Goal: Information Seeking & Learning: Learn about a topic

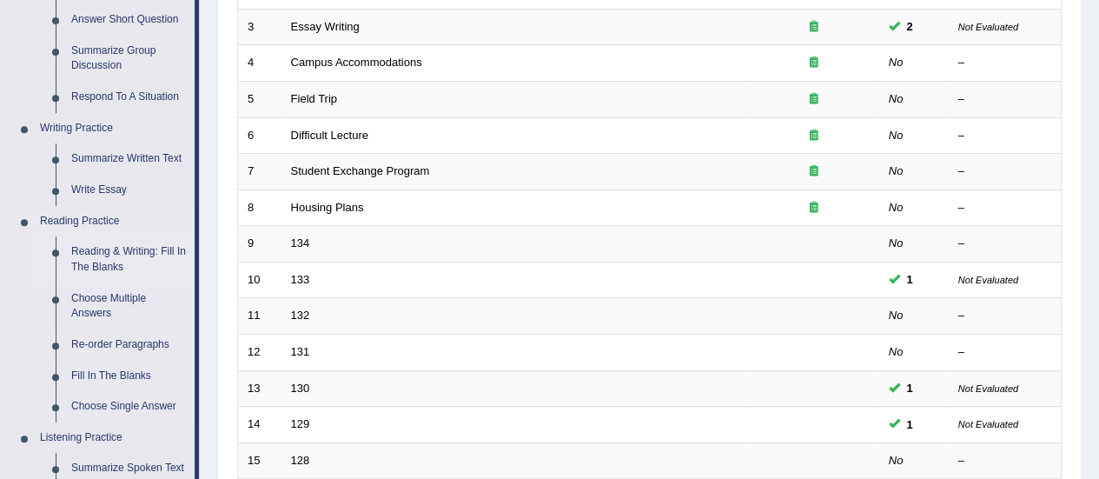
click at [99, 255] on link "Reading & Writing: Fill In The Blanks" at bounding box center [128, 259] width 131 height 46
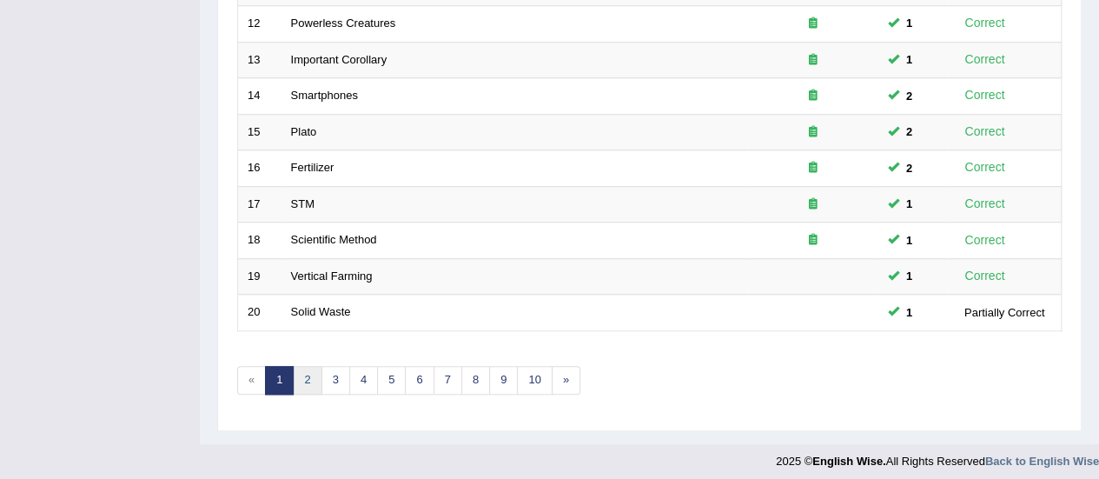
click at [309, 373] on link "2" at bounding box center [307, 380] width 29 height 29
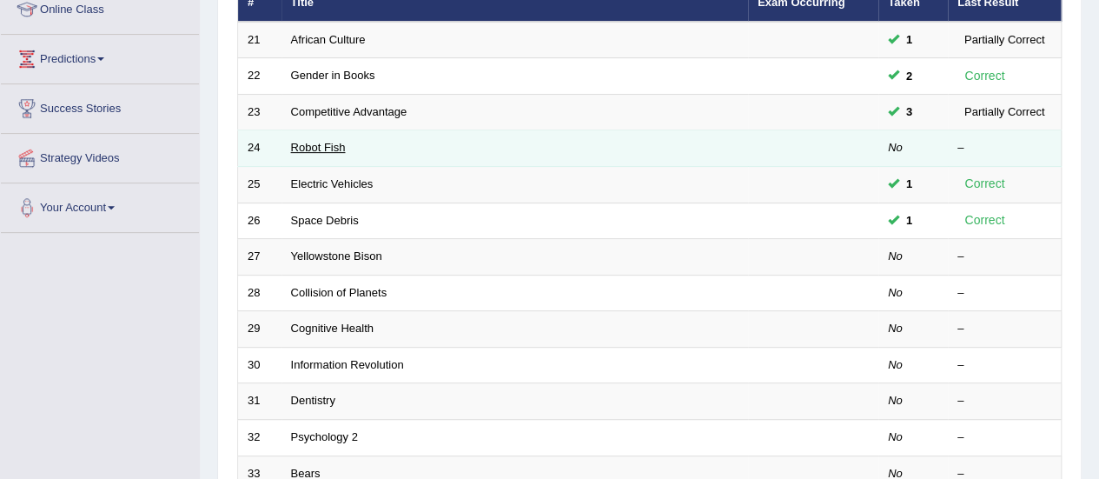
click at [316, 143] on link "Robot Fish" at bounding box center [318, 147] width 55 height 13
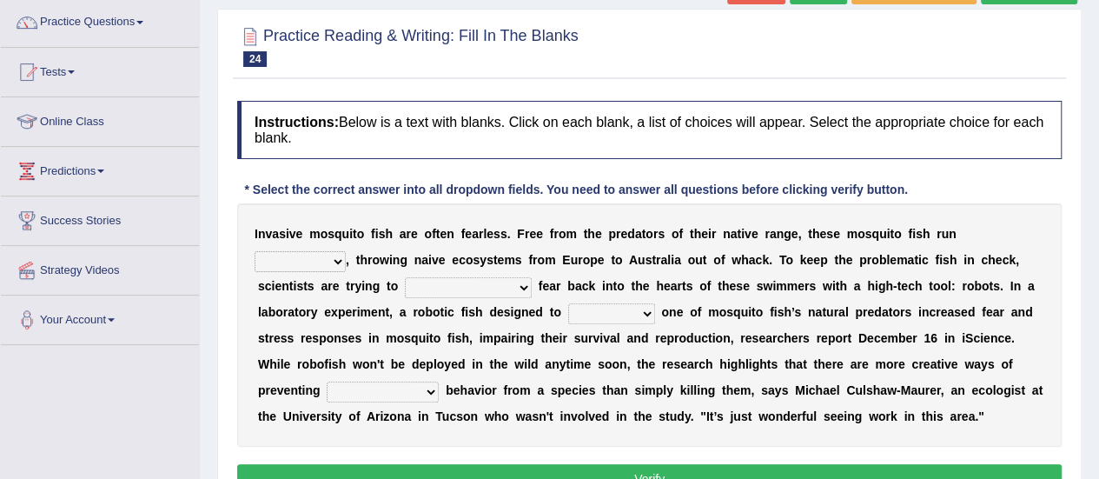
click at [304, 264] on select "occupant flippant rampant concordant" at bounding box center [300, 261] width 91 height 21
select select "rampant"
click at [255, 251] on select "occupant flippant rampant concordant" at bounding box center [300, 261] width 91 height 21
click at [475, 291] on select "accept spike strike drake" at bounding box center [468, 287] width 127 height 21
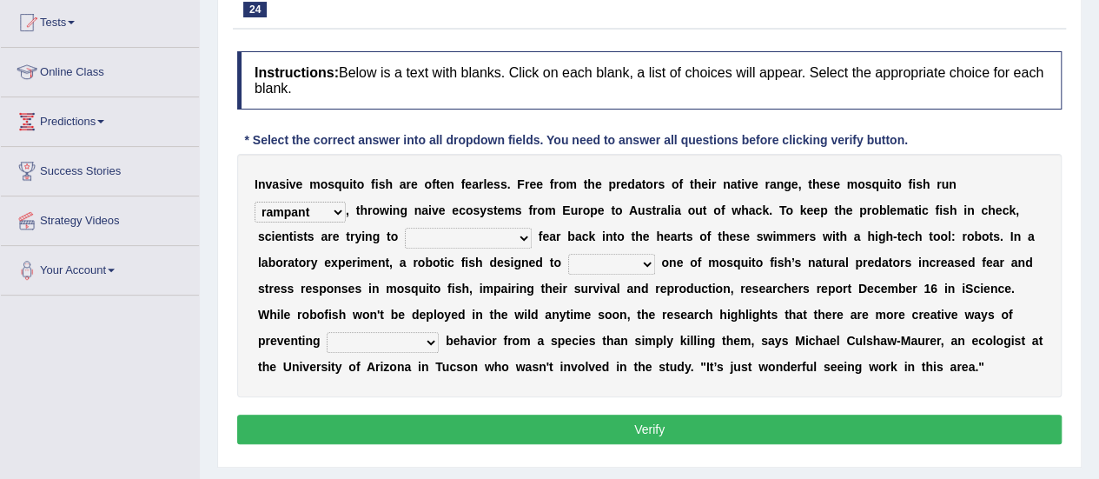
scroll to position [195, 0]
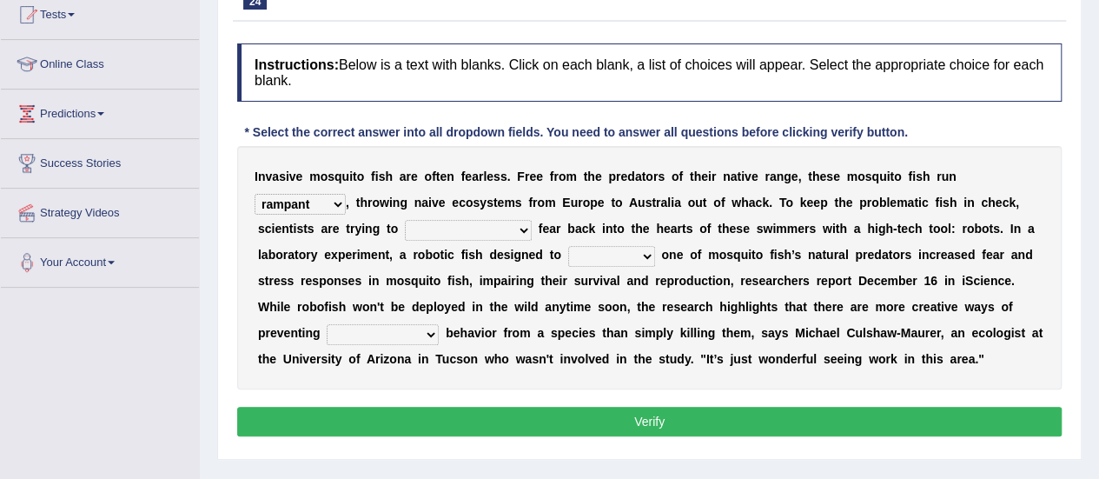
drag, startPoint x: 471, startPoint y: 202, endPoint x: 466, endPoint y: 229, distance: 27.4
click at [466, 229] on div "I n v a s i v e m o s q u i t o f i s h a r e o f t e n f e a r l e s s . F r e…" at bounding box center [649, 267] width 825 height 243
click at [466, 229] on select "accept spike strike drake" at bounding box center [468, 230] width 127 height 21
click at [465, 220] on select "accept spike strike drake" at bounding box center [468, 230] width 127 height 21
select select "strike"
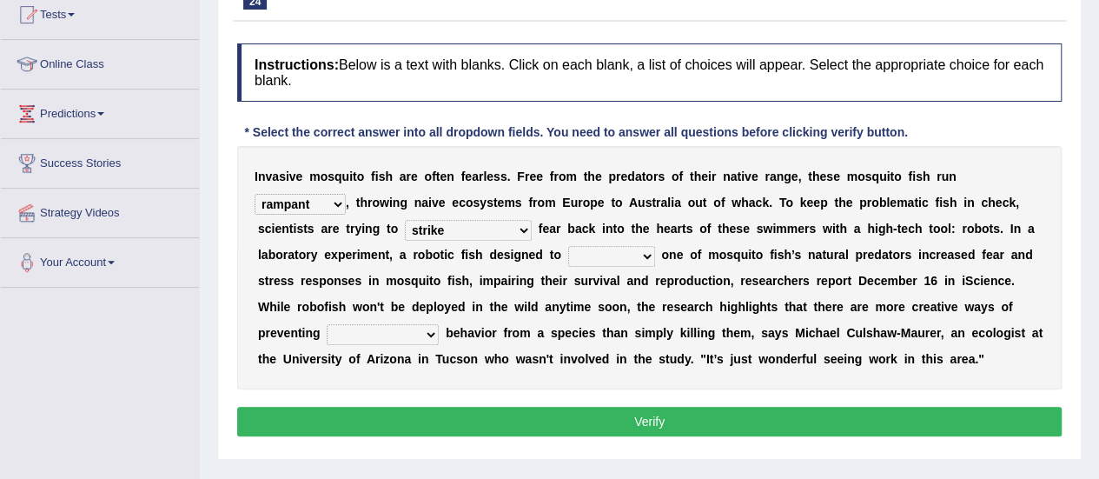
click at [405, 220] on select "accept spike strike drake" at bounding box center [468, 230] width 127 height 21
click at [650, 249] on select "bequest mimic battle conquest" at bounding box center [611, 256] width 87 height 21
select select "mimic"
click at [568, 246] on select "bequest mimic battle conquest" at bounding box center [611, 256] width 87 height 21
click at [365, 330] on select "unprivileged unprecedented uncharted unwanted" at bounding box center [383, 334] width 112 height 21
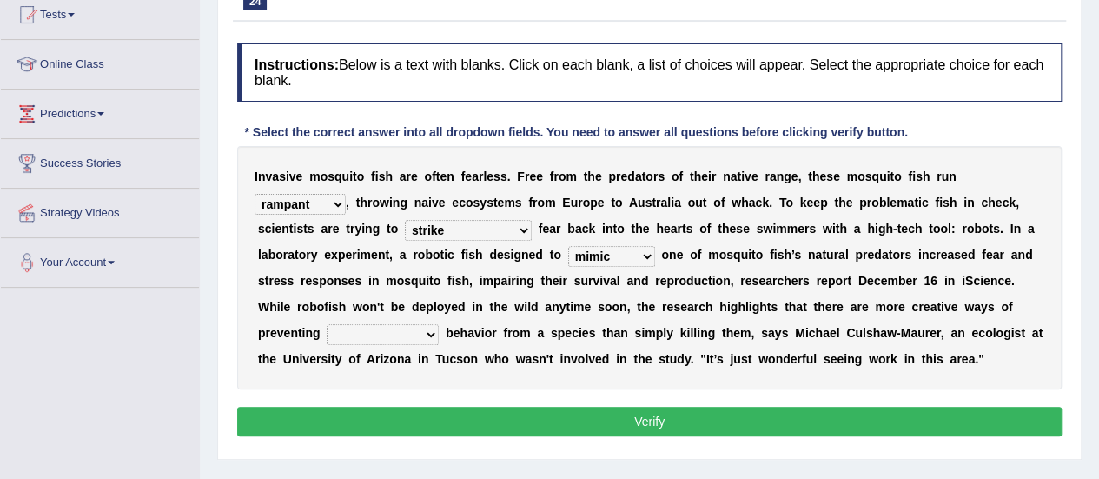
select select "unwanted"
click at [327, 324] on select "unprivileged unprecedented uncharted unwanted" at bounding box center [383, 334] width 112 height 21
click at [524, 414] on button "Verify" at bounding box center [649, 422] width 825 height 30
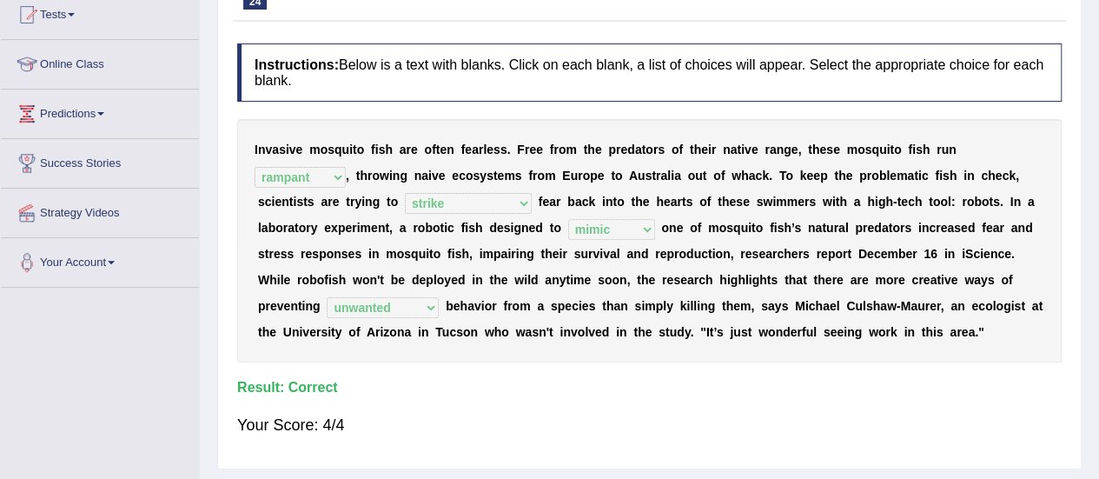
scroll to position [0, 0]
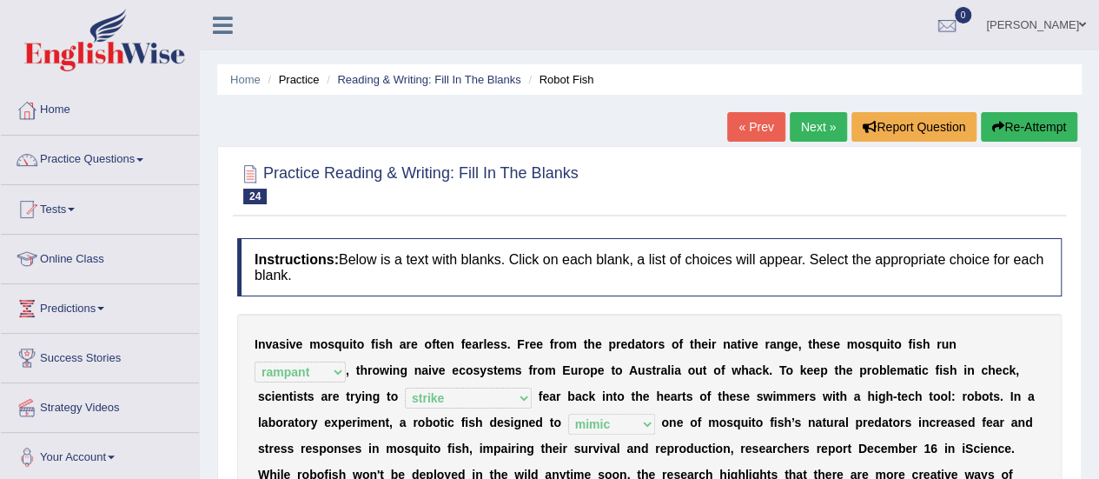
click at [808, 119] on link "Next »" at bounding box center [818, 127] width 57 height 30
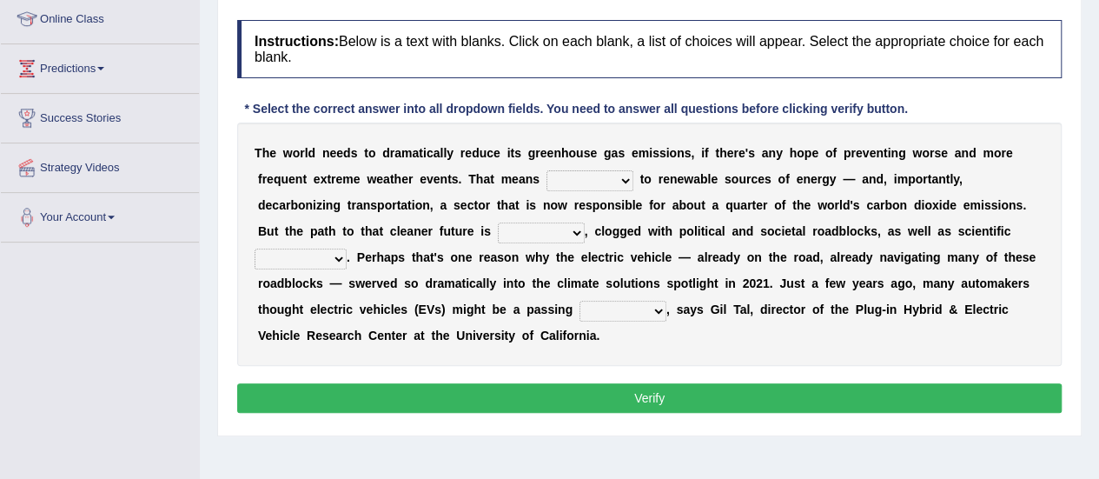
click at [586, 180] on select "grafting drafting crafting shifting" at bounding box center [590, 180] width 87 height 21
click at [600, 175] on select "grafting drafting crafting shifting" at bounding box center [590, 180] width 87 height 21
select select "shifting"
click at [547, 170] on select "grafting drafting crafting shifting" at bounding box center [590, 180] width 87 height 21
click at [544, 229] on select "daunting daunted daunt dauntless" at bounding box center [541, 232] width 87 height 21
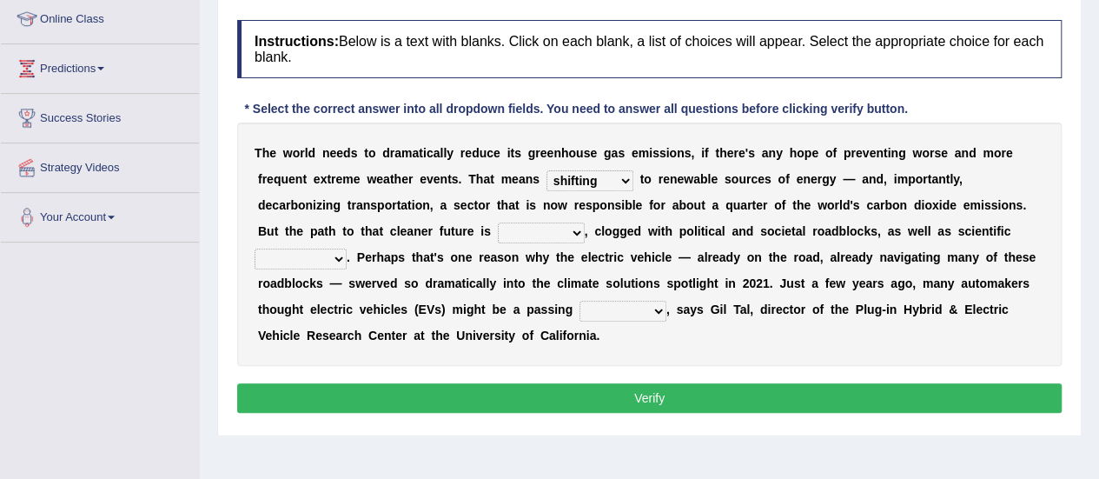
select select "daunting"
click at [498, 222] on select "daunting daunted daunt dauntless" at bounding box center [541, 232] width 87 height 21
click at [308, 256] on select "spectacles obstacles tentacles receptacles" at bounding box center [301, 259] width 92 height 21
select select "obstacles"
click at [255, 249] on select "spectacles obstacles tentacles receptacles" at bounding box center [301, 259] width 92 height 21
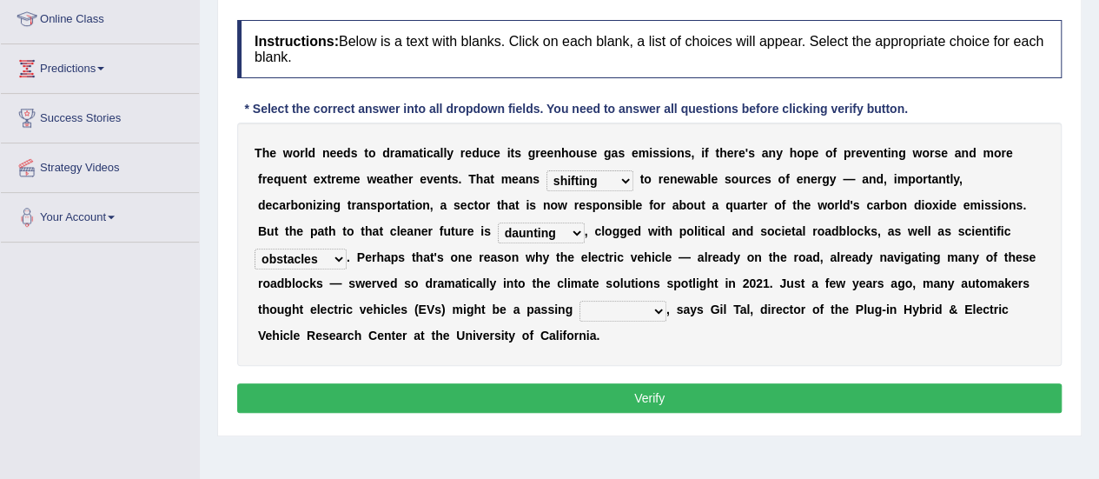
click at [626, 318] on select "fad gad tad lad" at bounding box center [623, 311] width 87 height 21
select select "fad"
click at [580, 301] on select "fad gad tad lad" at bounding box center [623, 311] width 87 height 21
click at [677, 394] on button "Verify" at bounding box center [649, 398] width 825 height 30
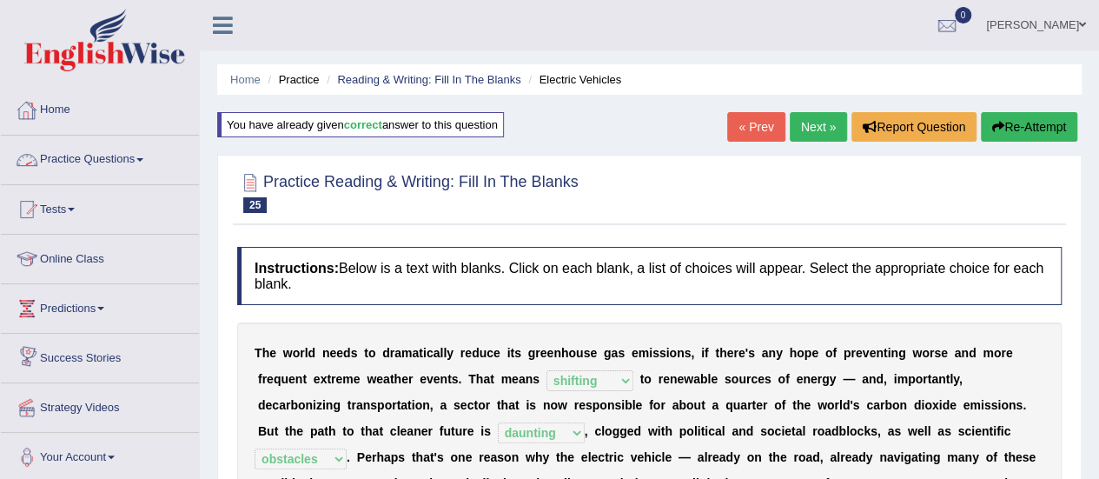
click at [110, 171] on link "Practice Questions" at bounding box center [100, 157] width 198 height 43
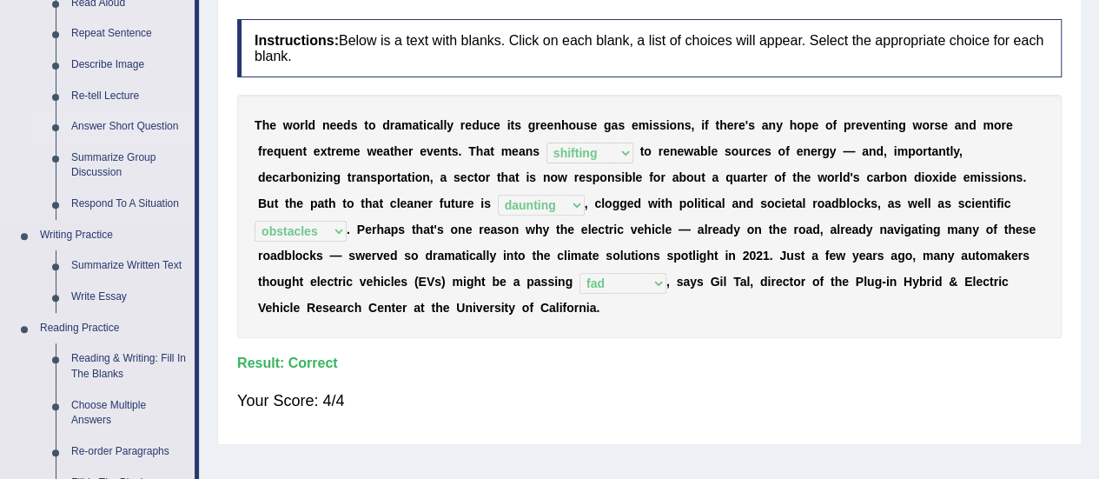
scroll to position [375, 0]
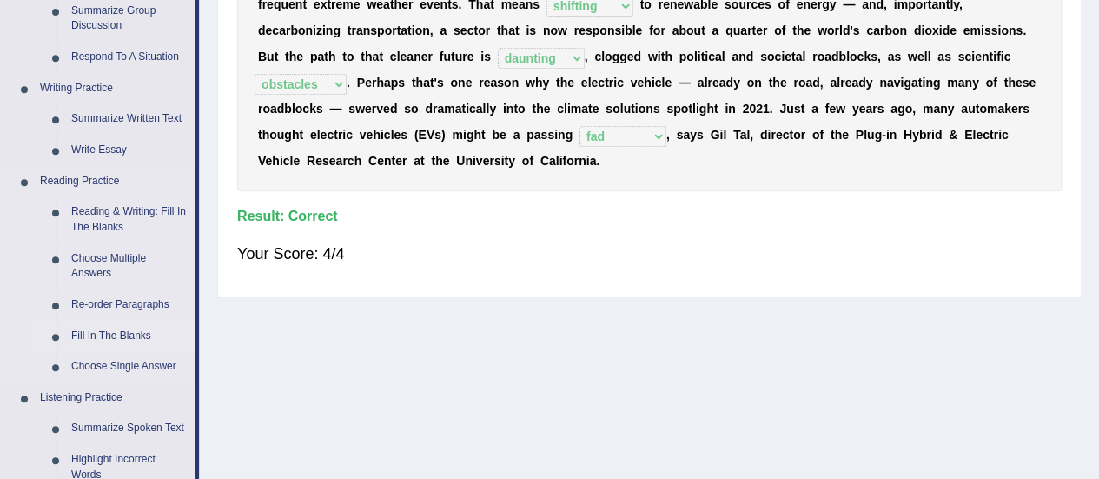
click at [113, 329] on link "Fill In The Blanks" at bounding box center [128, 336] width 131 height 31
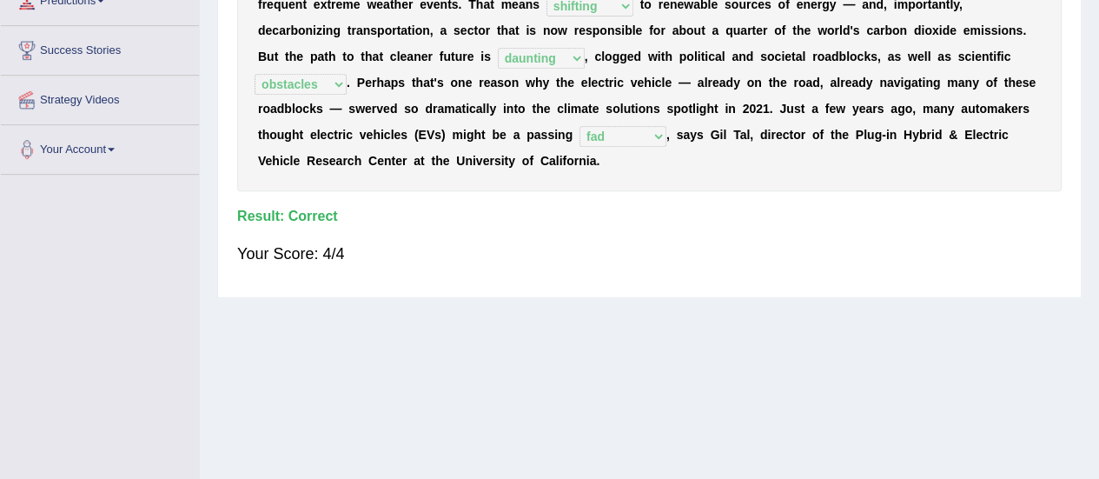
scroll to position [335, 0]
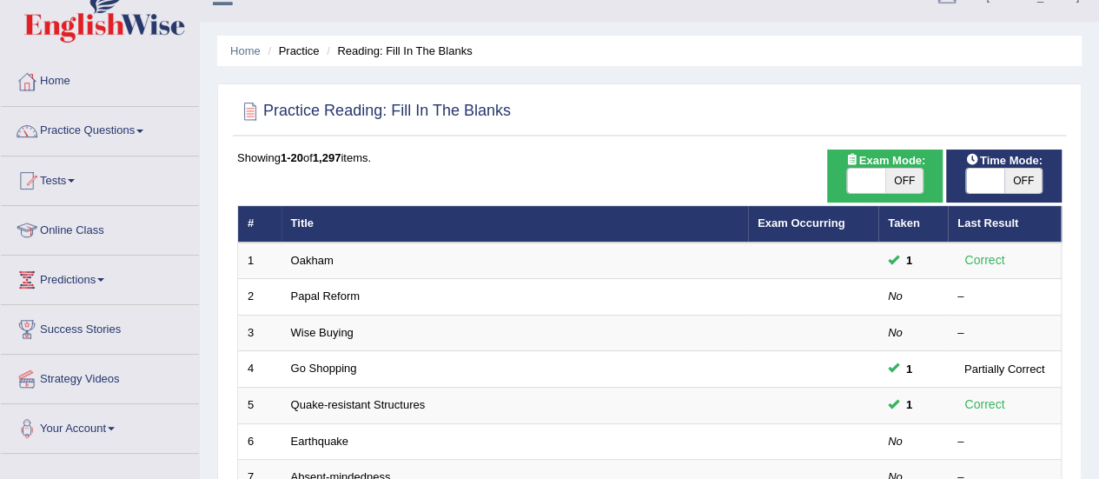
scroll to position [29, 0]
click at [318, 298] on link "Papal Reform" at bounding box center [325, 295] width 69 height 13
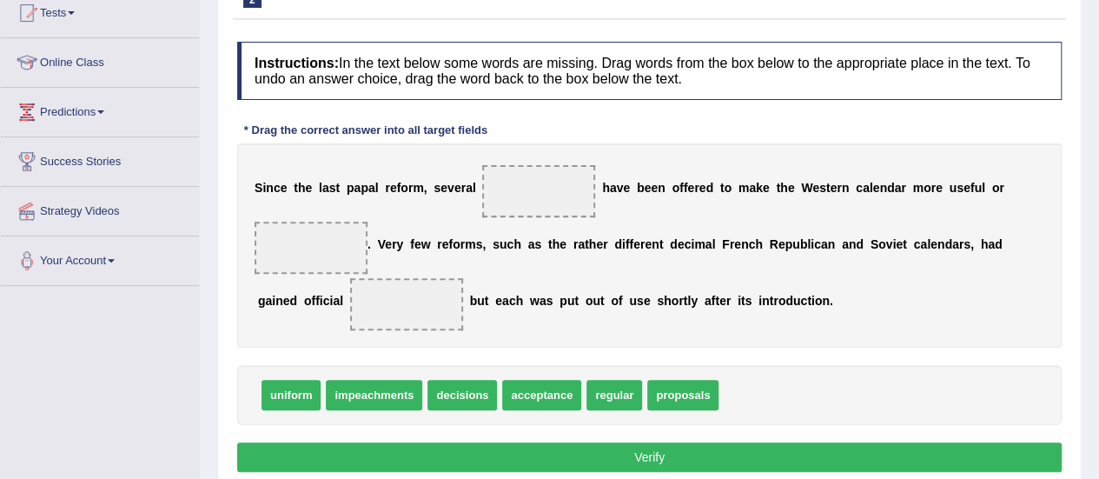
scroll to position [196, 0]
drag, startPoint x: 674, startPoint y: 390, endPoint x: 526, endPoint y: 189, distance: 250.4
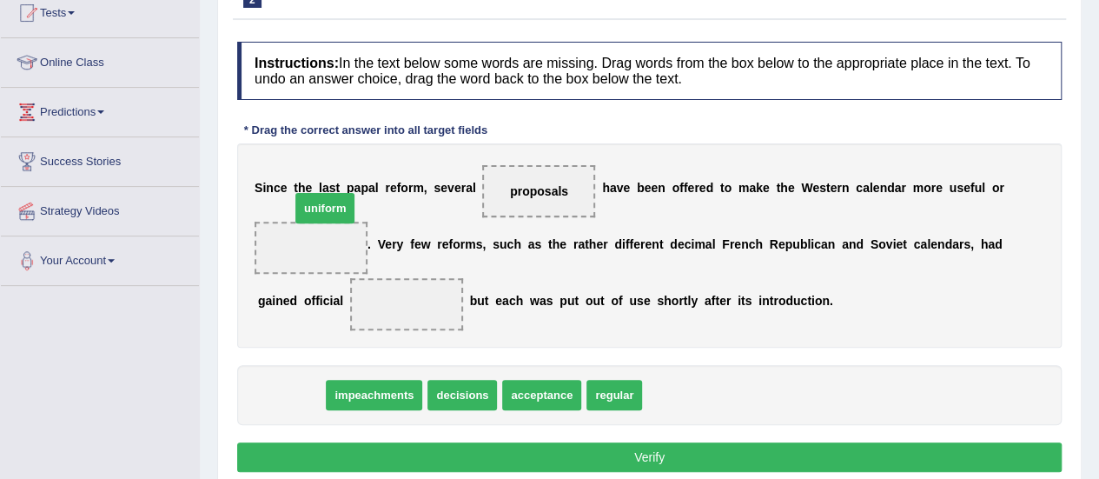
drag, startPoint x: 282, startPoint y: 394, endPoint x: 300, endPoint y: 239, distance: 156.5
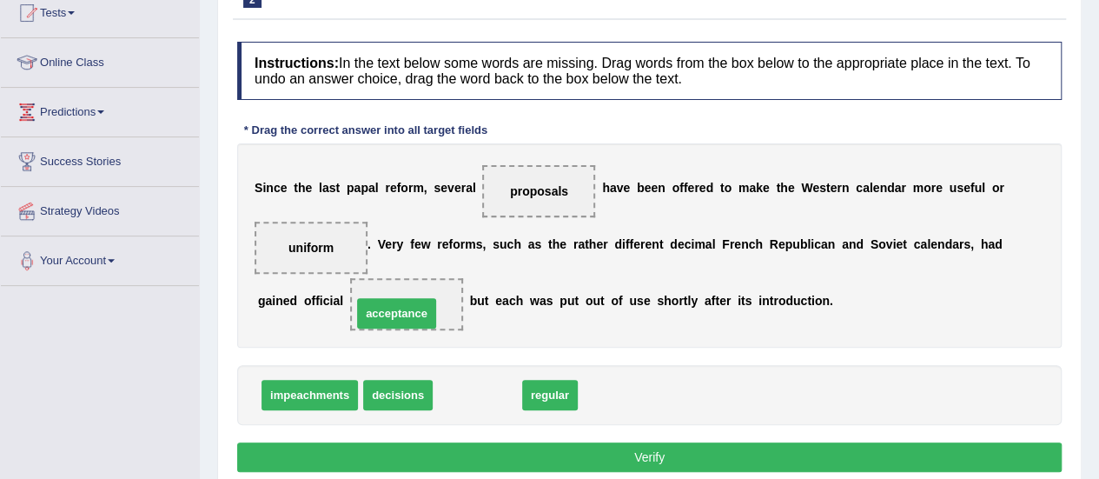
drag, startPoint x: 476, startPoint y: 394, endPoint x: 385, endPoint y: 296, distance: 133.4
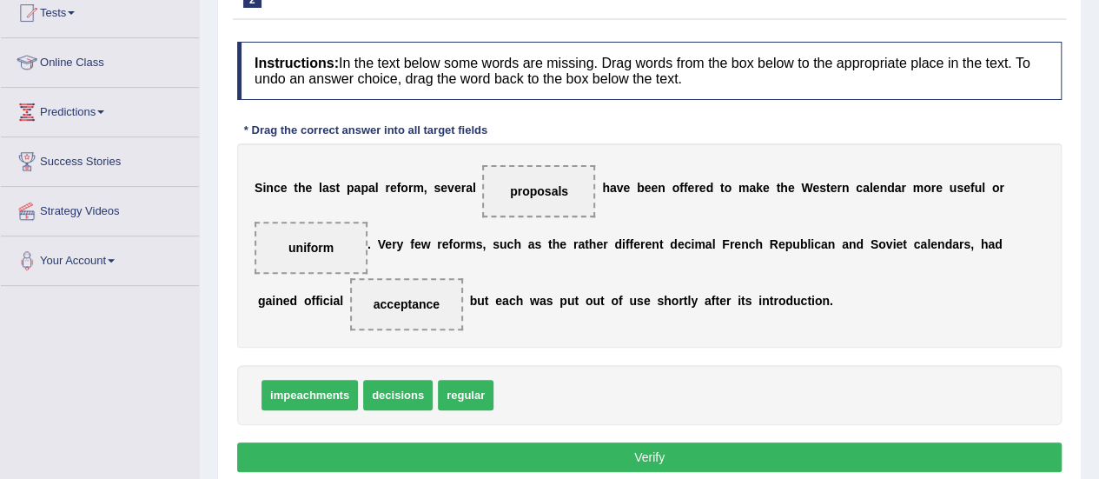
click at [688, 446] on button "Verify" at bounding box center [649, 457] width 825 height 30
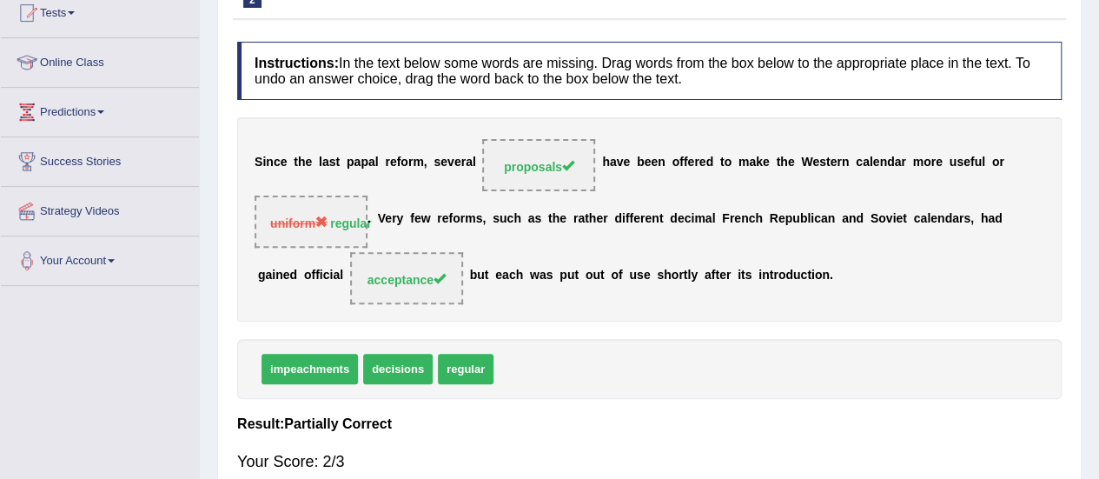
scroll to position [0, 0]
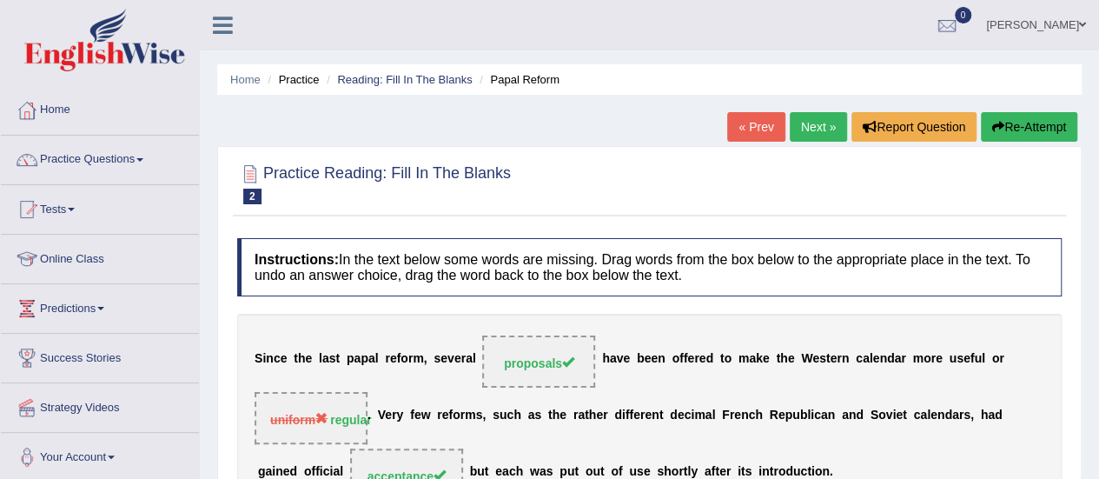
click at [822, 130] on link "Next »" at bounding box center [818, 127] width 57 height 30
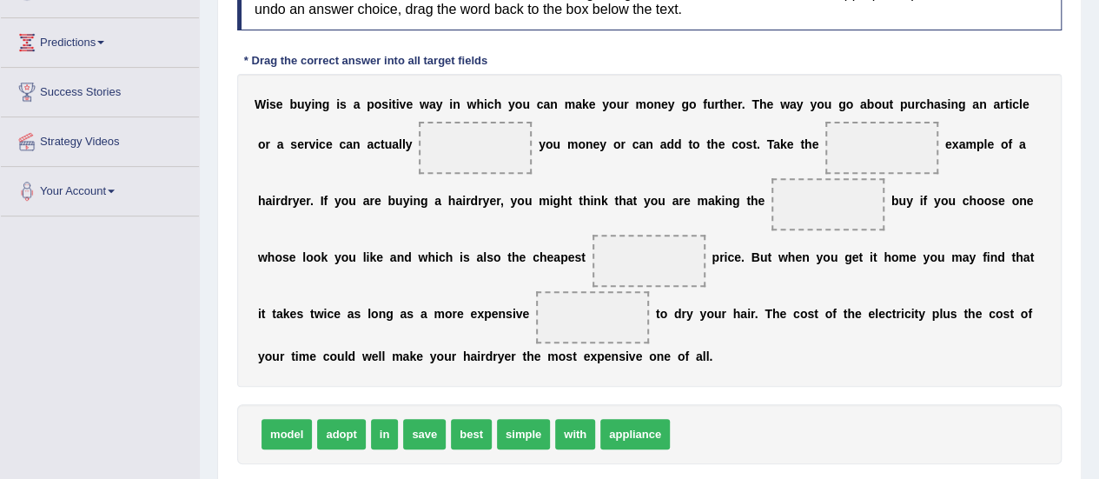
scroll to position [266, 0]
drag, startPoint x: 428, startPoint y: 429, endPoint x: 474, endPoint y: 140, distance: 293.0
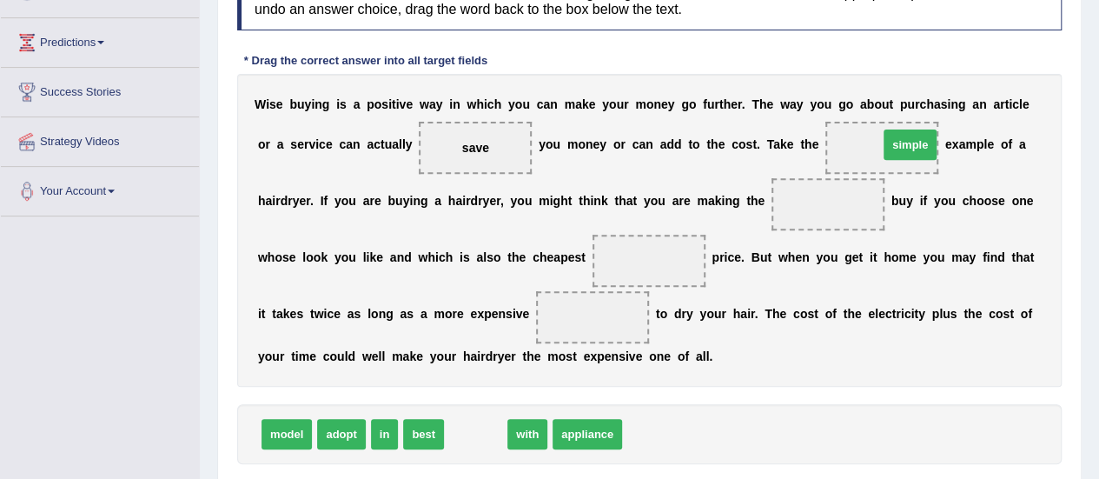
drag, startPoint x: 479, startPoint y: 433, endPoint x: 912, endPoint y: 143, distance: 521.3
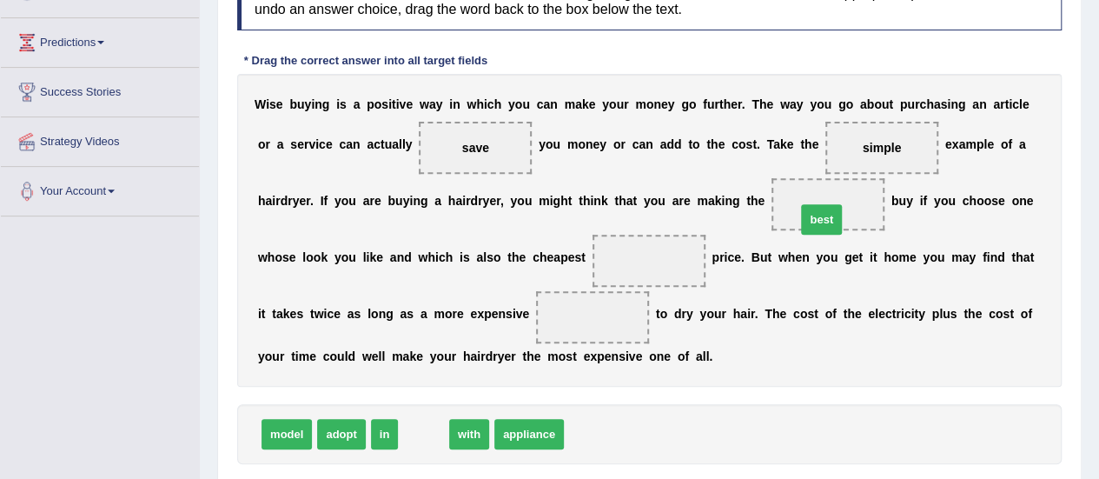
drag, startPoint x: 417, startPoint y: 427, endPoint x: 815, endPoint y: 212, distance: 452.2
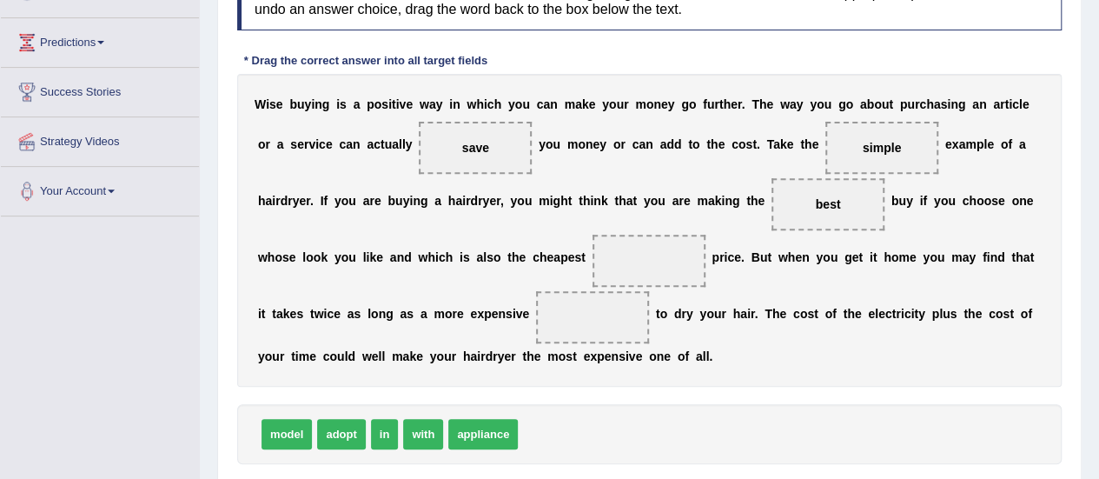
drag, startPoint x: 473, startPoint y: 402, endPoint x: 447, endPoint y: 401, distance: 25.3
click at [447, 401] on div "Instructions: In the text below some words are missing. Drag words from the box…" at bounding box center [649, 244] width 833 height 561
drag, startPoint x: 394, startPoint y: 428, endPoint x: 626, endPoint y: 289, distance: 269.7
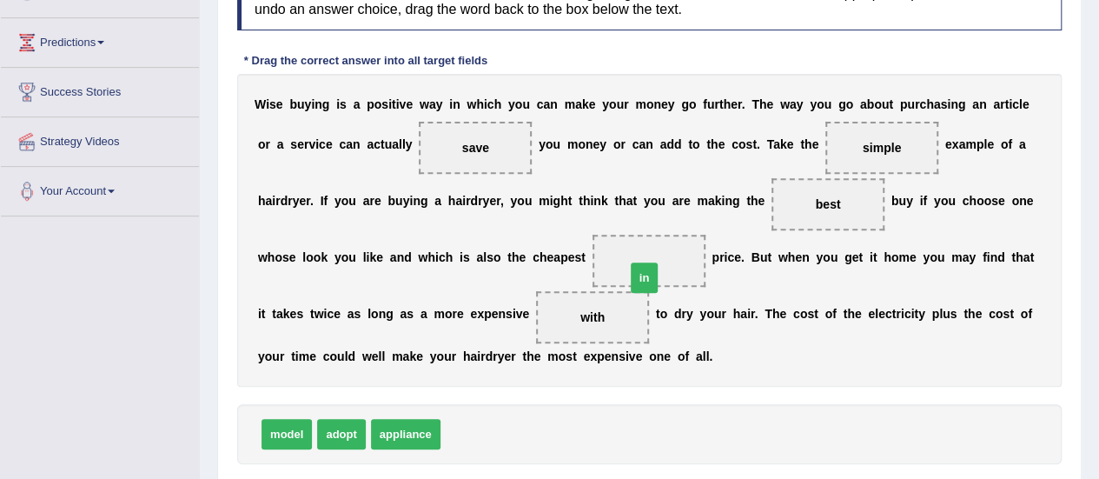
drag, startPoint x: 458, startPoint y: 432, endPoint x: 646, endPoint y: 272, distance: 246.6
drag, startPoint x: 607, startPoint y: 402, endPoint x: 587, endPoint y: 420, distance: 27.1
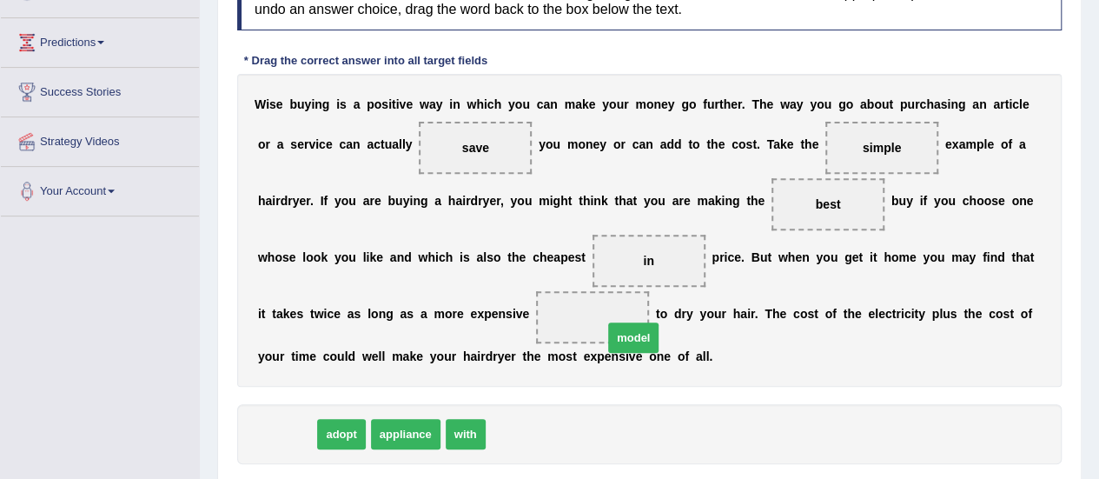
drag, startPoint x: 285, startPoint y: 432, endPoint x: 621, endPoint y: 332, distance: 350.8
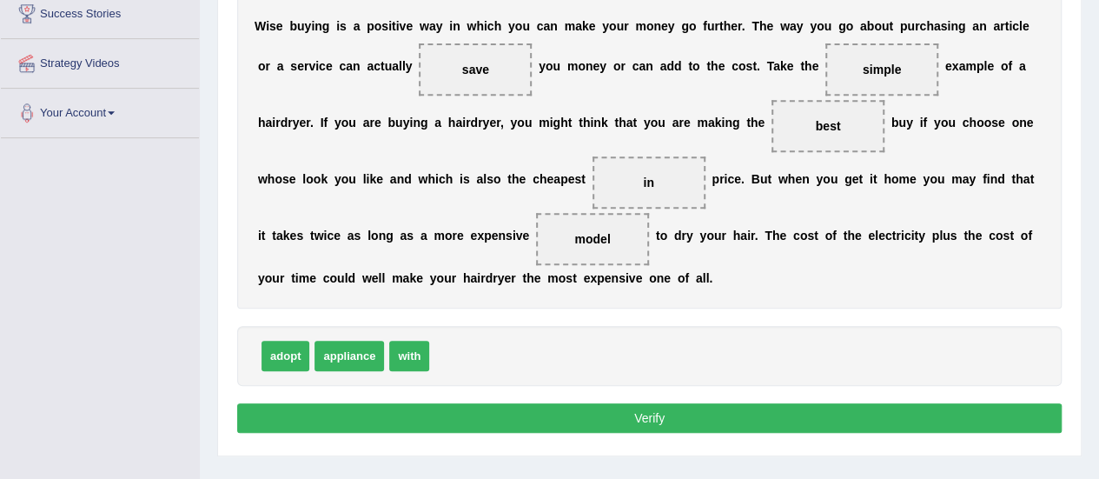
scroll to position [349, 0]
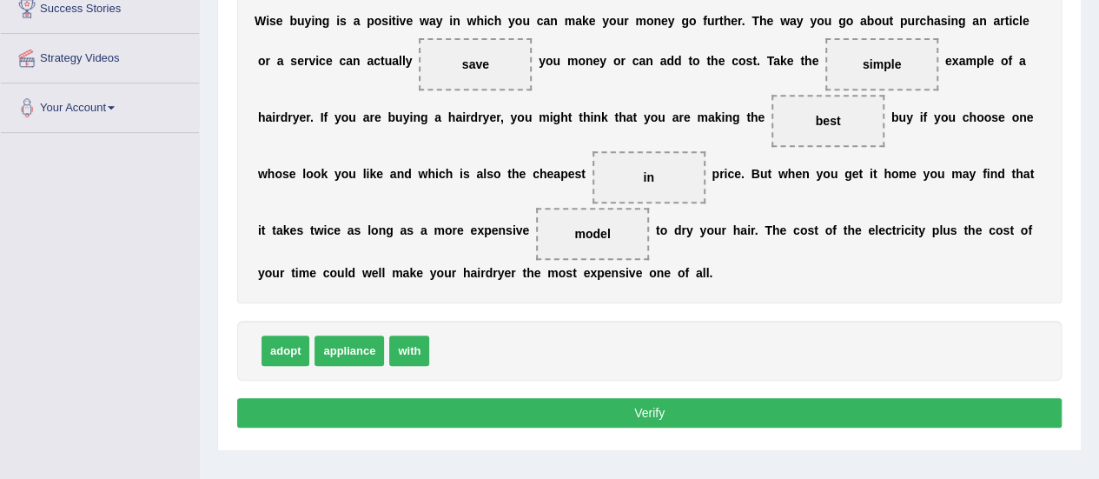
click at [607, 407] on button "Verify" at bounding box center [649, 413] width 825 height 30
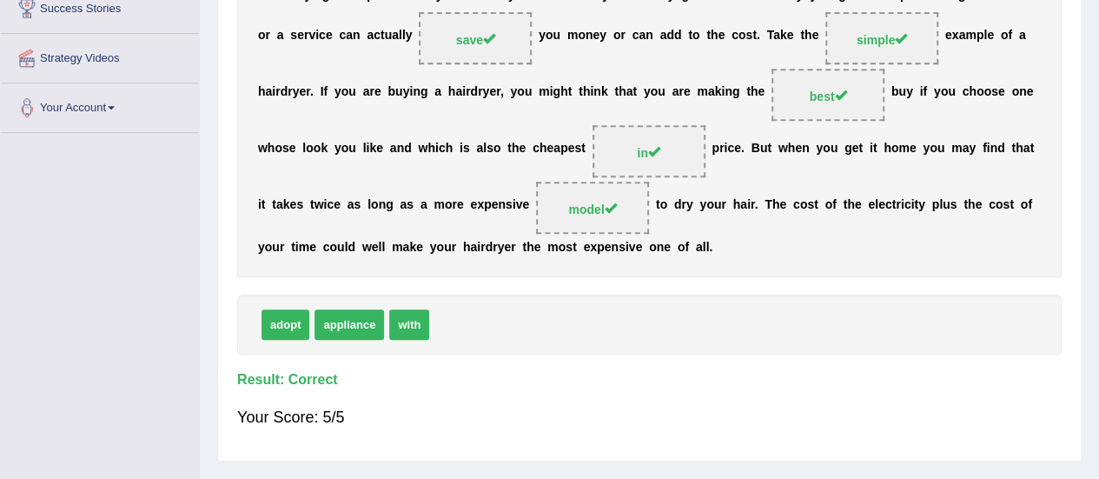
scroll to position [267, 0]
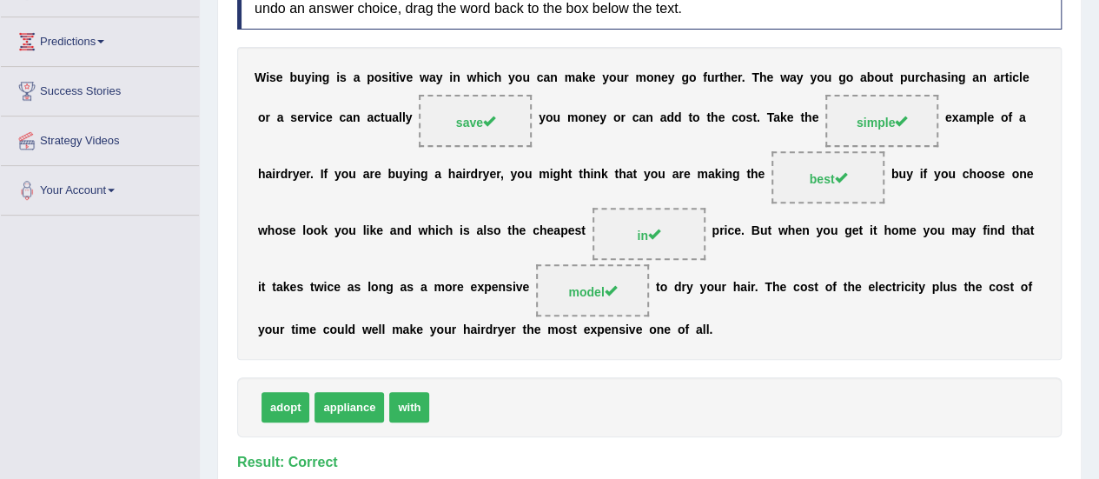
click at [658, 369] on div "Instructions: In the text below some words are missing. Drag words from the box…" at bounding box center [649, 249] width 833 height 572
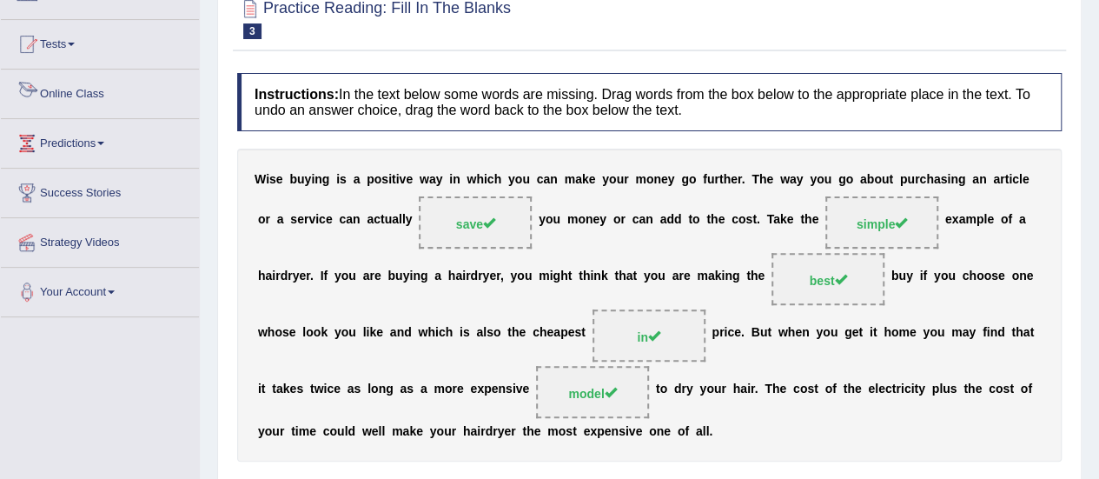
scroll to position [0, 0]
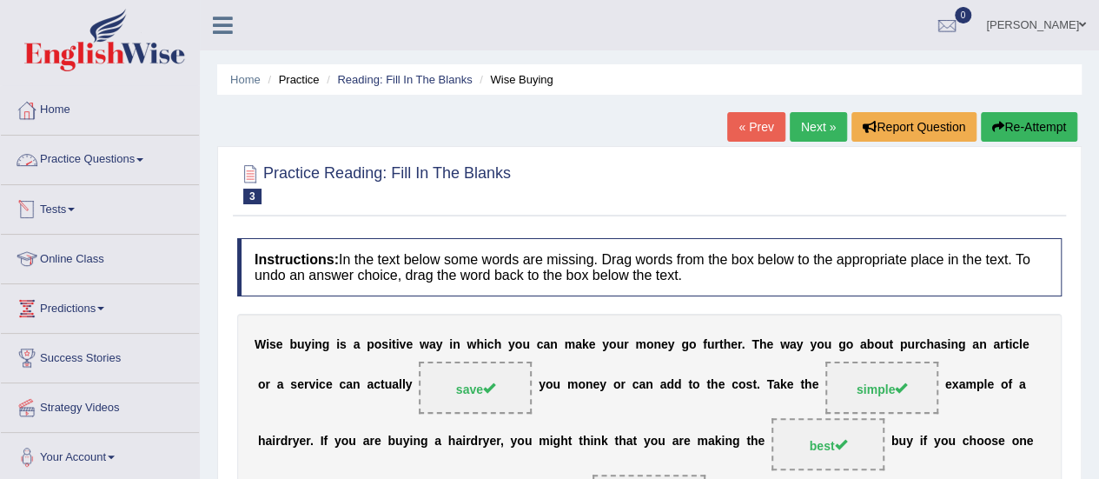
click at [113, 163] on link "Practice Questions" at bounding box center [100, 157] width 198 height 43
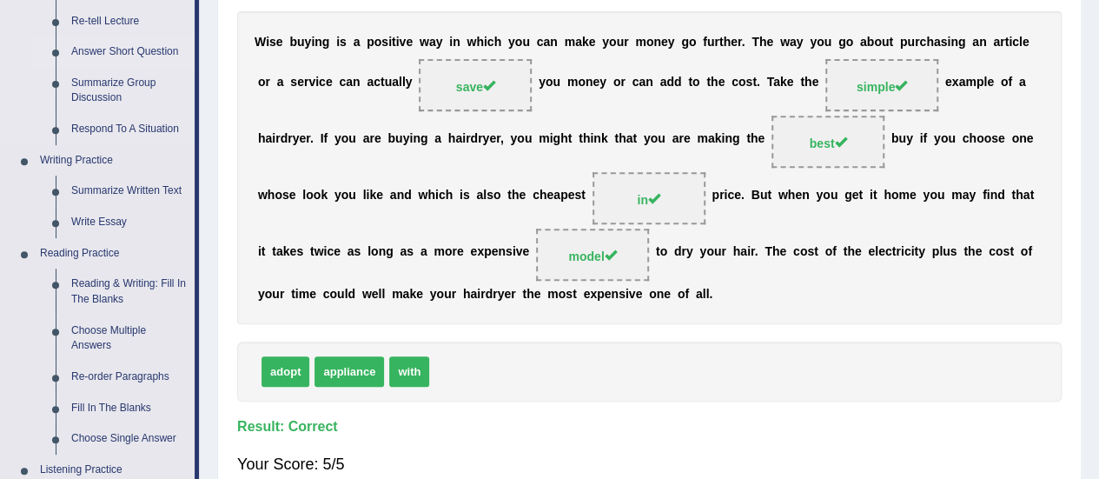
scroll to position [413, 0]
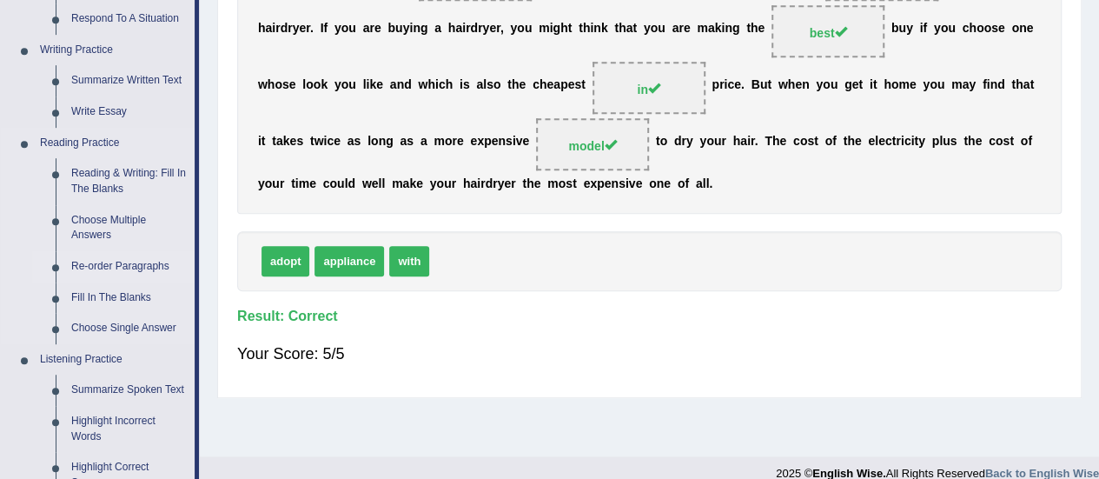
click at [106, 264] on link "Re-order Paragraphs" at bounding box center [128, 266] width 131 height 31
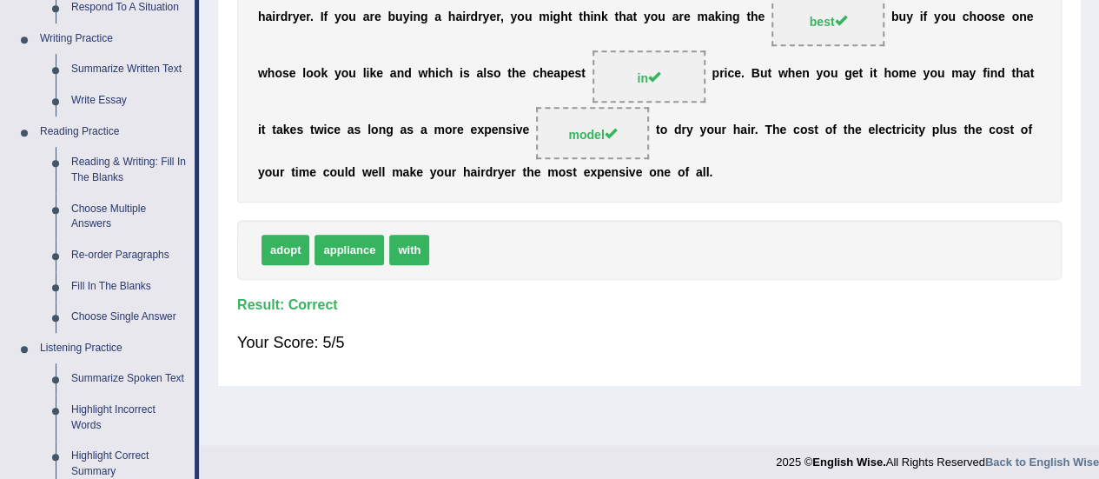
scroll to position [415, 0]
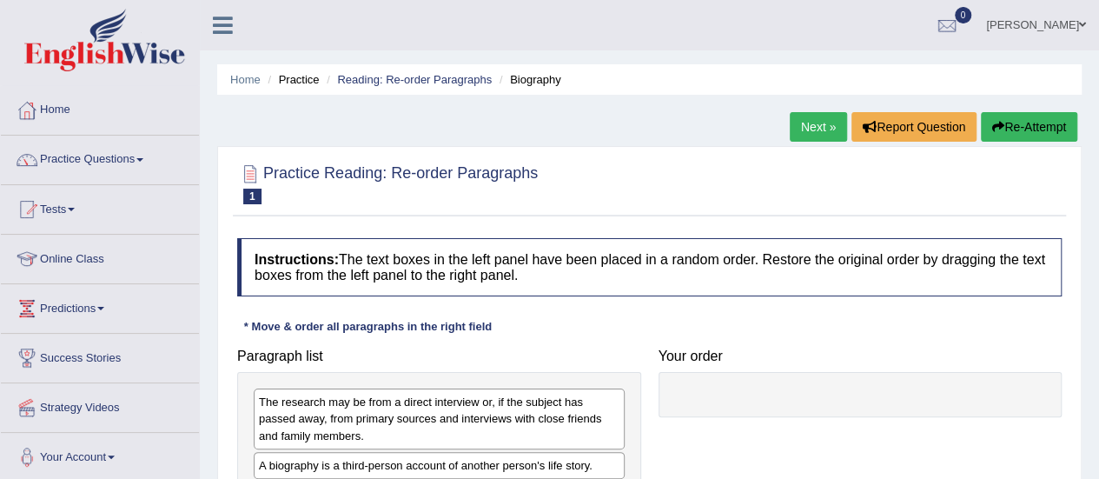
scroll to position [200, 0]
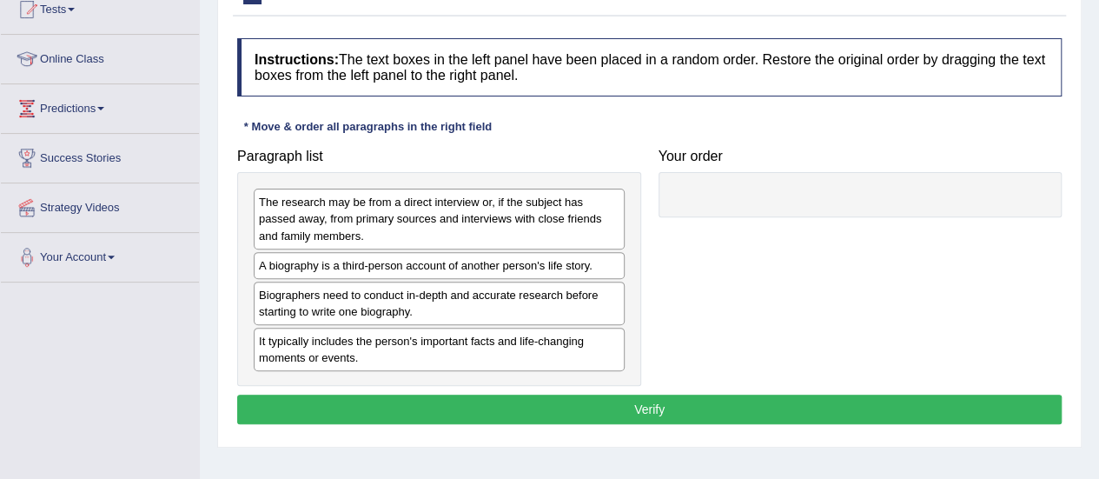
click at [740, 120] on div "Instructions: The text boxes in the left panel have been placed in a random ord…" at bounding box center [649, 234] width 833 height 408
click at [695, 209] on div at bounding box center [861, 194] width 404 height 45
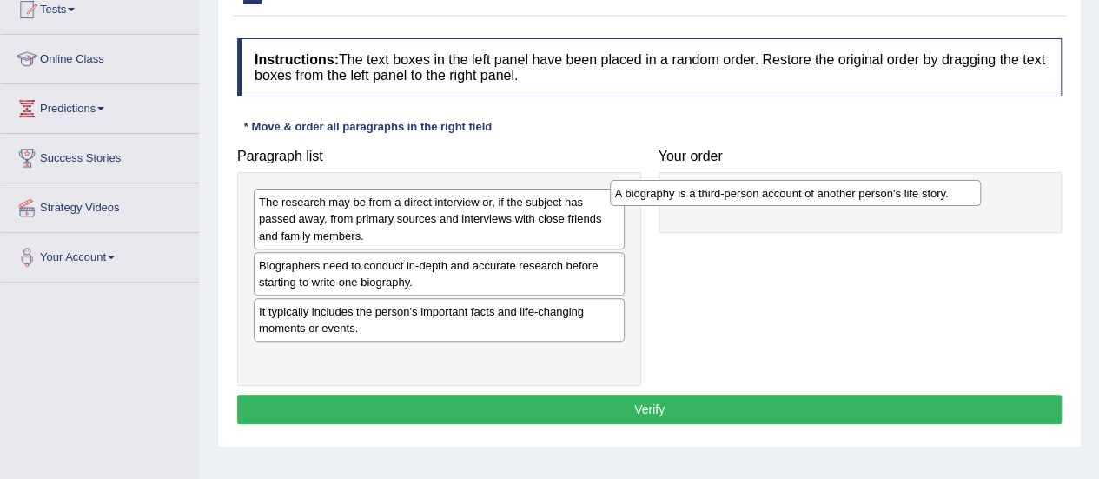
drag, startPoint x: 475, startPoint y: 270, endPoint x: 832, endPoint y: 198, distance: 364.3
click at [832, 198] on div "A biography is a third-person account of another person's life story." at bounding box center [795, 193] width 371 height 26
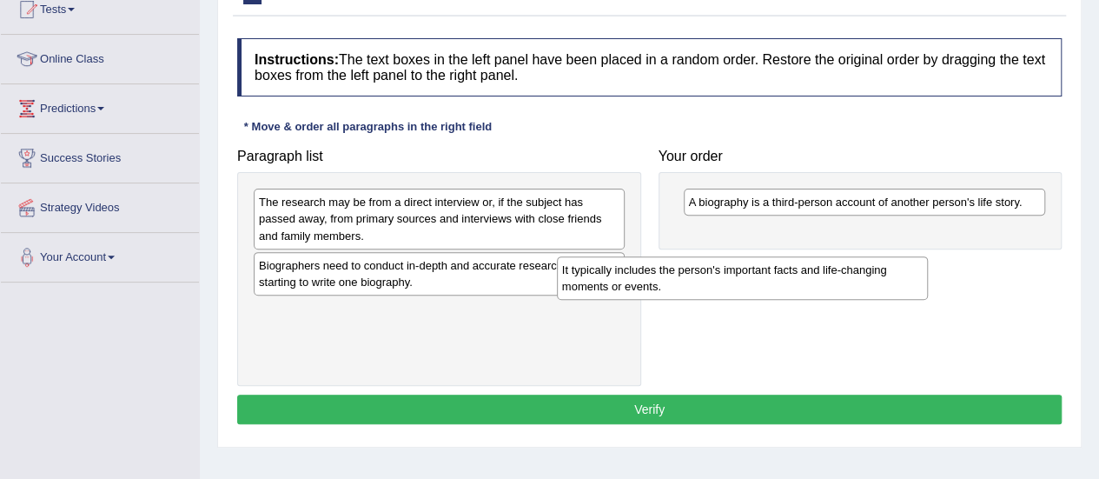
drag, startPoint x: 588, startPoint y: 319, endPoint x: 907, endPoint y: 273, distance: 322.2
click at [907, 274] on div "It typically includes the person's important facts and life-changing moments or…" at bounding box center [742, 277] width 371 height 43
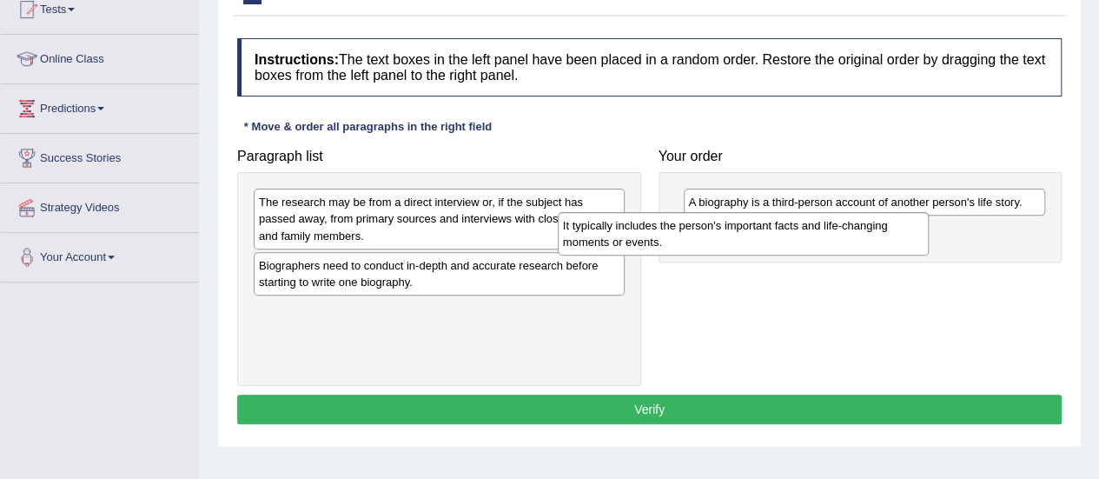
drag, startPoint x: 577, startPoint y: 316, endPoint x: 881, endPoint y: 234, distance: 315.1
click at [881, 234] on div "It typically includes the person's important facts and life-changing moments or…" at bounding box center [743, 233] width 371 height 43
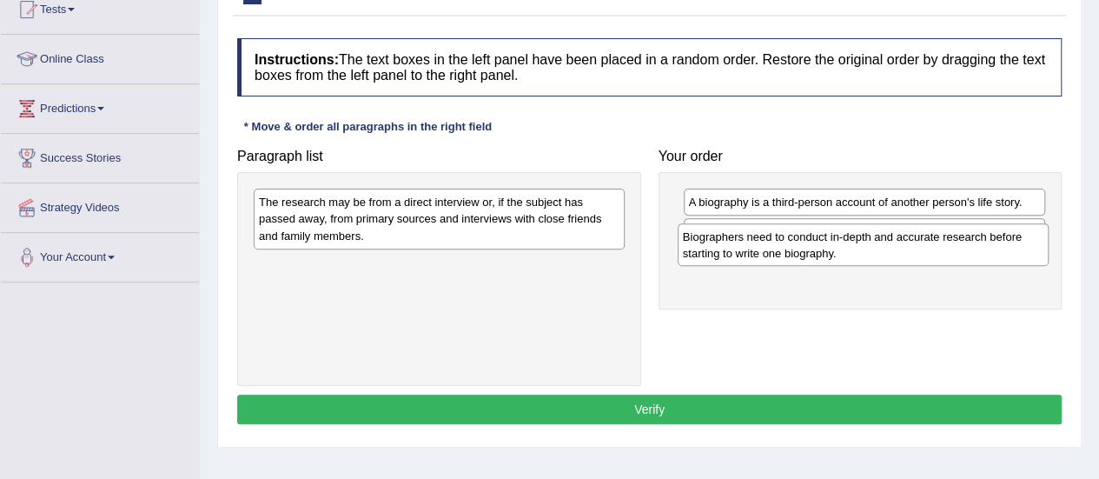
drag, startPoint x: 582, startPoint y: 271, endPoint x: 1008, endPoint y: 241, distance: 426.9
click at [1008, 241] on div "Biographers need to conduct in-depth and accurate research before starting to w…" at bounding box center [863, 244] width 371 height 43
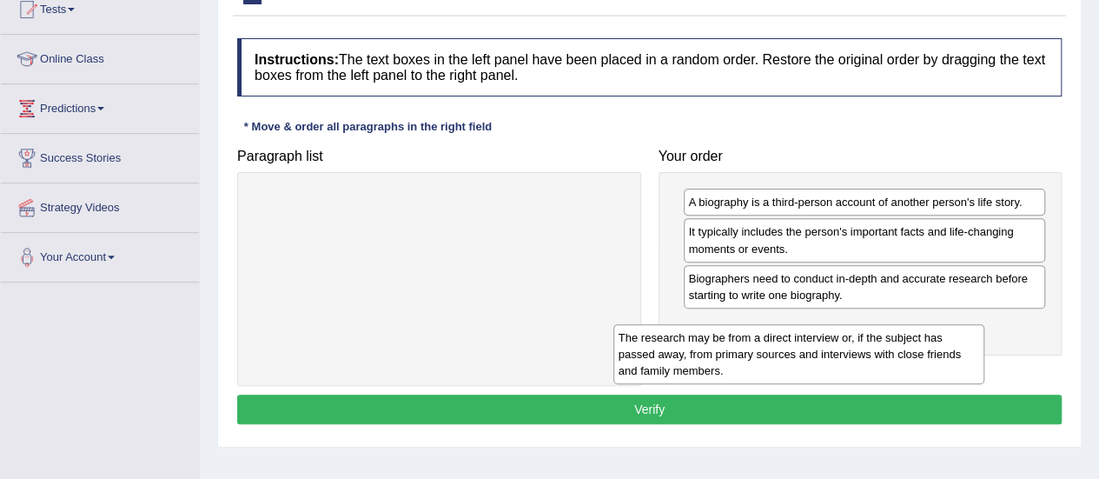
drag, startPoint x: 554, startPoint y: 216, endPoint x: 918, endPoint y: 350, distance: 387.1
click at [918, 351] on div "The research may be from a direct interview or, if the subject has passed away,…" at bounding box center [798, 354] width 371 height 60
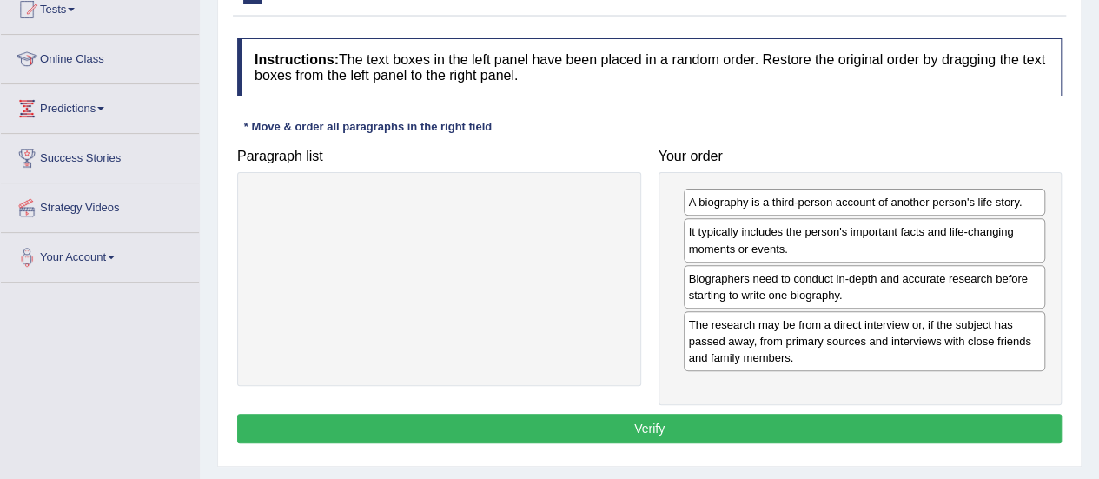
click at [752, 418] on button "Verify" at bounding box center [649, 429] width 825 height 30
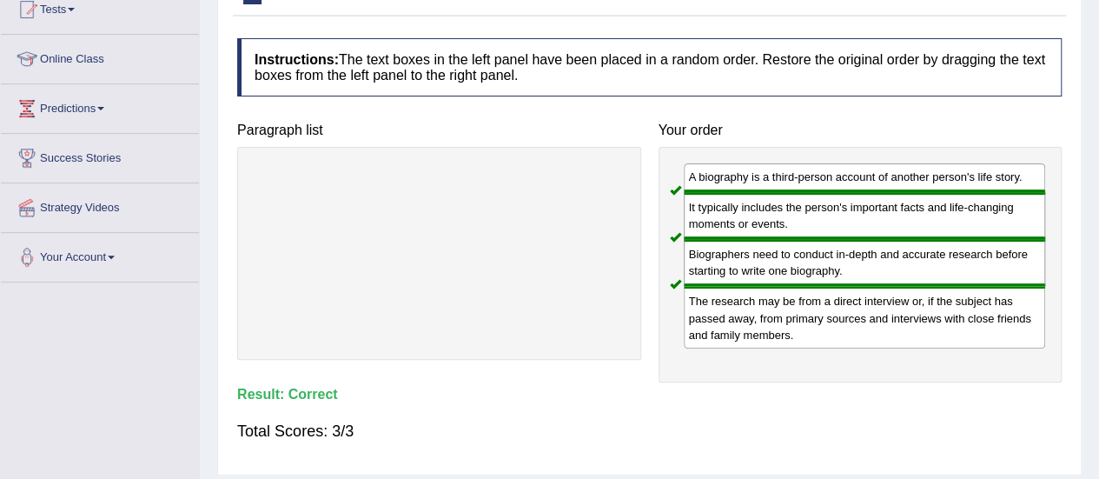
scroll to position [0, 0]
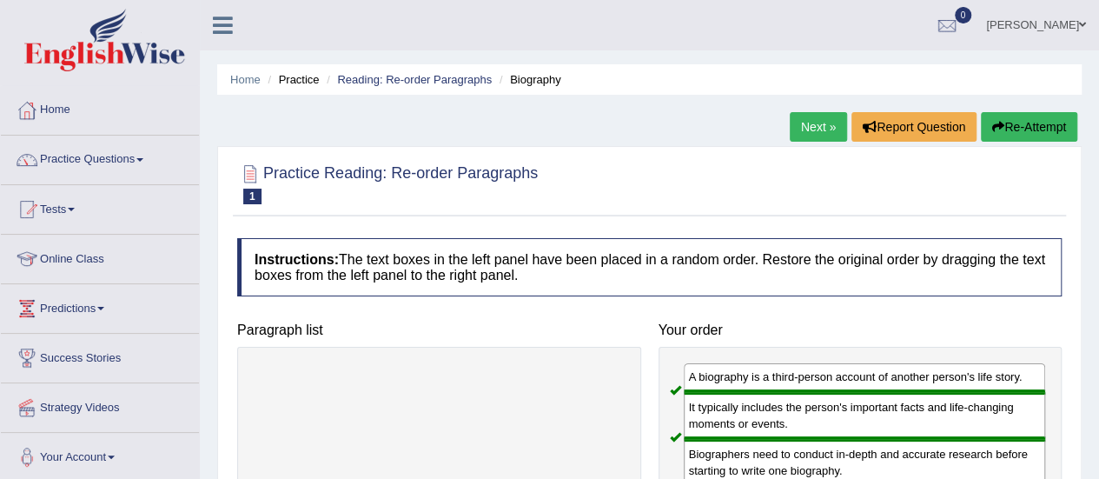
click at [793, 129] on link "Next »" at bounding box center [818, 127] width 57 height 30
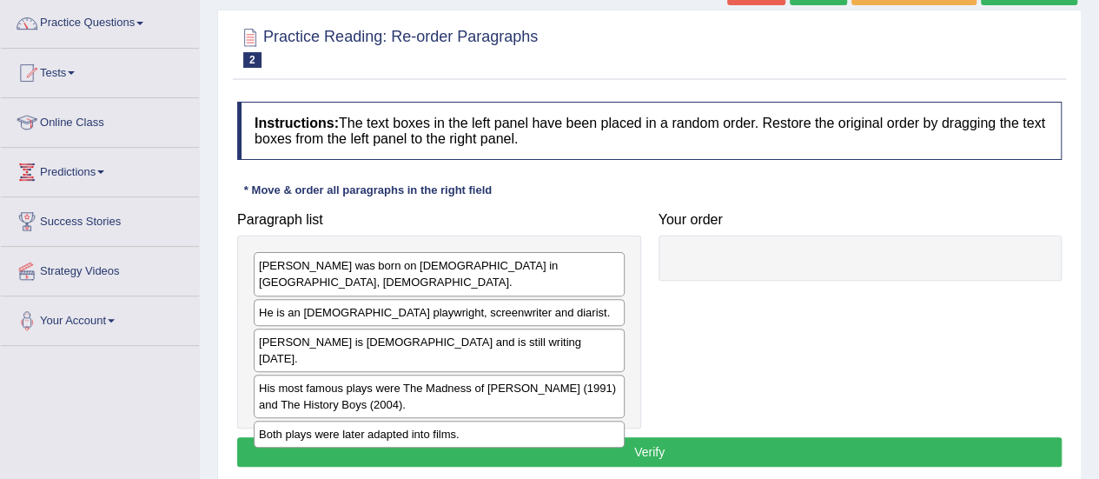
click at [646, 203] on div "Paragraph list [PERSON_NAME] was born on [DEMOGRAPHIC_DATA] in [GEOGRAPHIC_DATA…" at bounding box center [439, 315] width 421 height 225
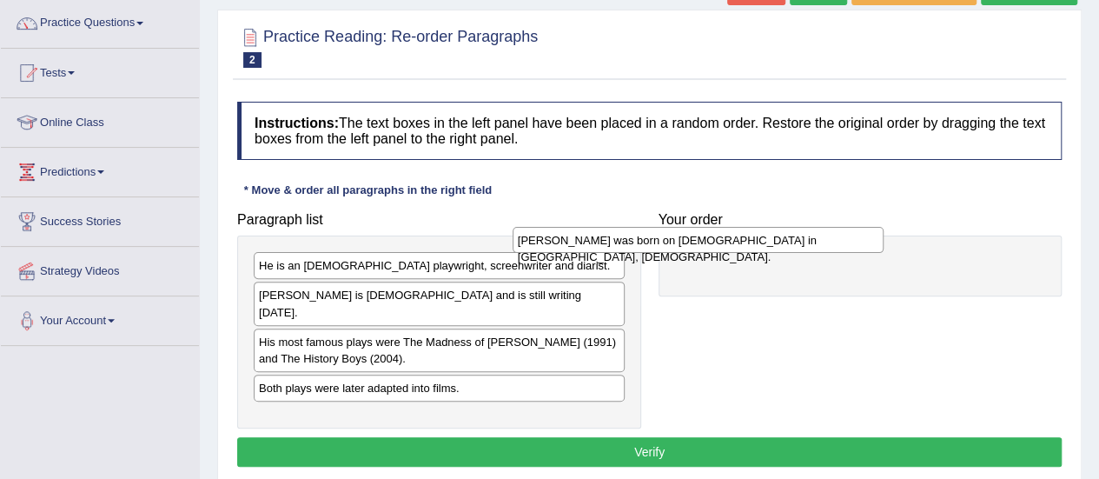
drag, startPoint x: 549, startPoint y: 272, endPoint x: 809, endPoint y: 248, distance: 260.9
click at [809, 248] on div "[PERSON_NAME] was born on [DEMOGRAPHIC_DATA] in [GEOGRAPHIC_DATA], [DEMOGRAPHIC…" at bounding box center [698, 240] width 371 height 26
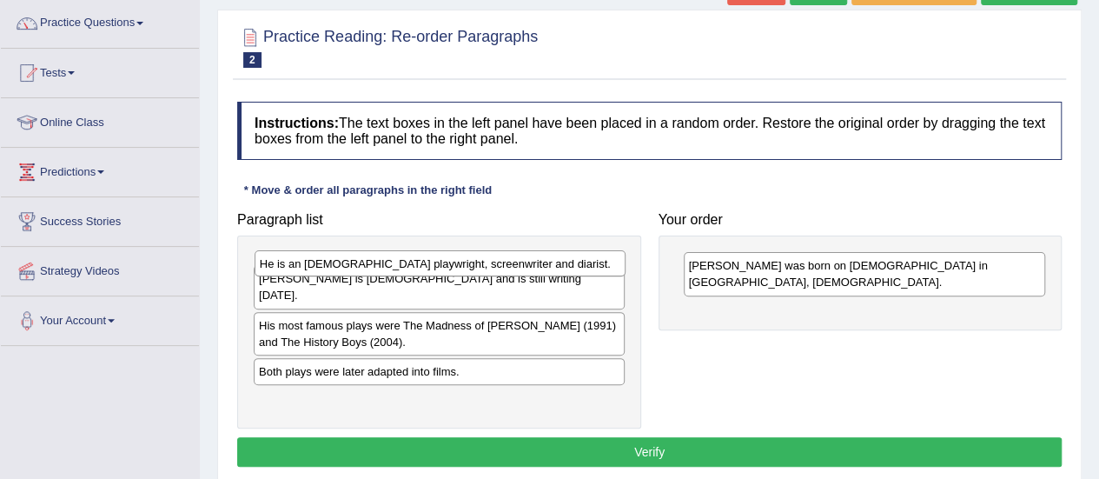
click at [580, 274] on div "He is an [DEMOGRAPHIC_DATA] playwright, screenwriter and diarist." at bounding box center [440, 263] width 371 height 26
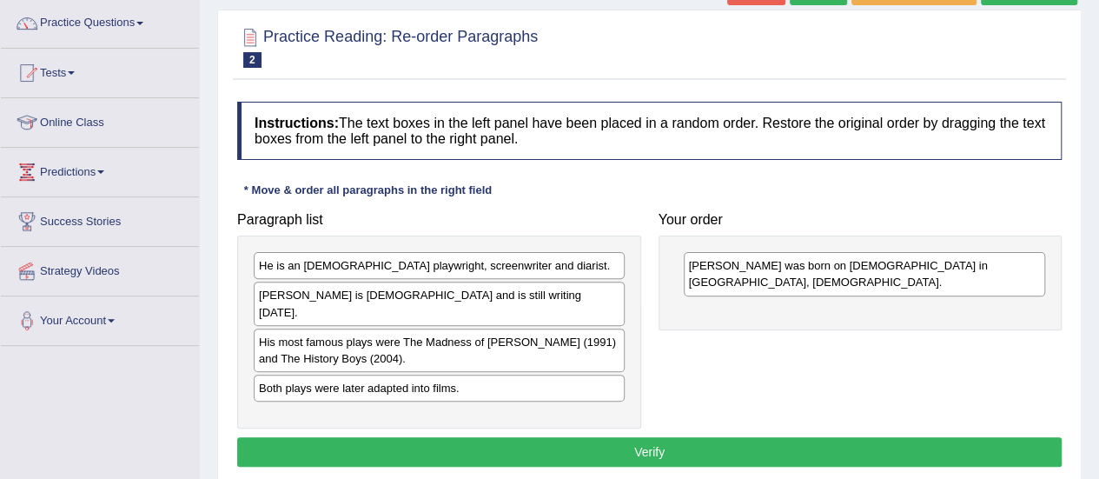
drag, startPoint x: 580, startPoint y: 274, endPoint x: 750, endPoint y: 291, distance: 170.3
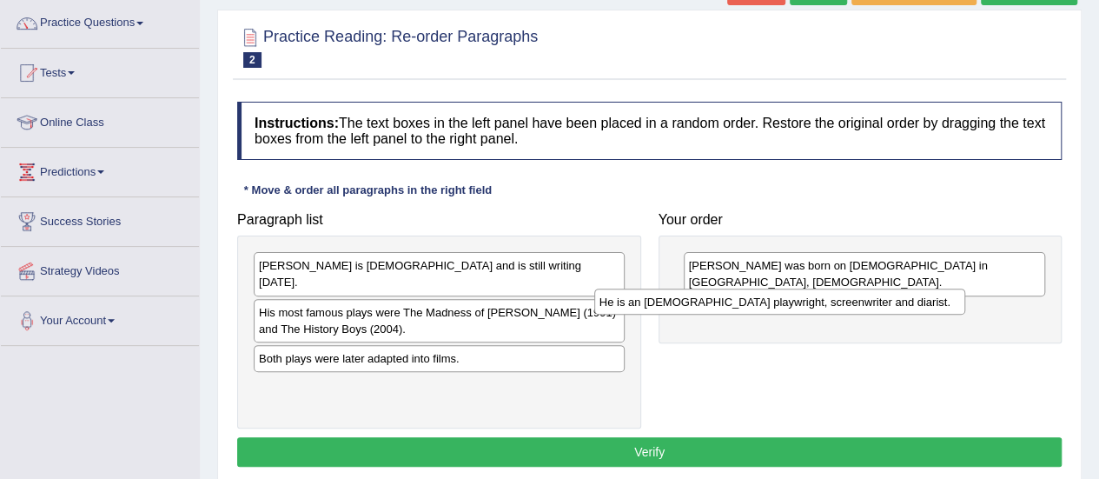
drag, startPoint x: 598, startPoint y: 267, endPoint x: 938, endPoint y: 304, distance: 341.8
click at [938, 304] on div "He is an [DEMOGRAPHIC_DATA] playwright, screenwriter and diarist." at bounding box center [779, 301] width 371 height 26
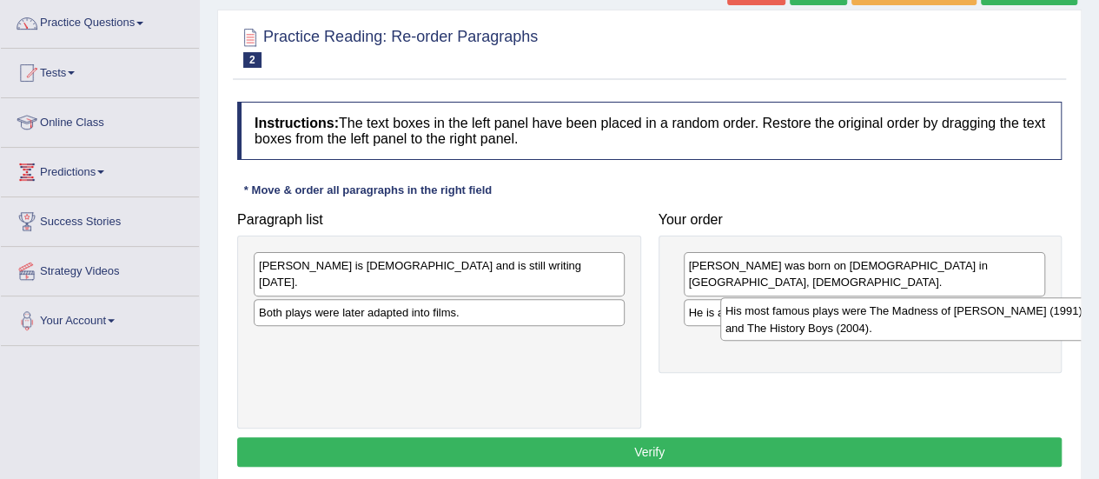
drag, startPoint x: 556, startPoint y: 300, endPoint x: 1018, endPoint y: 315, distance: 461.6
click at [1018, 315] on div "His most famous plays were The Madness of [PERSON_NAME] (1991) and The History …" at bounding box center [905, 318] width 371 height 43
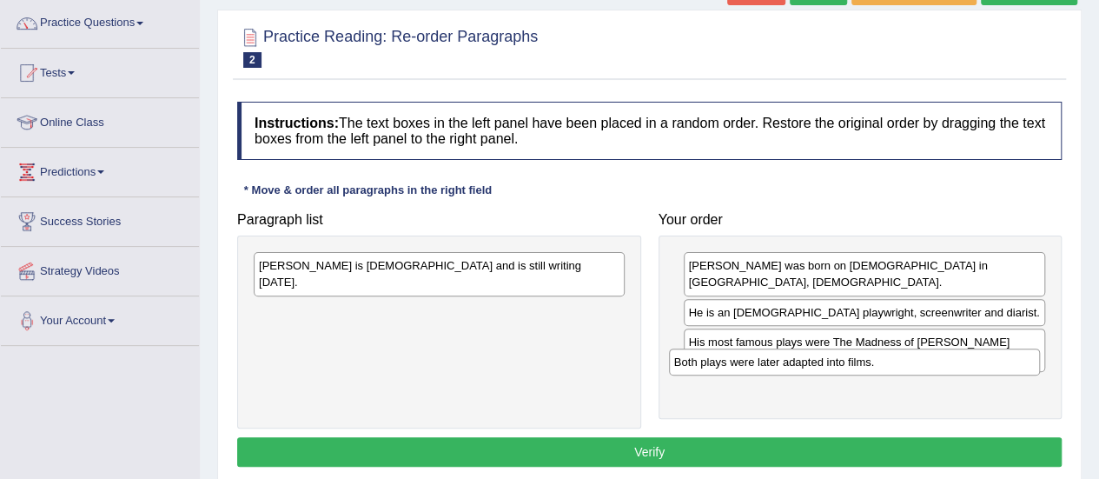
drag, startPoint x: 572, startPoint y: 295, endPoint x: 987, endPoint y: 366, distance: 421.4
click at [987, 366] on div "Both plays were later adapted into films." at bounding box center [854, 361] width 371 height 26
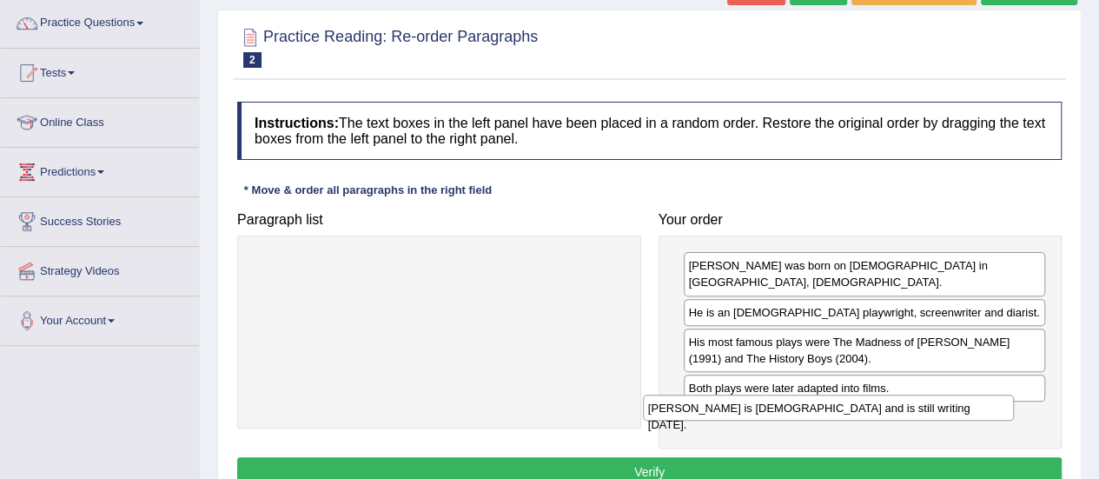
drag, startPoint x: 521, startPoint y: 268, endPoint x: 916, endPoint y: 402, distance: 416.6
click at [916, 403] on div "[PERSON_NAME] is [DEMOGRAPHIC_DATA] and is still writing [DATE]." at bounding box center [828, 407] width 371 height 26
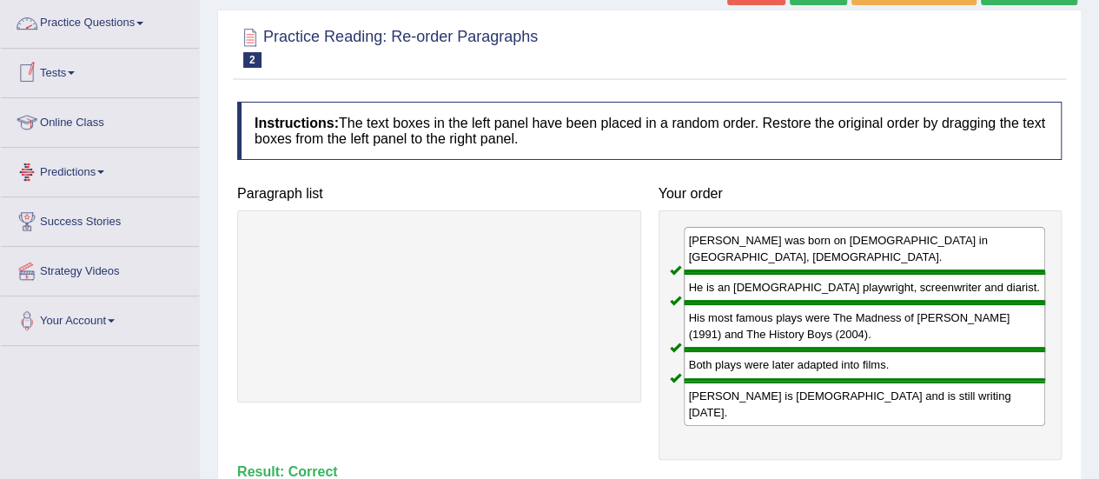
click at [123, 24] on link "Practice Questions" at bounding box center [100, 20] width 198 height 43
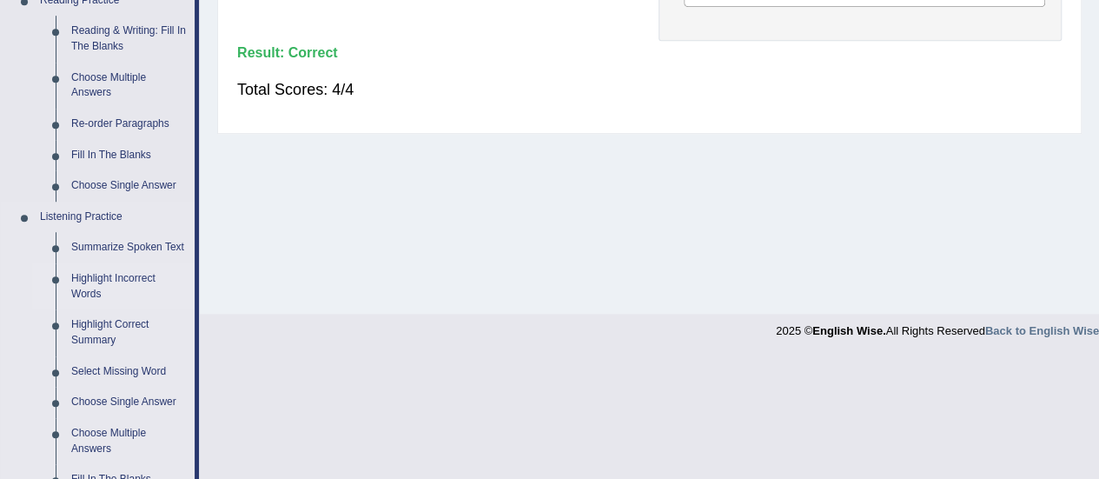
scroll to position [559, 0]
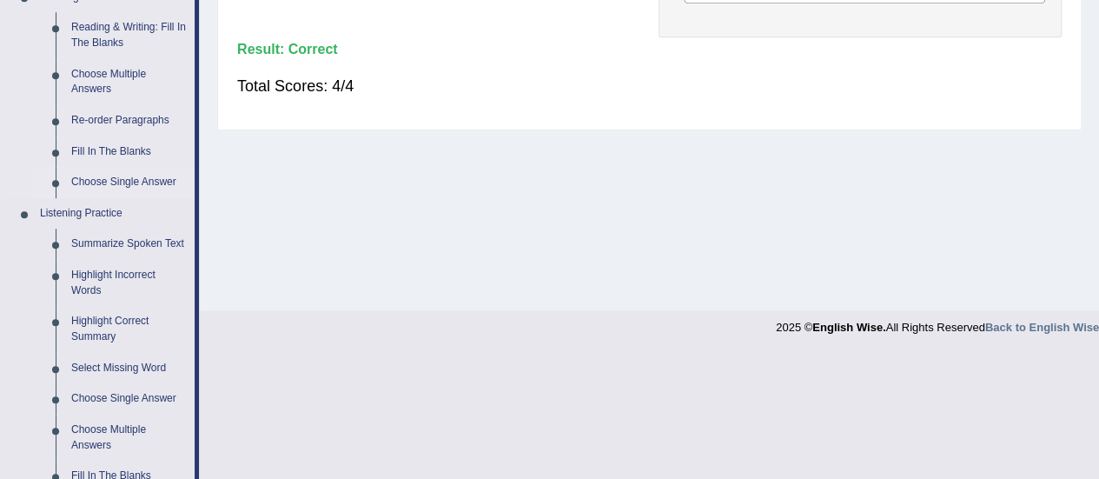
click at [122, 177] on link "Choose Single Answer" at bounding box center [128, 182] width 131 height 31
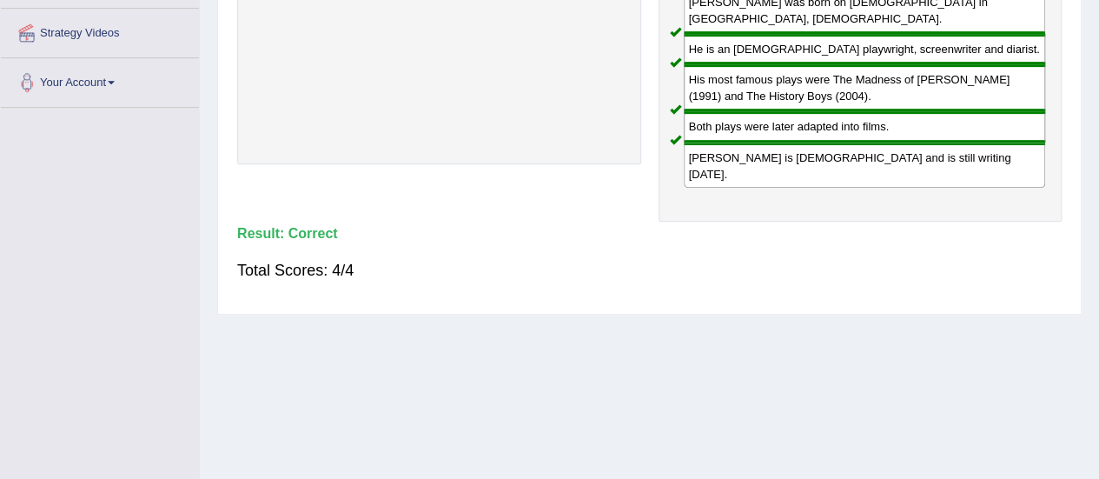
scroll to position [237, 0]
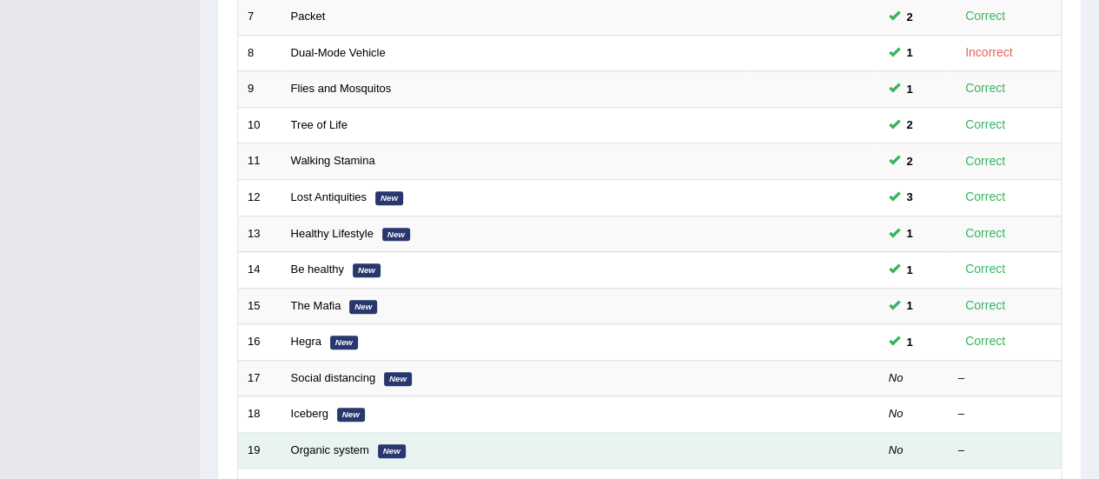
scroll to position [490, 0]
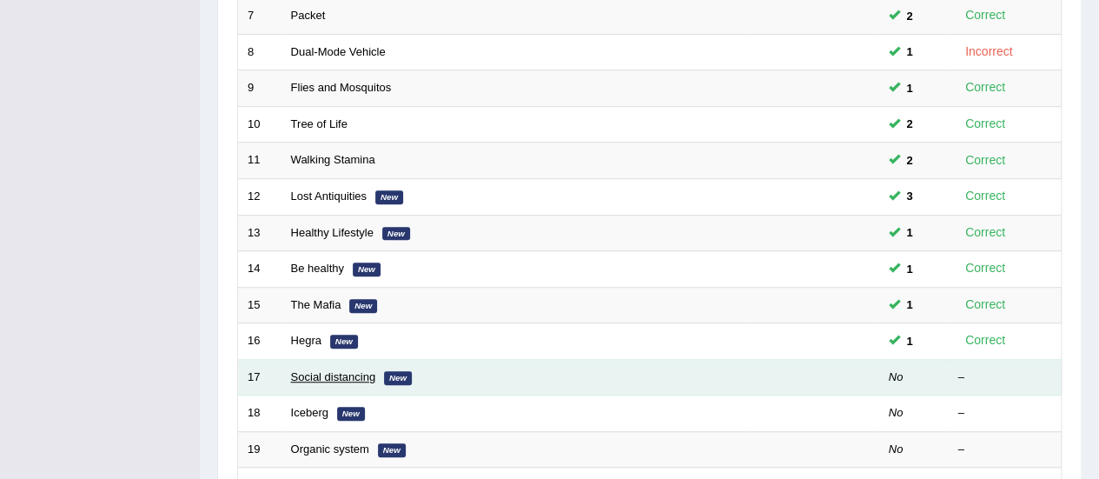
click at [320, 376] on td "Social distancing New" at bounding box center [515, 377] width 467 height 36
click at [320, 376] on link "Social distancing" at bounding box center [333, 376] width 85 height 13
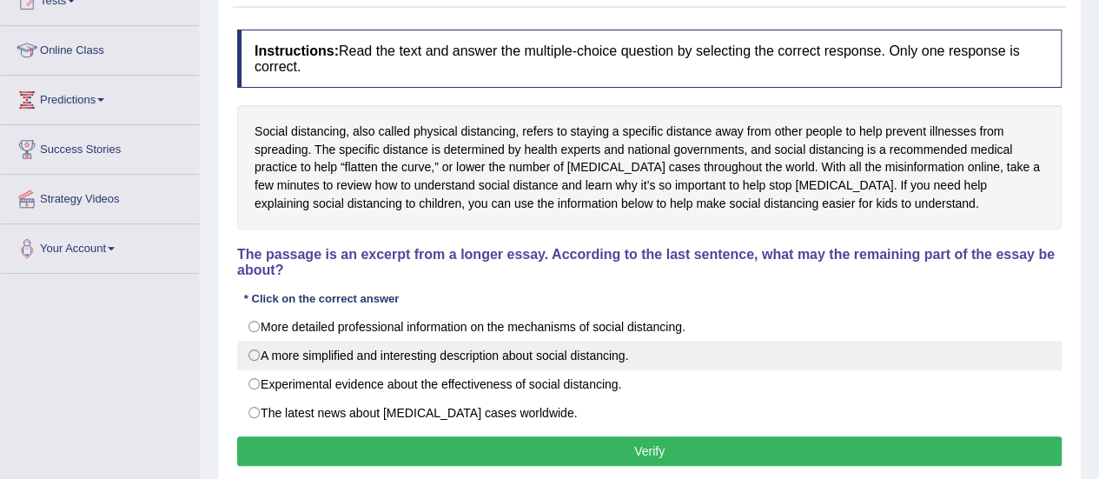
click at [804, 342] on label "A more simplified and interesting description about social distancing." at bounding box center [649, 356] width 825 height 30
radio input "true"
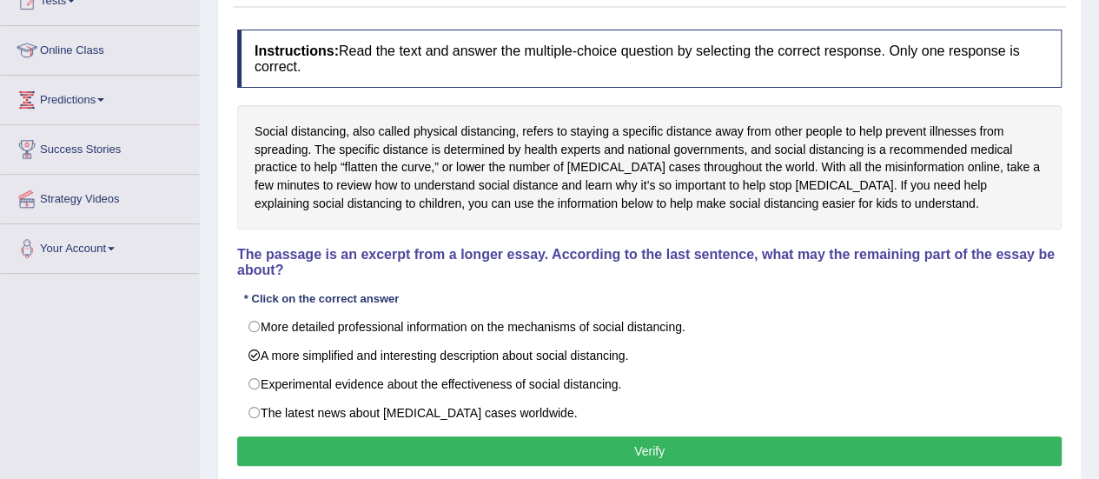
click at [756, 437] on button "Verify" at bounding box center [649, 451] width 825 height 30
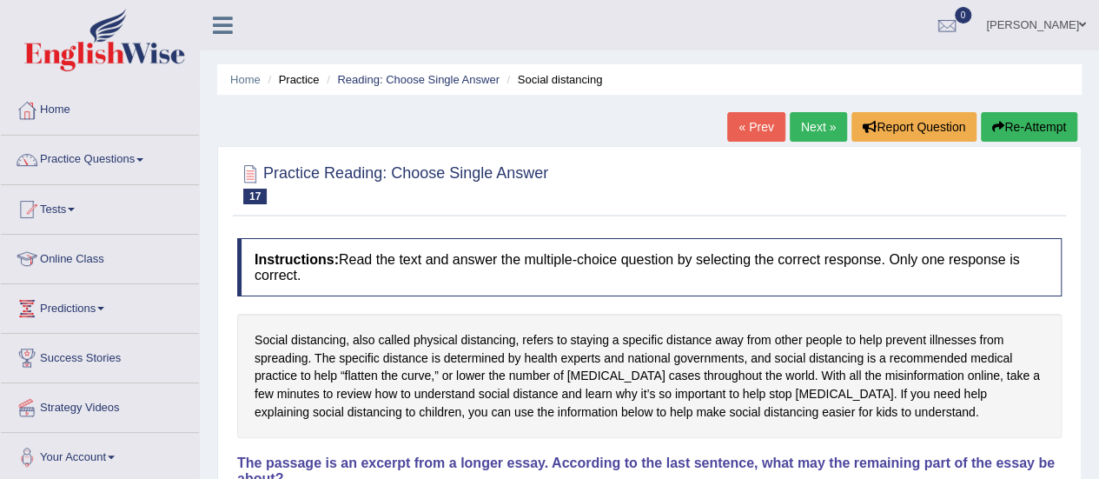
click at [801, 129] on link "Next »" at bounding box center [818, 127] width 57 height 30
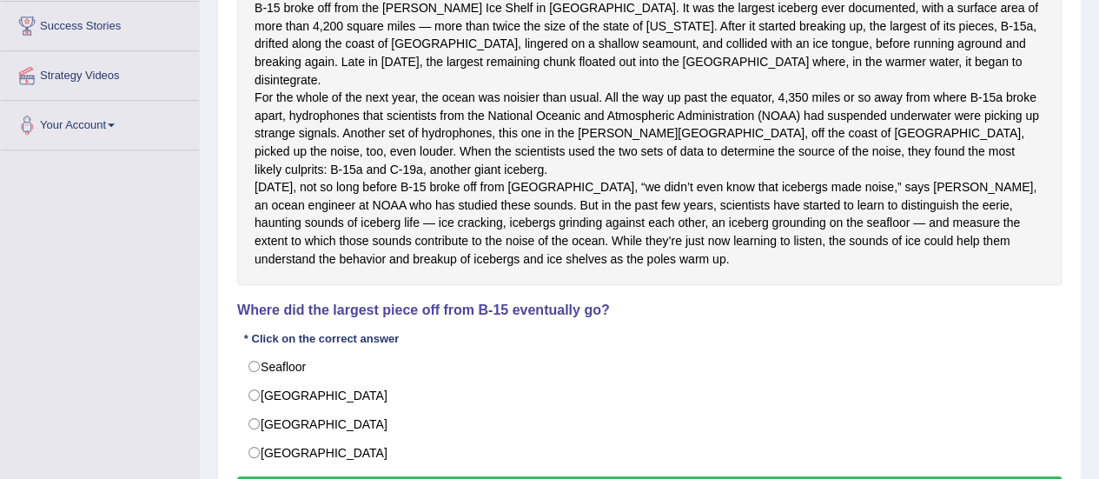
scroll to position [333, 0]
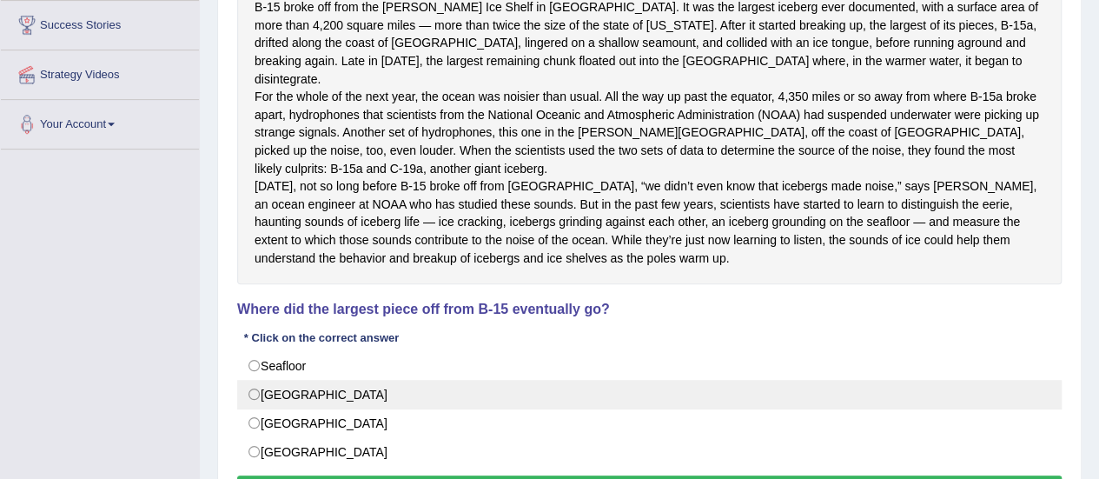
click at [268, 409] on label "Antarctica" at bounding box center [649, 395] width 825 height 30
radio input "true"
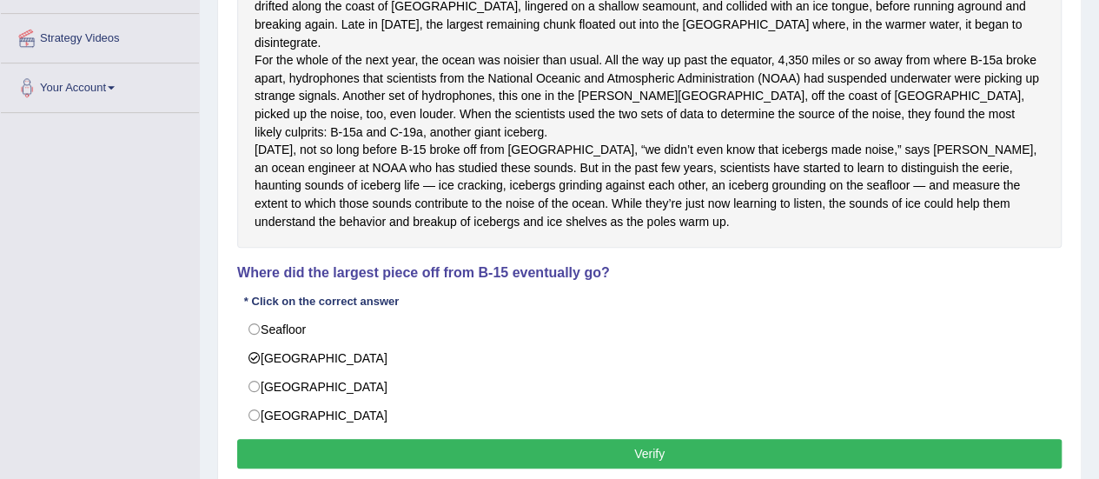
click at [452, 461] on button "Verify" at bounding box center [649, 454] width 825 height 30
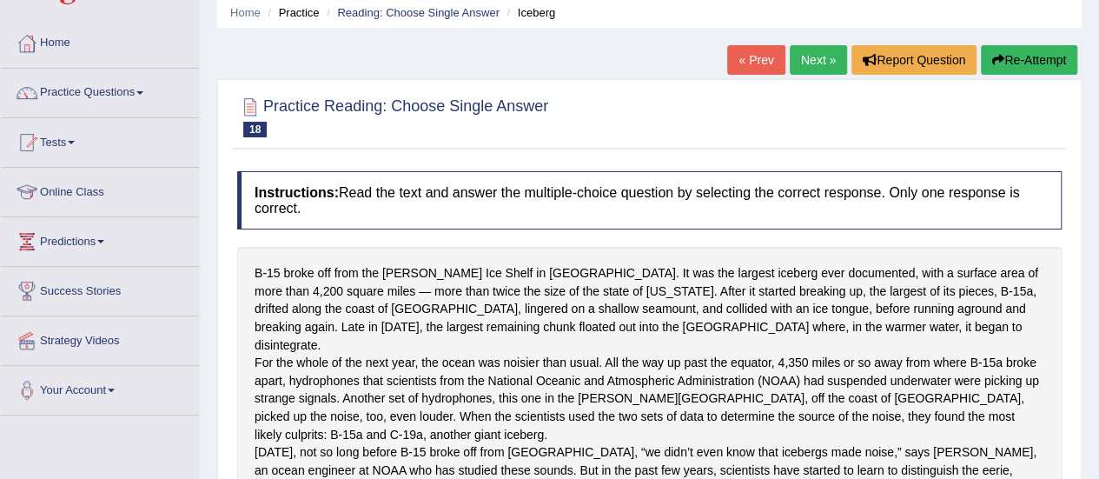
scroll to position [63, 0]
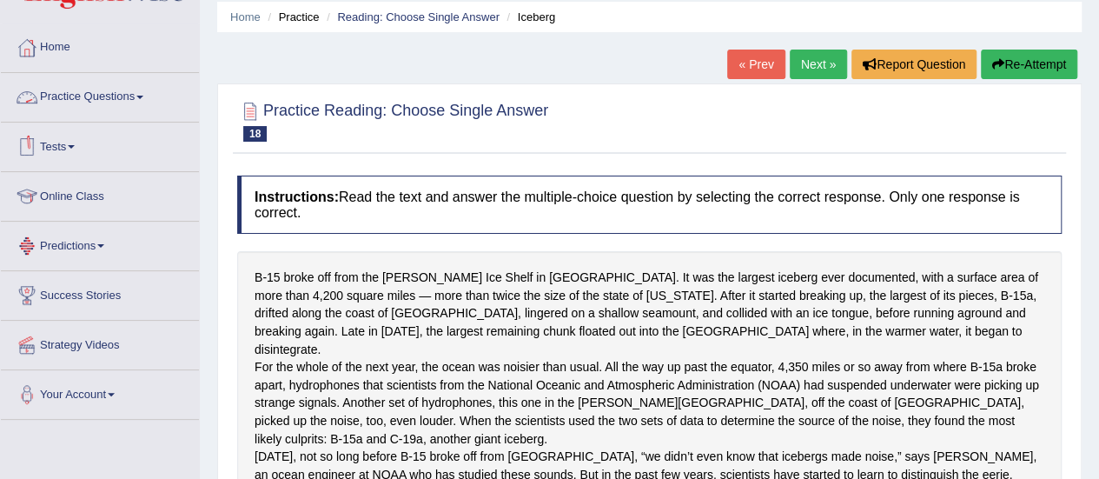
click at [131, 92] on link "Practice Questions" at bounding box center [100, 94] width 198 height 43
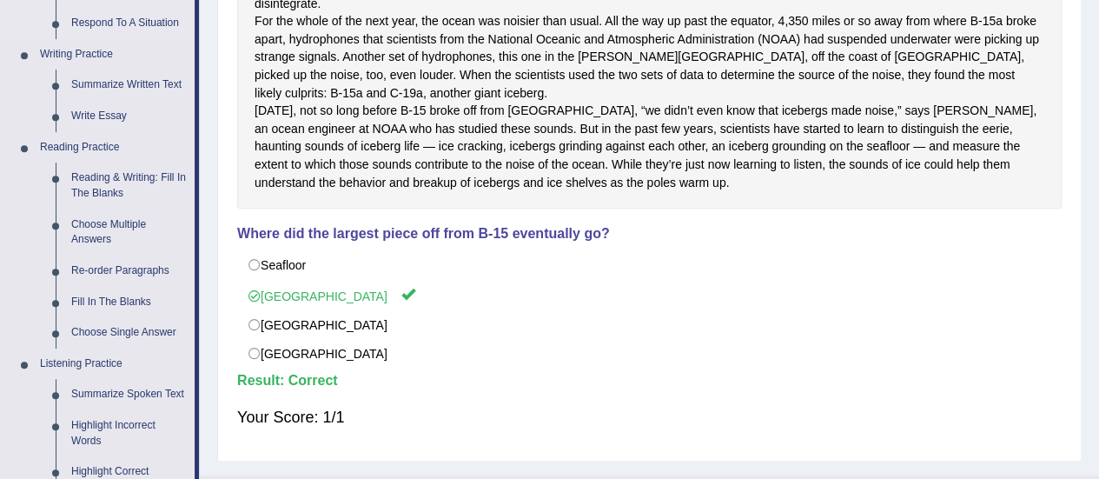
scroll to position [410, 0]
click at [98, 231] on link "Choose Multiple Answers" at bounding box center [128, 231] width 131 height 46
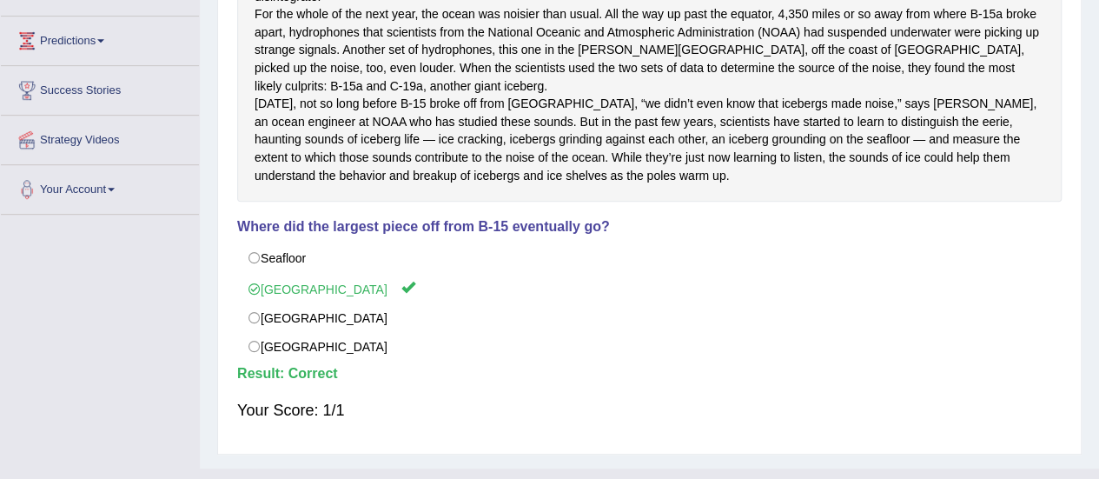
scroll to position [462, 0]
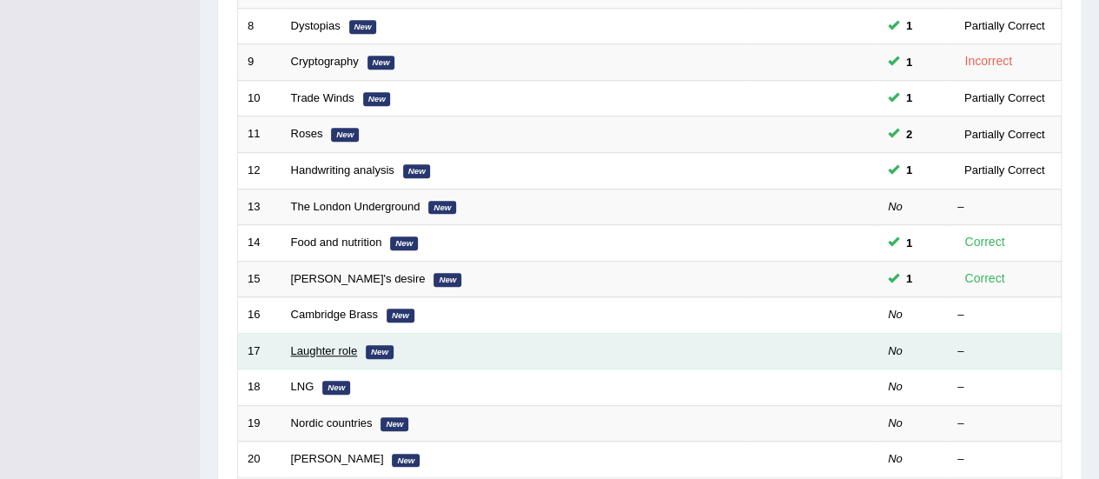
click at [340, 345] on link "Laughter role" at bounding box center [324, 350] width 67 height 13
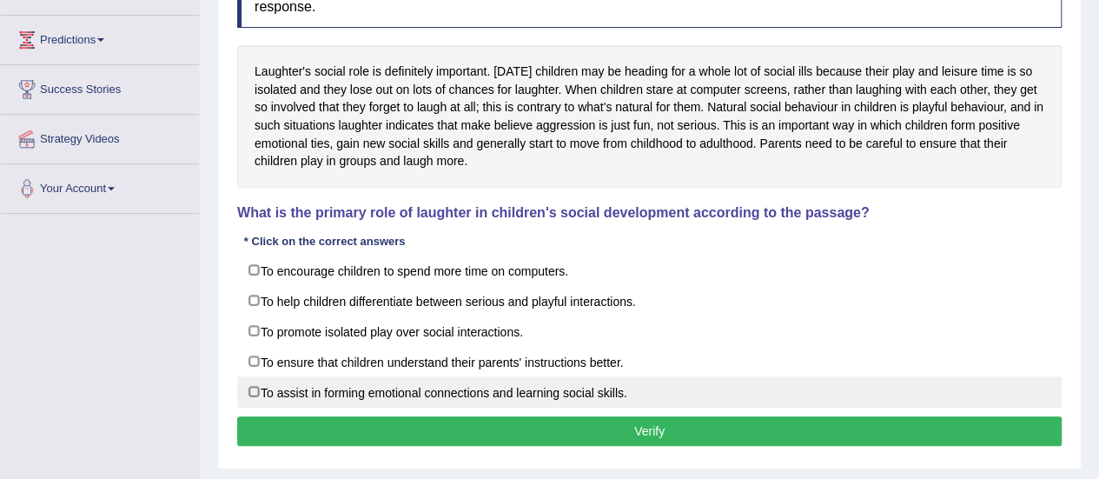
click at [688, 395] on label "To assist in forming emotional connections and learning social skills." at bounding box center [649, 391] width 825 height 31
checkbox input "true"
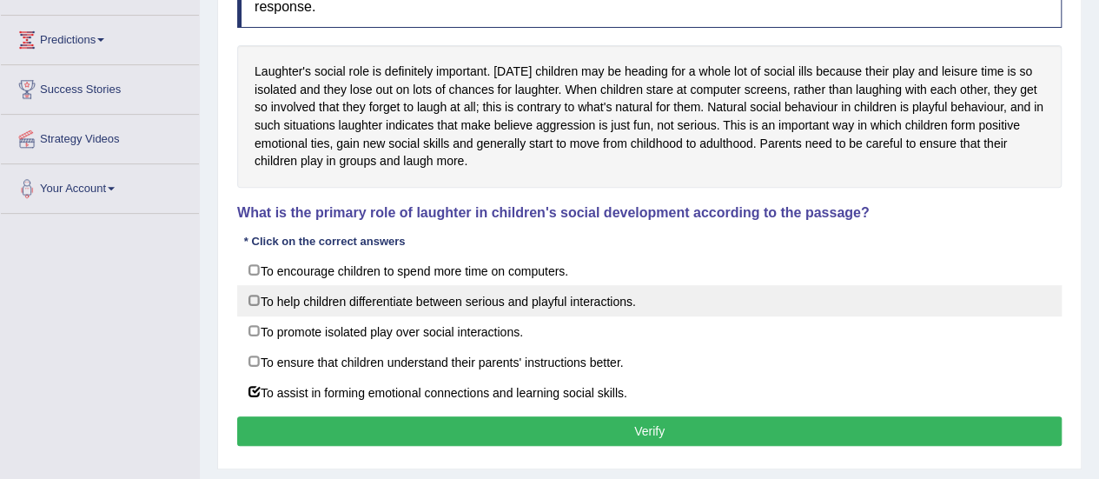
click at [662, 295] on label "To help children differentiate between serious and playful interactions." at bounding box center [649, 300] width 825 height 31
checkbox input "true"
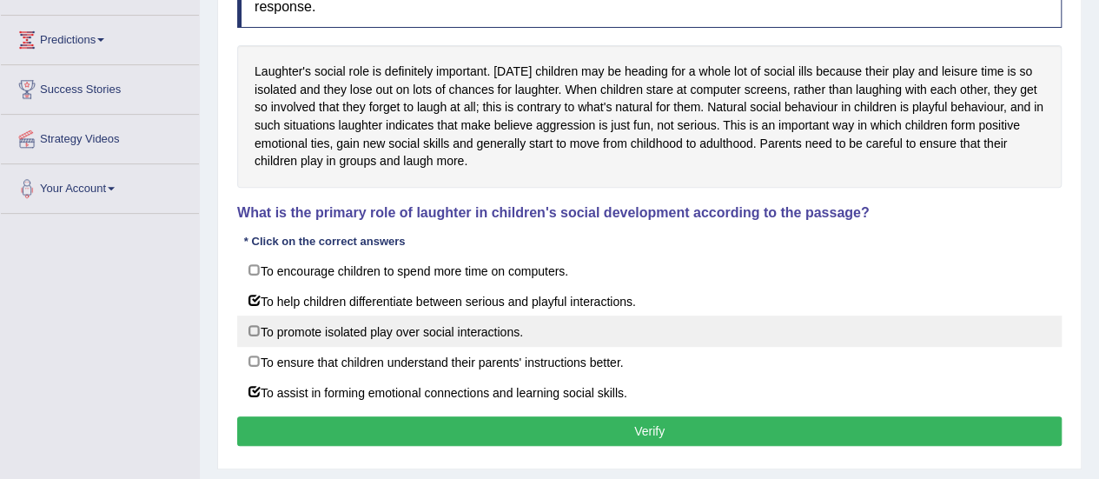
click at [626, 322] on label "To promote isolated play over social interactions." at bounding box center [649, 330] width 825 height 31
checkbox input "false"
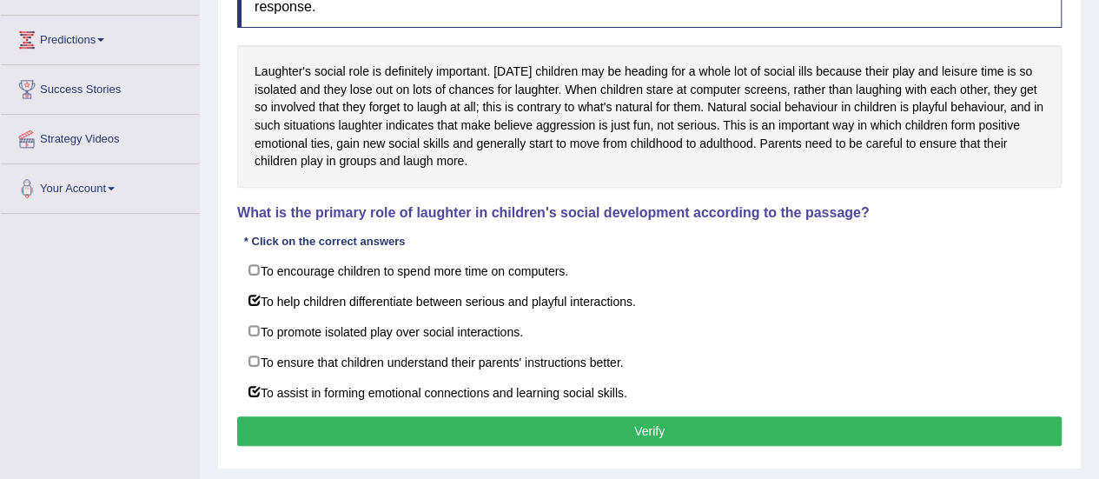
click at [586, 422] on button "Verify" at bounding box center [649, 431] width 825 height 30
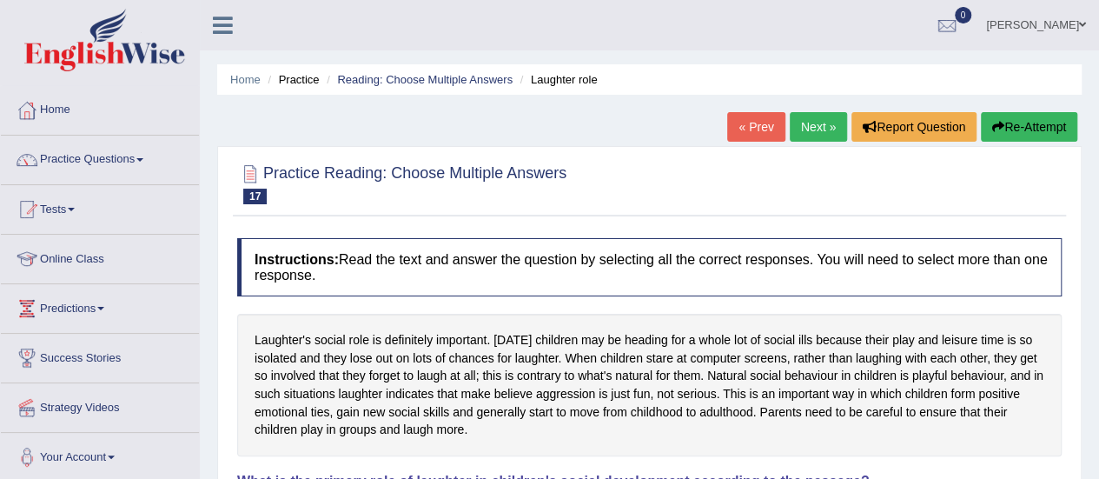
click at [806, 132] on link "Next »" at bounding box center [818, 127] width 57 height 30
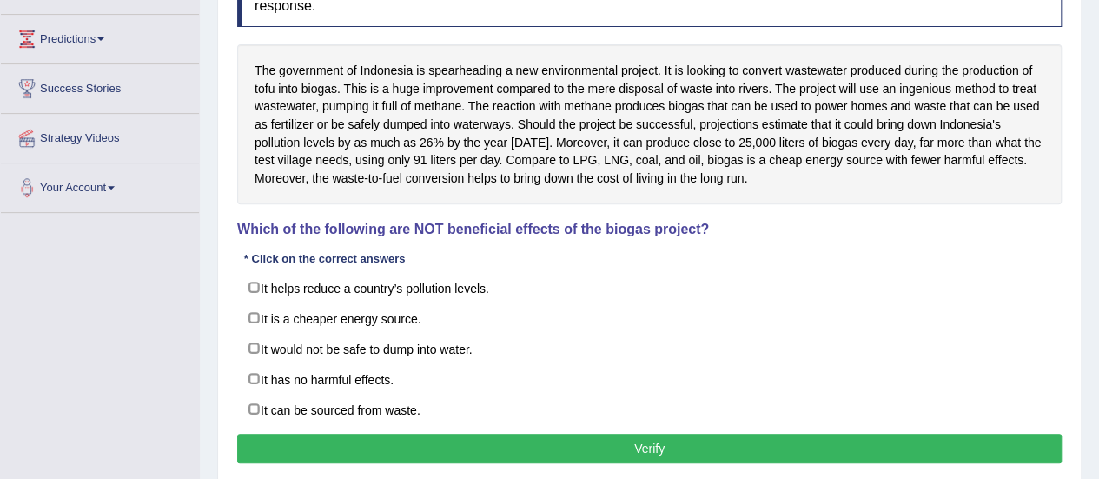
scroll to position [270, 0]
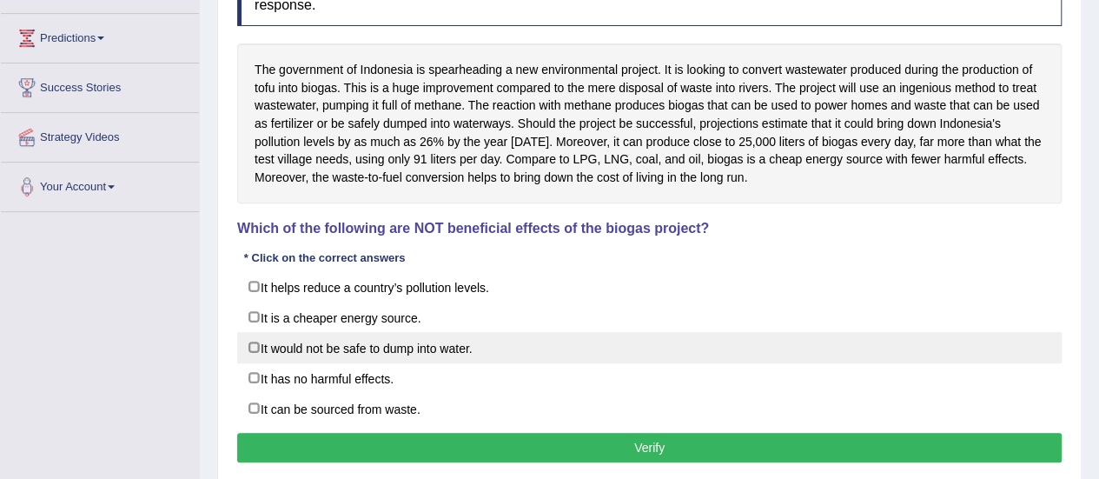
click at [478, 355] on label "It would not be safe to dump into water." at bounding box center [649, 347] width 825 height 31
checkbox input "true"
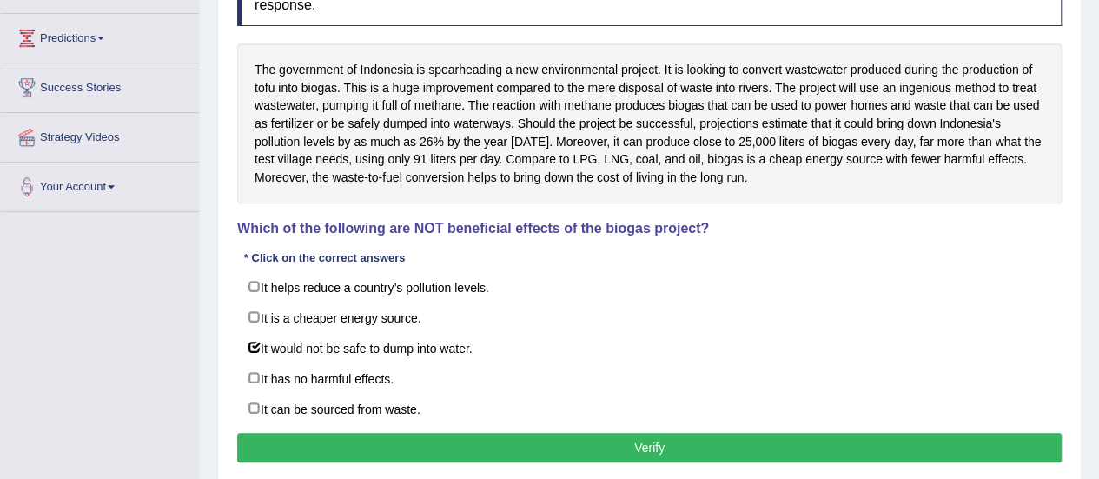
click at [577, 444] on button "Verify" at bounding box center [649, 448] width 825 height 30
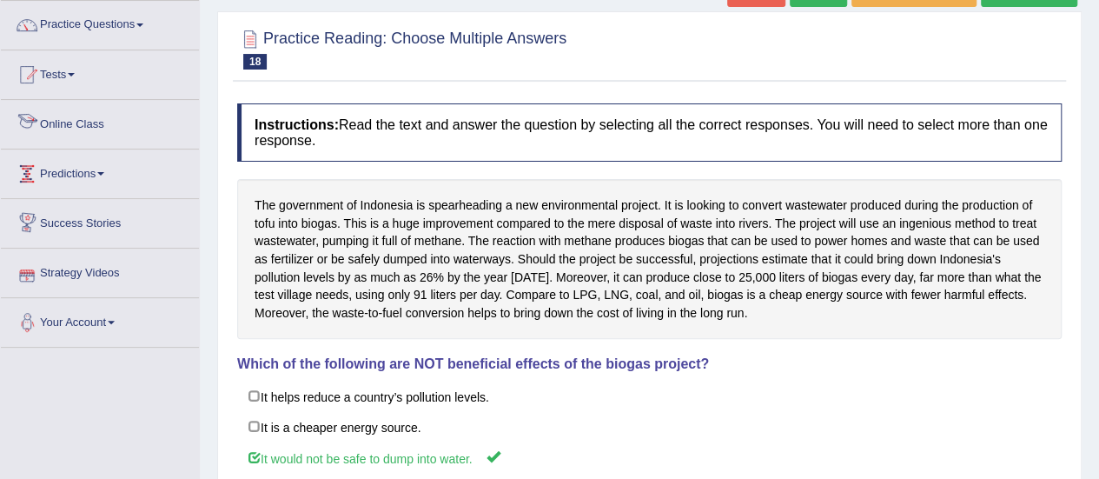
scroll to position [0, 0]
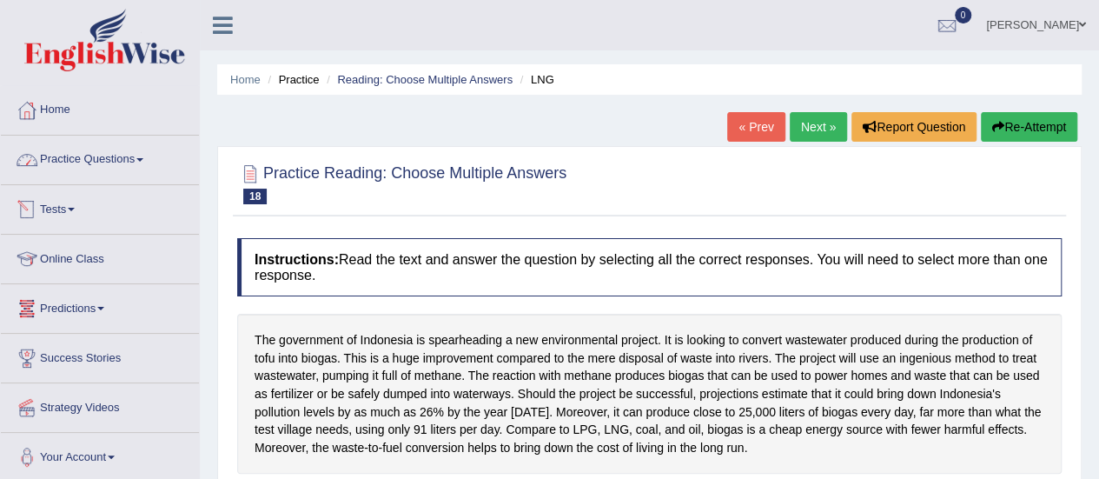
click at [116, 168] on link "Practice Questions" at bounding box center [100, 157] width 198 height 43
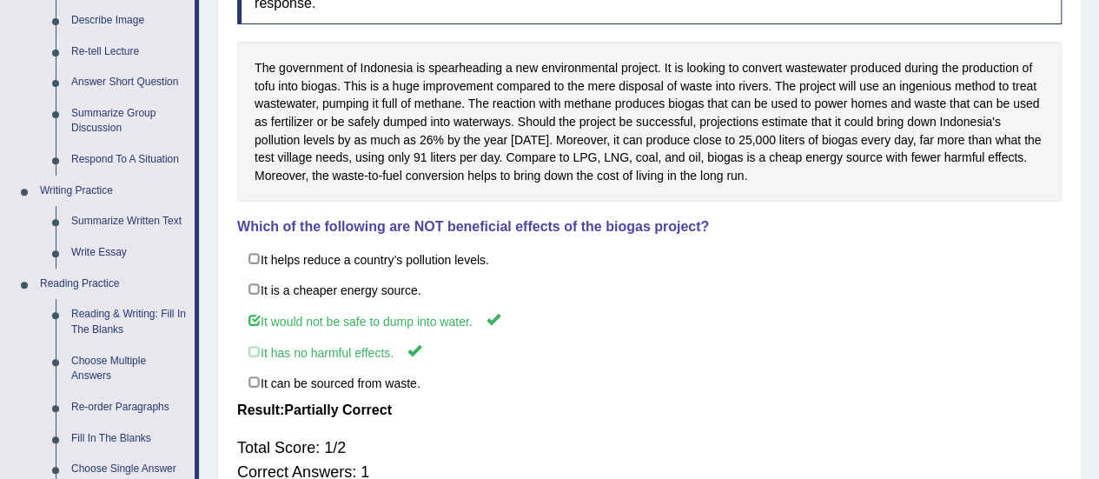
scroll to position [273, 0]
click at [96, 322] on link "Reading & Writing: Fill In The Blanks" at bounding box center [128, 321] width 131 height 46
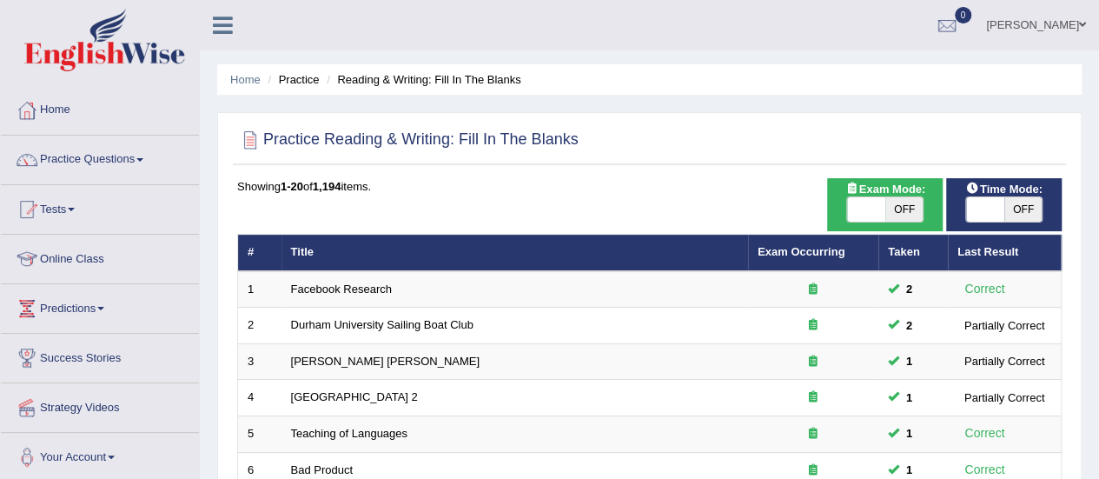
click at [744, 86] on ul "Home Practice Reading & Writing: Fill In The Blanks" at bounding box center [649, 79] width 865 height 30
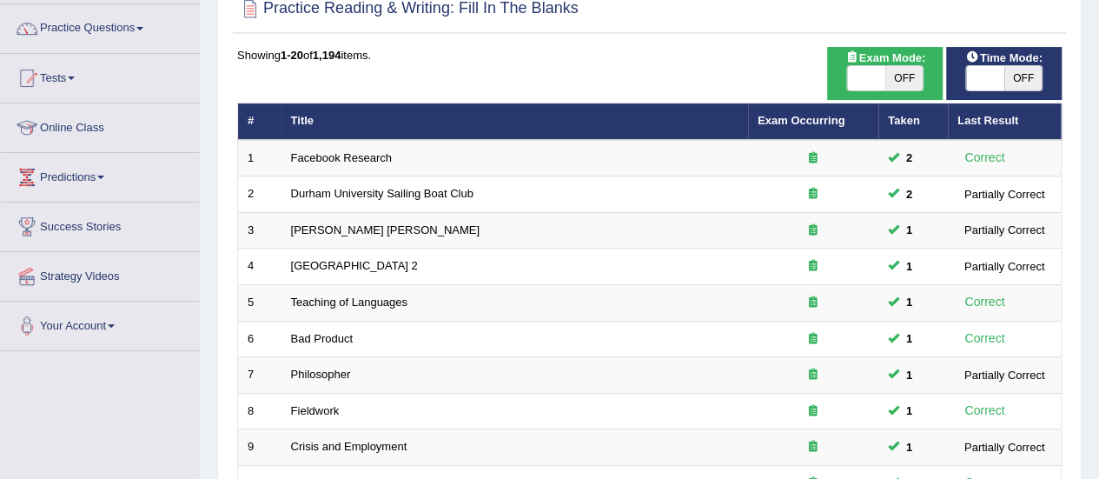
scroll to position [130, 0]
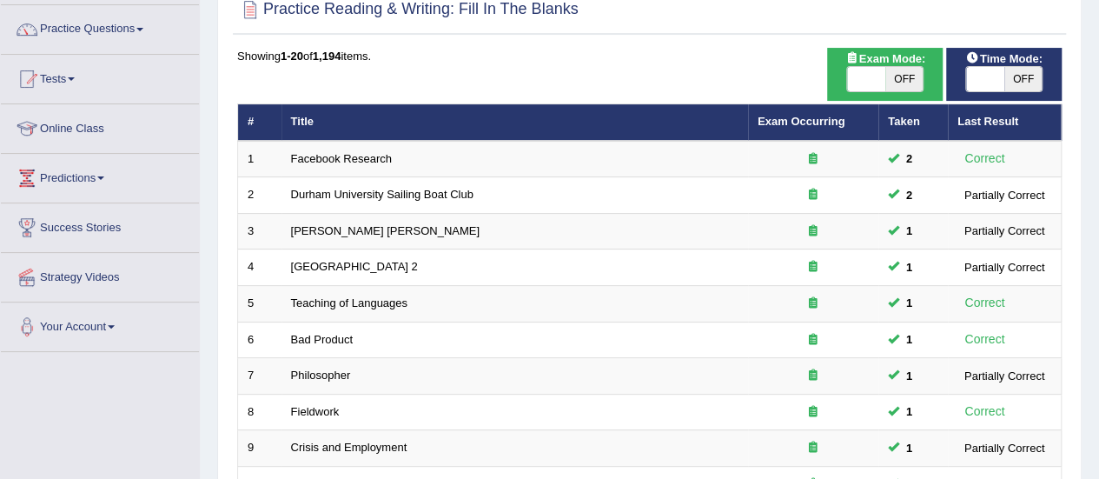
click at [196, 400] on div "Toggle navigation Home Practice Questions Speaking Practice Read Aloud Repeat S…" at bounding box center [549, 441] width 1099 height 1142
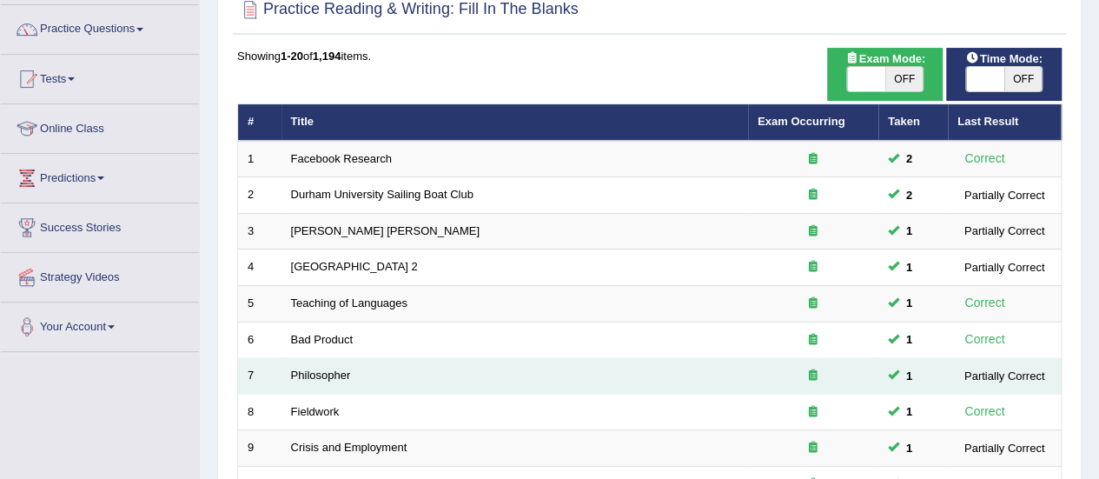
scroll to position [663, 0]
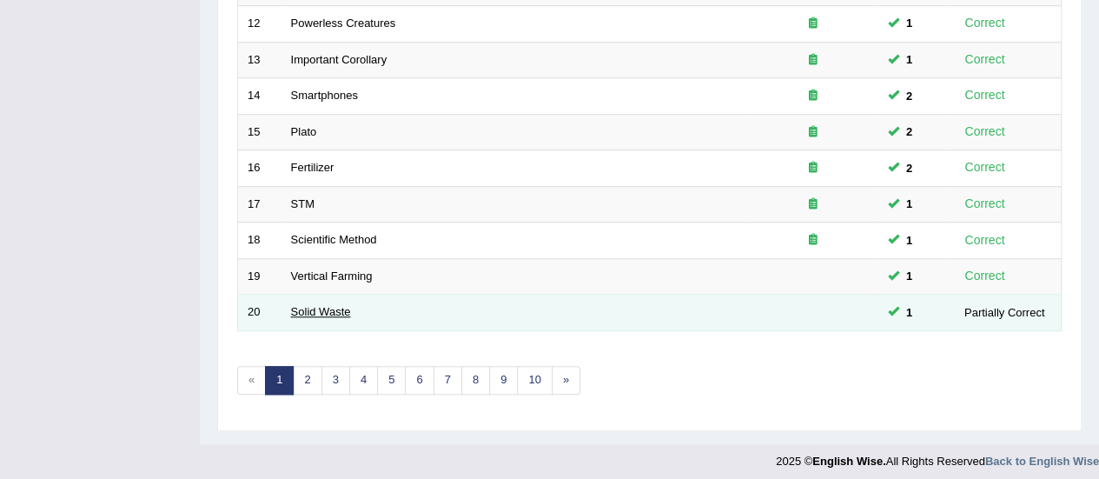
click at [329, 311] on link "Solid Waste" at bounding box center [321, 311] width 60 height 13
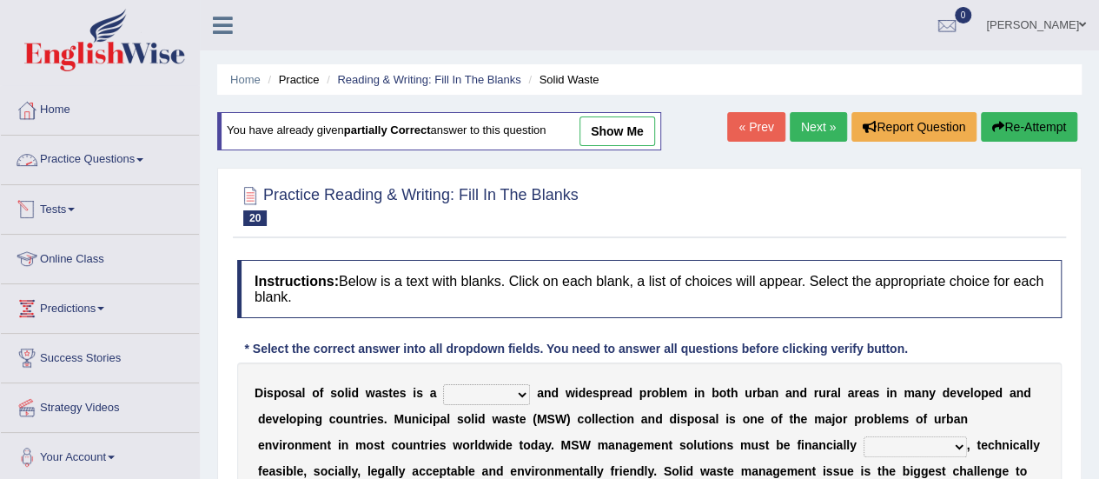
click at [130, 169] on link "Practice Questions" at bounding box center [100, 157] width 198 height 43
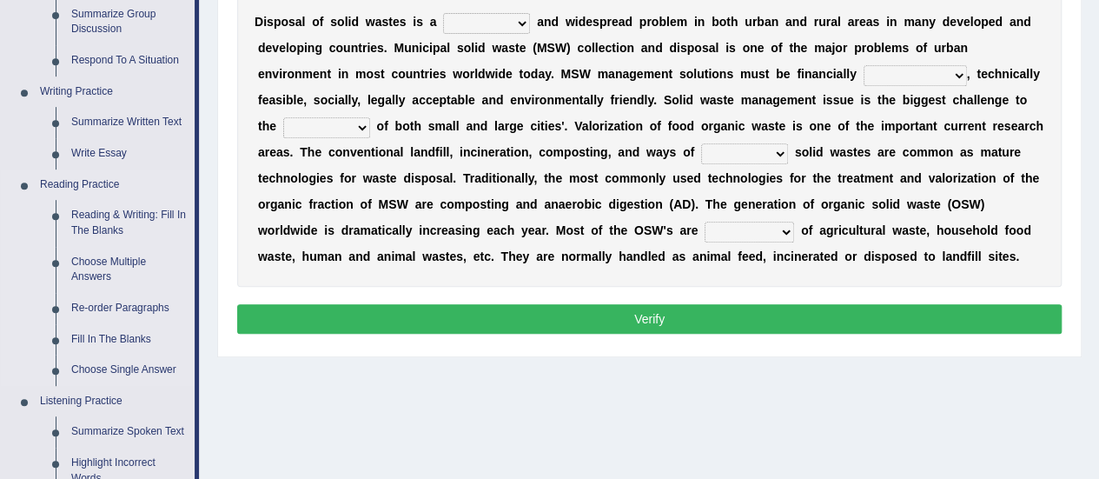
scroll to position [393, 0]
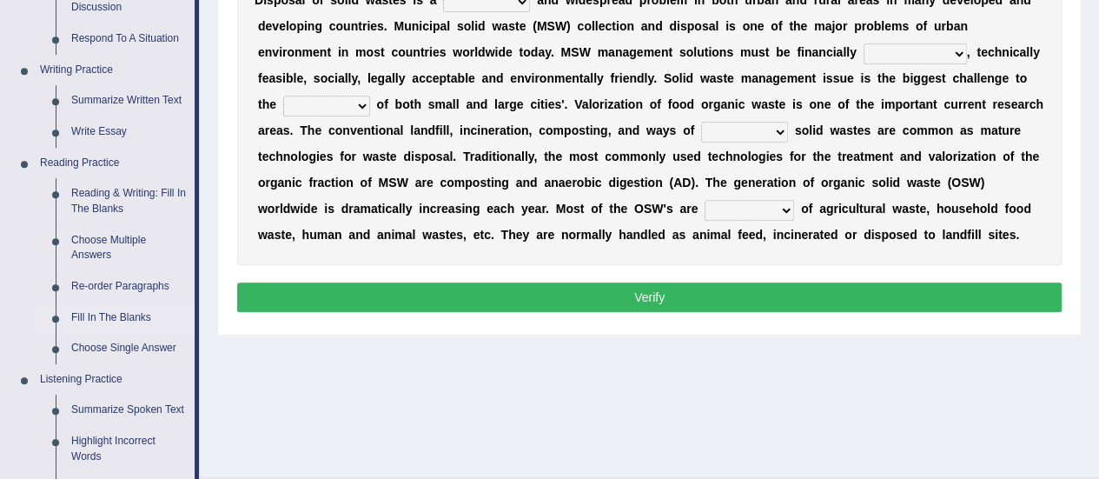
click at [104, 320] on link "Fill In The Blanks" at bounding box center [128, 317] width 131 height 31
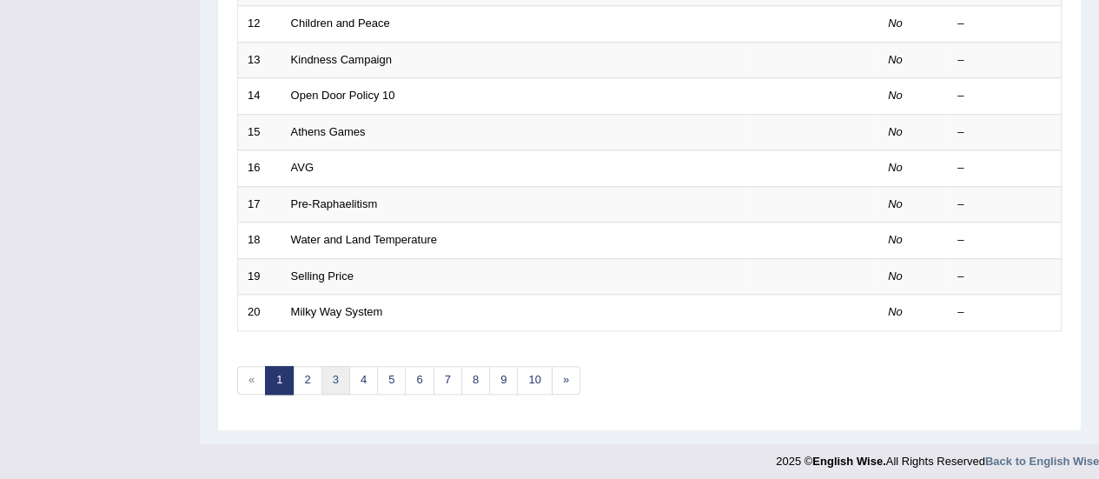
scroll to position [663, 0]
click at [331, 369] on link "3" at bounding box center [336, 380] width 29 height 29
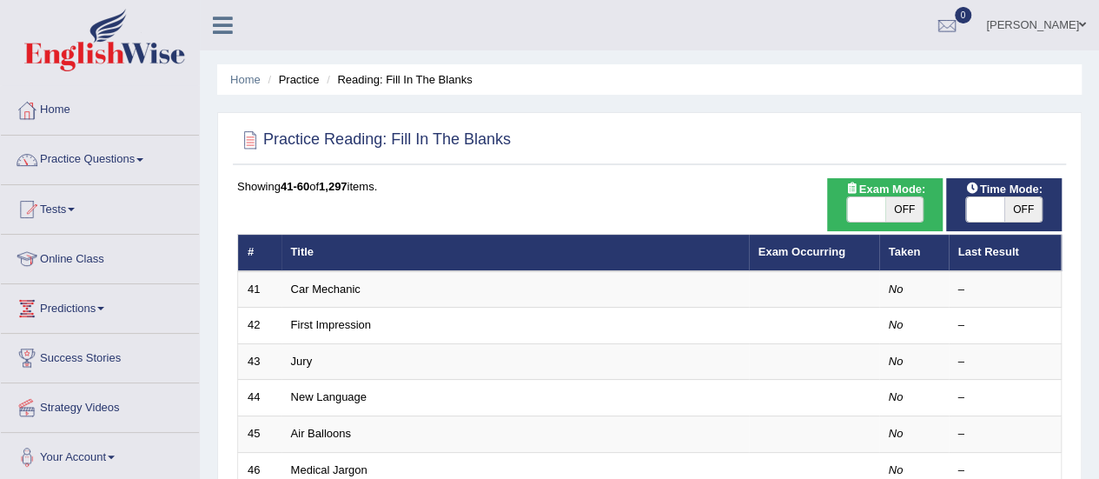
click at [326, 315] on td "First Impression" at bounding box center [515, 326] width 467 height 36
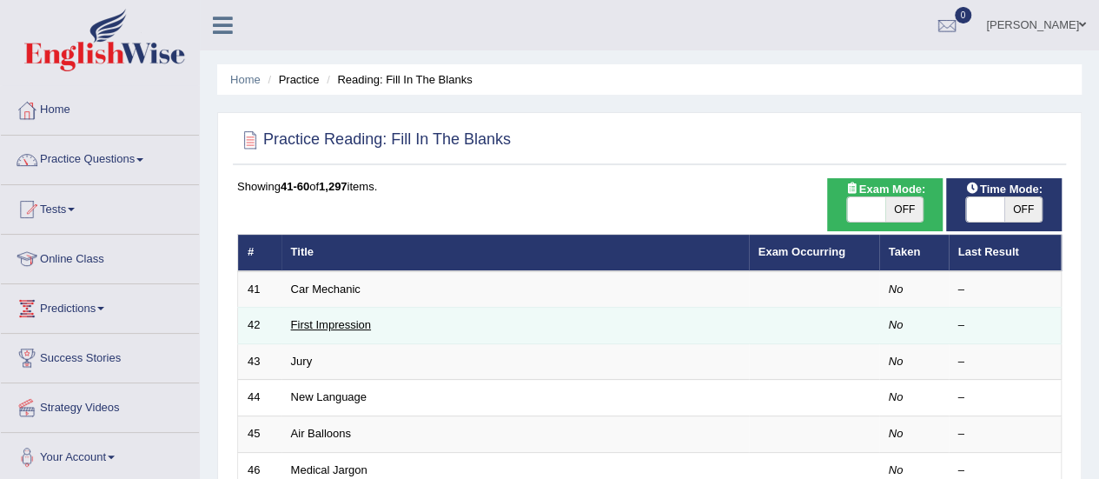
click at [327, 328] on link "First Impression" at bounding box center [331, 324] width 80 height 13
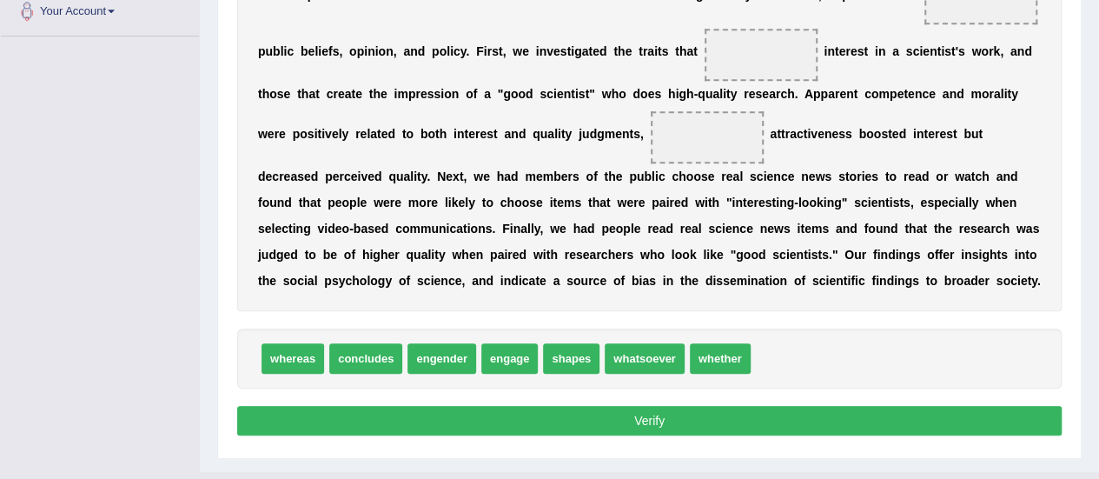
scroll to position [447, 0]
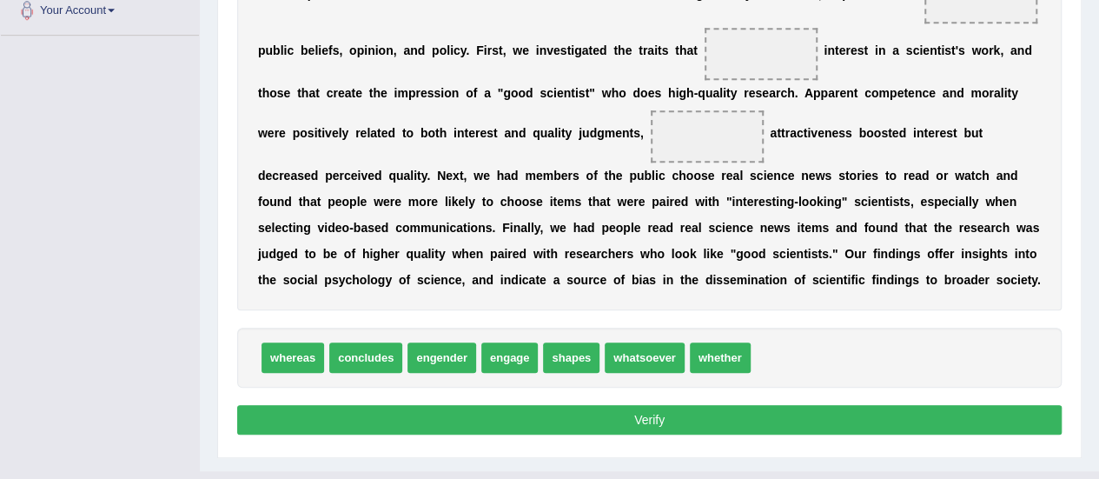
click at [773, 248] on b "s" at bounding box center [775, 254] width 7 height 14
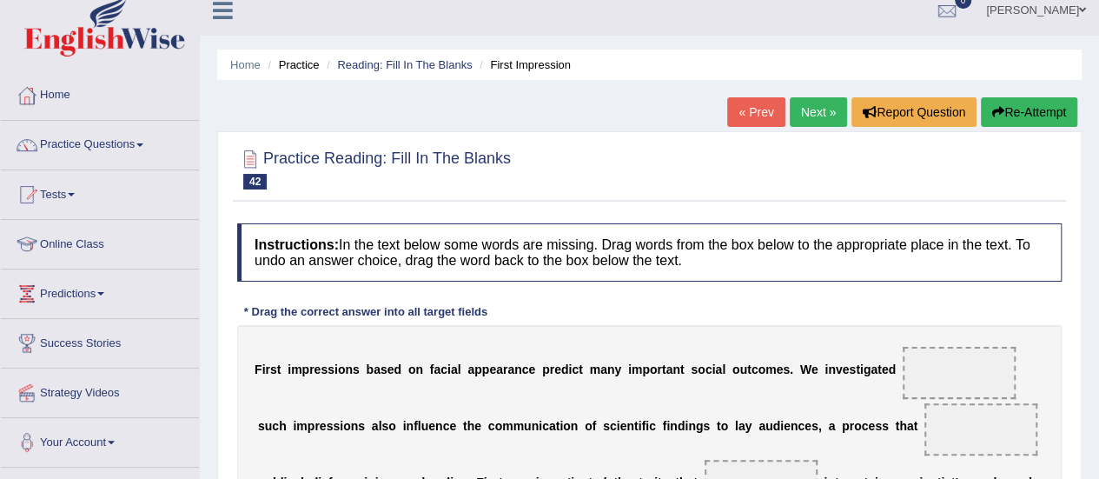
scroll to position [0, 0]
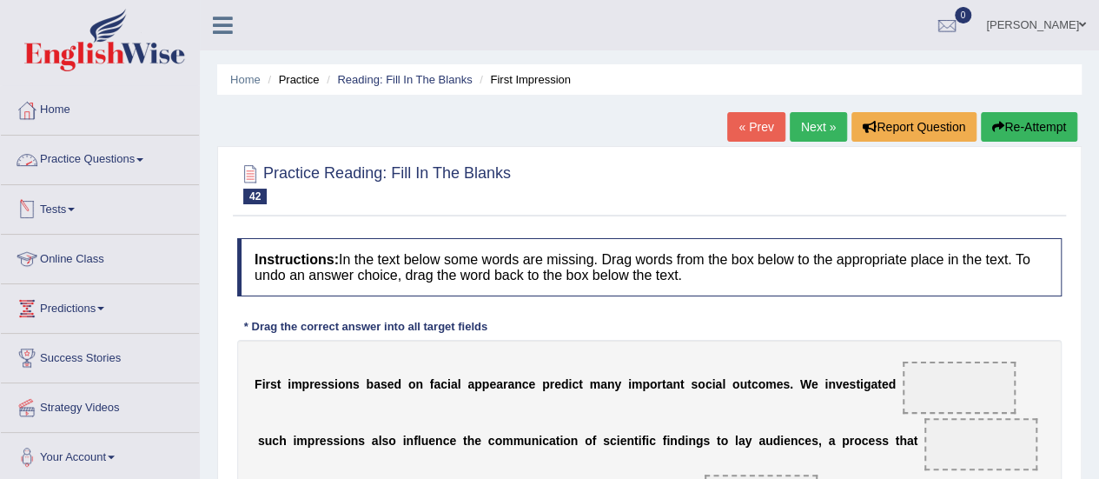
click at [106, 158] on link "Practice Questions" at bounding box center [100, 157] width 198 height 43
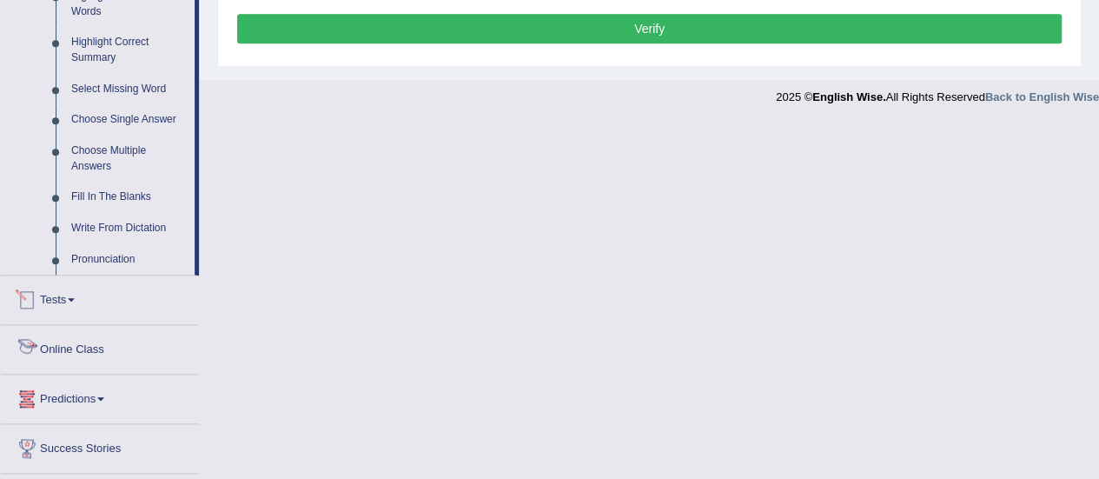
scroll to position [636, 0]
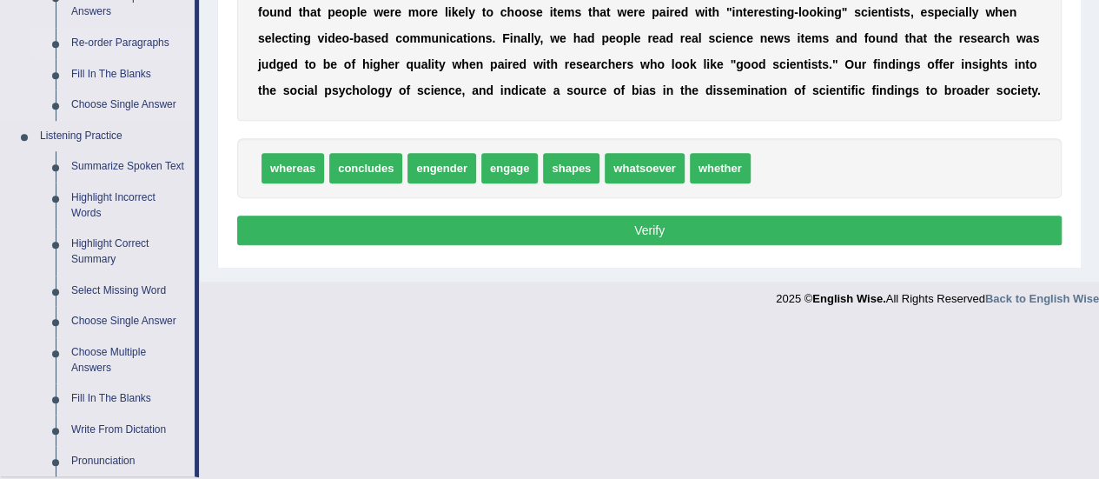
click at [156, 49] on link "Re-order Paragraphs" at bounding box center [128, 43] width 131 height 31
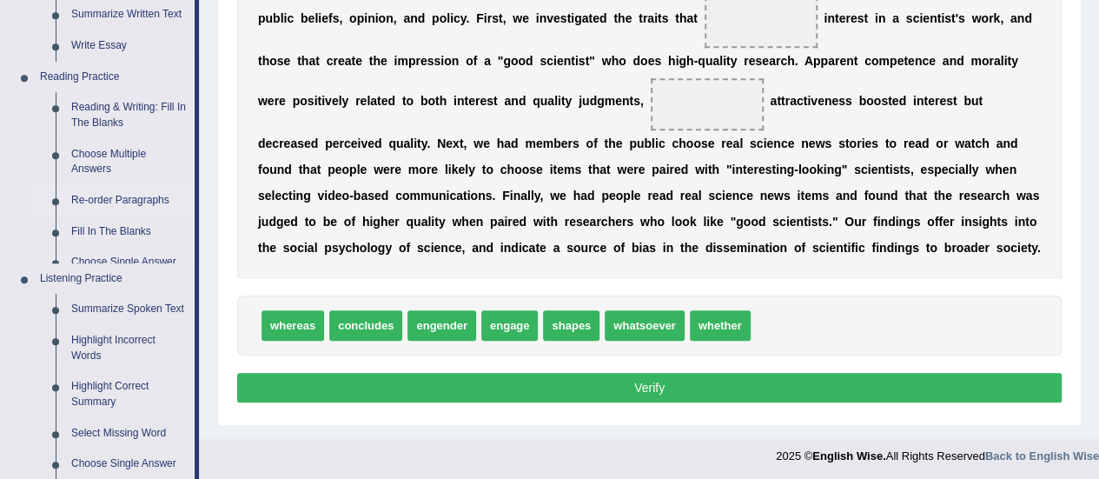
scroll to position [792, 0]
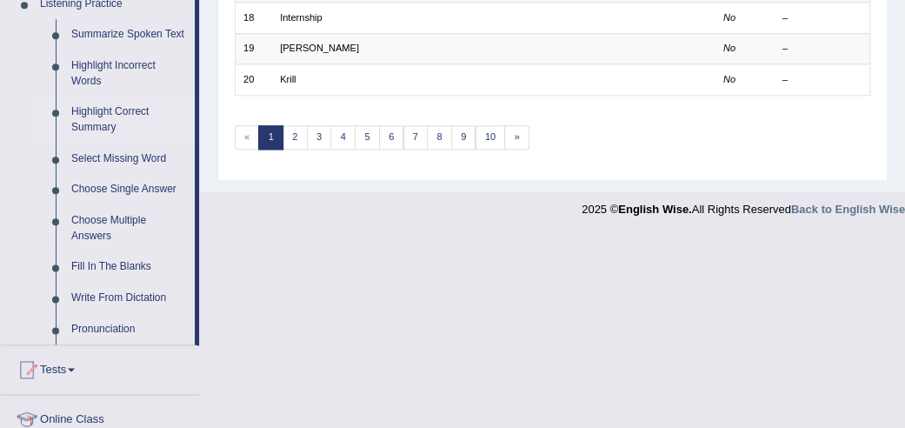
scroll to position [769, 0]
click at [134, 30] on link "Summarize Spoken Text" at bounding box center [128, 33] width 131 height 31
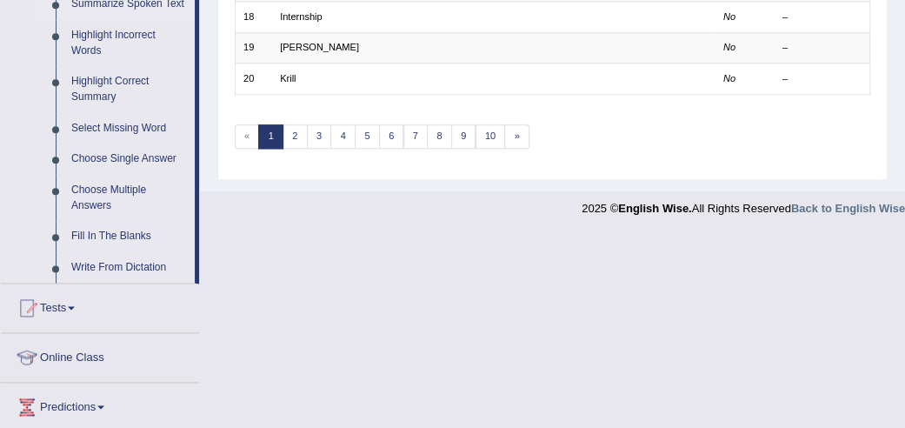
scroll to position [373, 0]
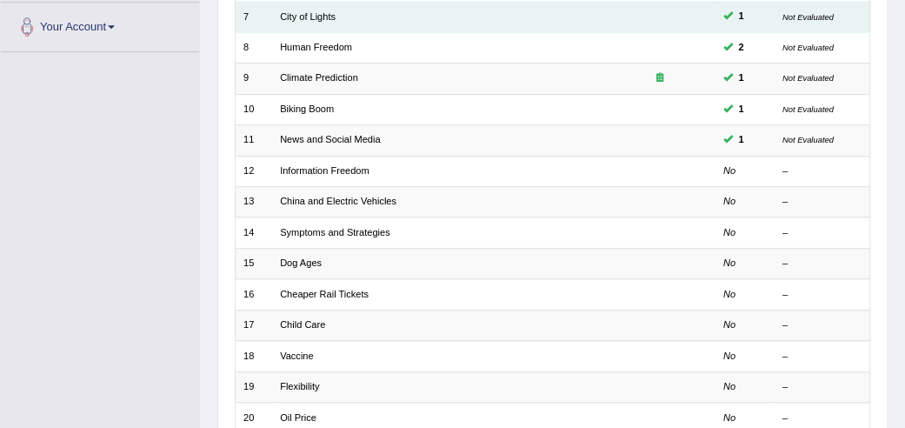
scroll to position [431, 0]
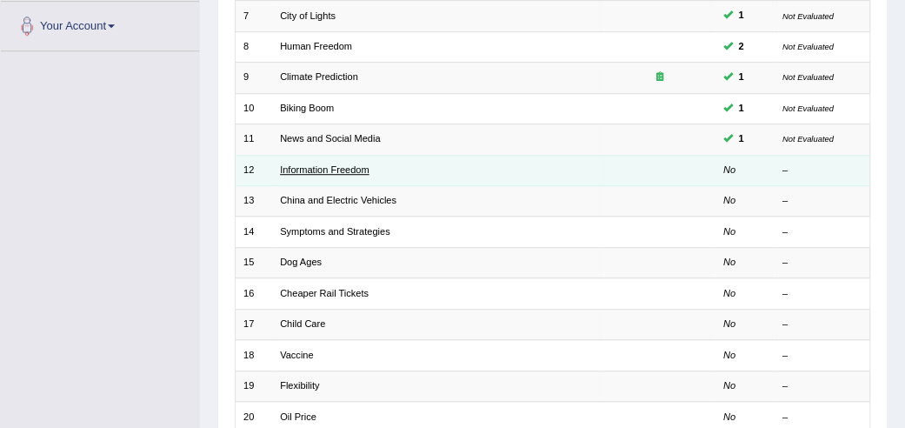
click at [322, 164] on link "Information Freedom" at bounding box center [324, 169] width 89 height 10
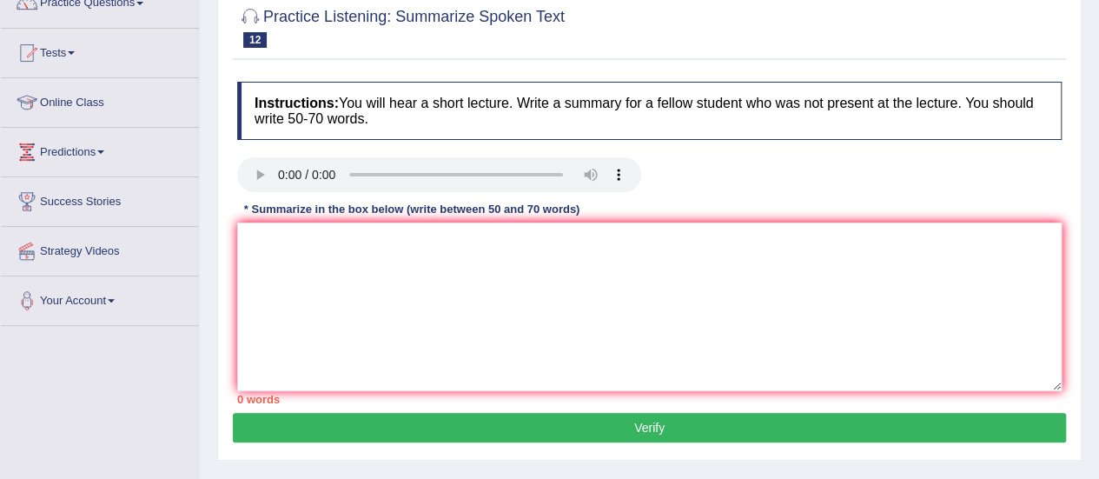
scroll to position [157, 0]
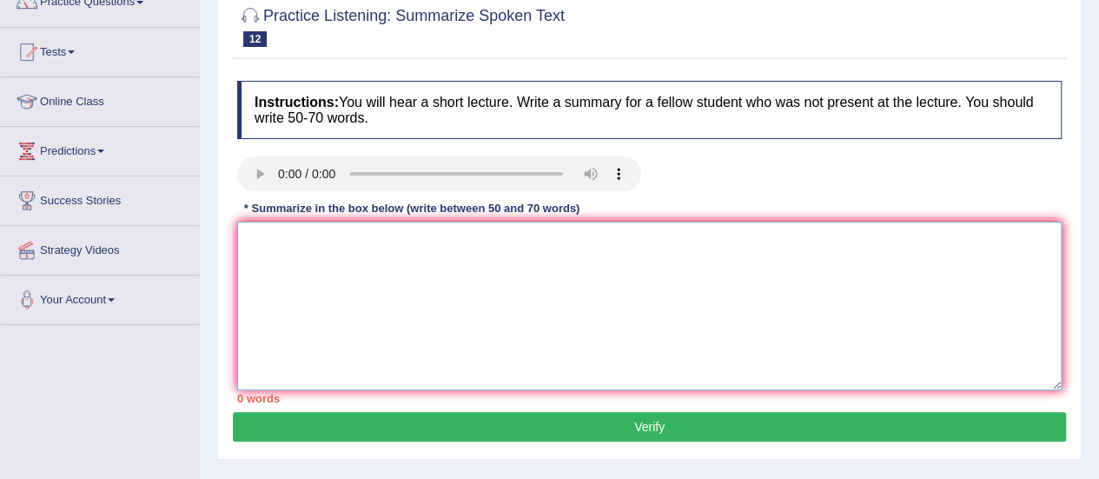
click at [332, 287] on textarea at bounding box center [649, 306] width 825 height 169
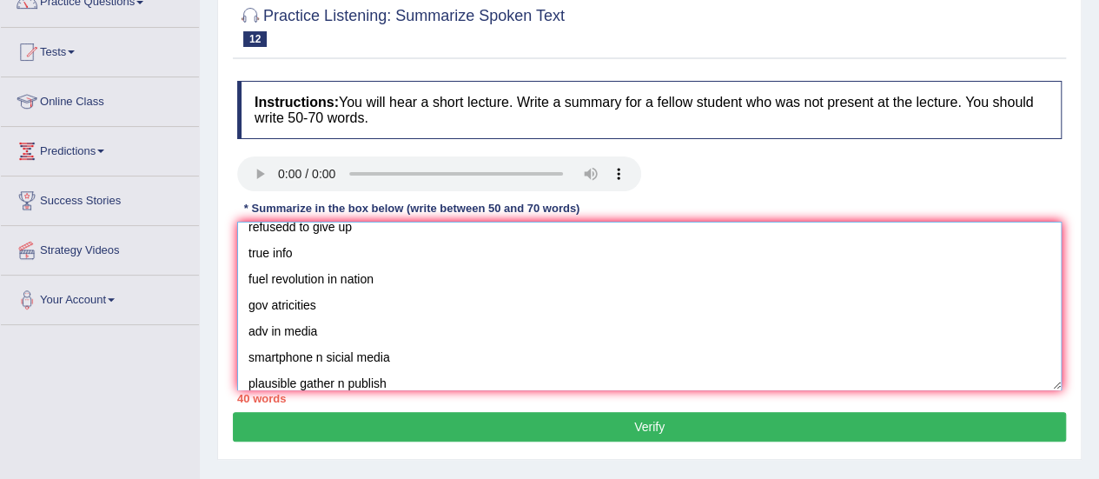
scroll to position [0, 0]
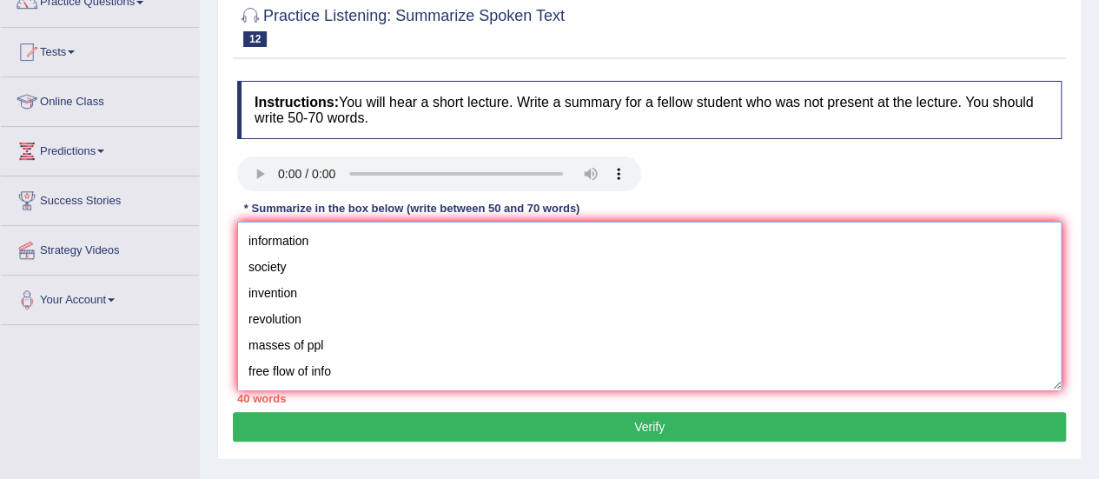
click at [245, 243] on textarea "information society invention revolution masses of ppl free flow of info powefu…" at bounding box center [649, 306] width 825 height 169
paste textarea "The speaker provided a comprehensive overview of [main topic], highlighting sev…"
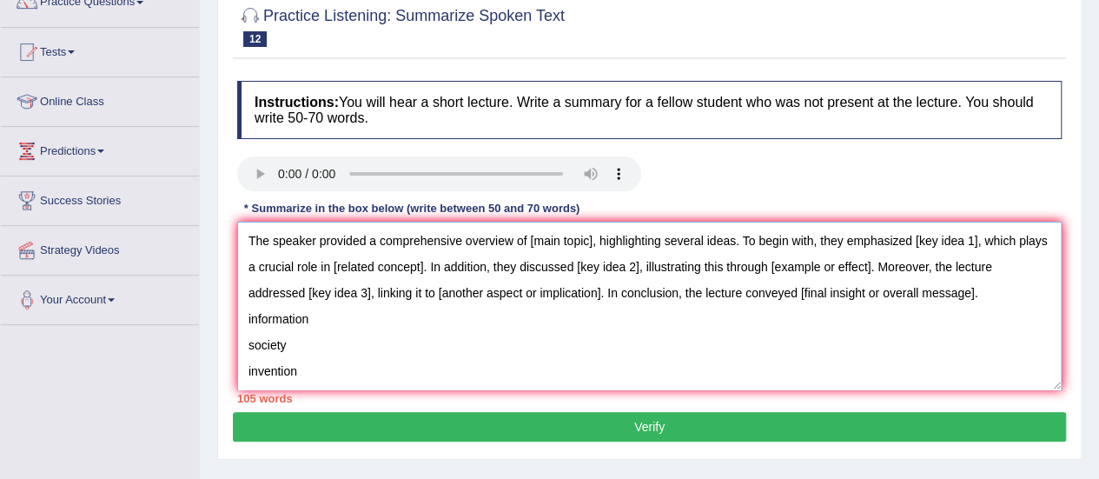
drag, startPoint x: 596, startPoint y: 237, endPoint x: 531, endPoint y: 240, distance: 65.2
click at [531, 240] on textarea "The speaker provided a comprehensive overview of [main topic], highlighting sev…" at bounding box center [649, 306] width 825 height 169
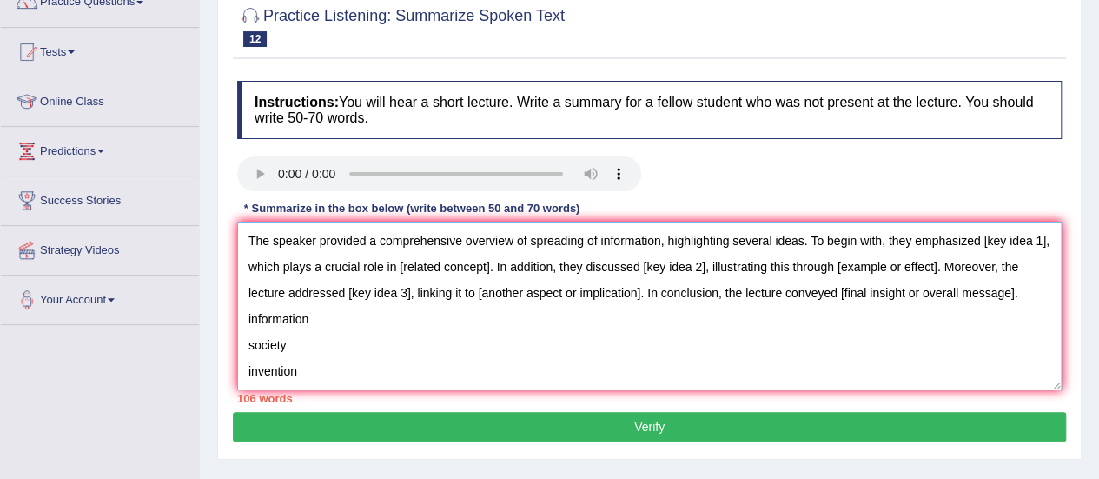
drag, startPoint x: 254, startPoint y: 267, endPoint x: 985, endPoint y: 225, distance: 732.8
click at [904, 225] on textarea "The speaker provided a comprehensive overview of spreading of information, high…" at bounding box center [649, 306] width 825 height 169
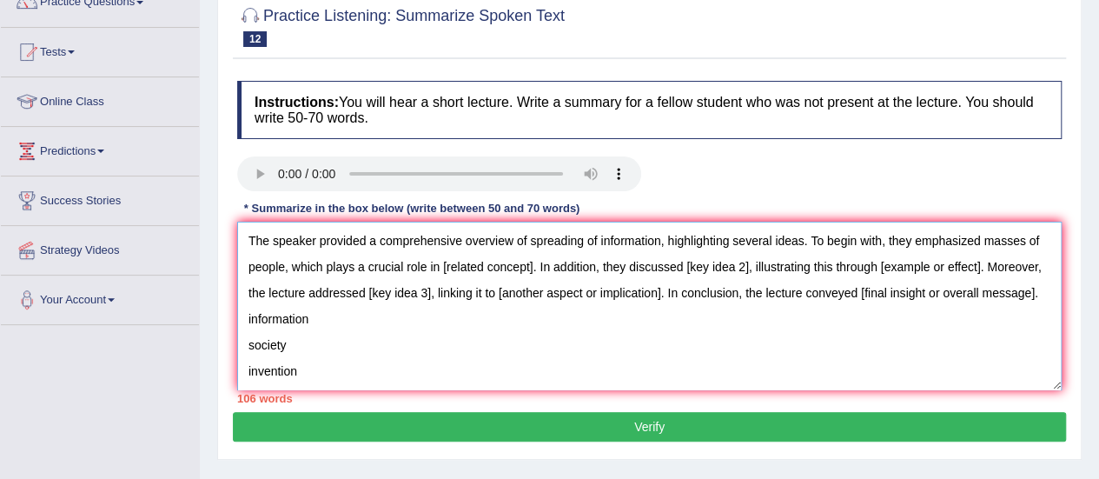
drag, startPoint x: 544, startPoint y: 264, endPoint x: 448, endPoint y: 272, distance: 95.9
click at [448, 272] on textarea "The speaker provided a comprehensive overview of spreading of information, high…" at bounding box center [649, 306] width 825 height 169
drag, startPoint x: 799, startPoint y: 268, endPoint x: 732, endPoint y: 267, distance: 66.9
click at [732, 267] on textarea "The speaker provided a comprehensive overview of spreading of information, high…" at bounding box center [649, 306] width 825 height 169
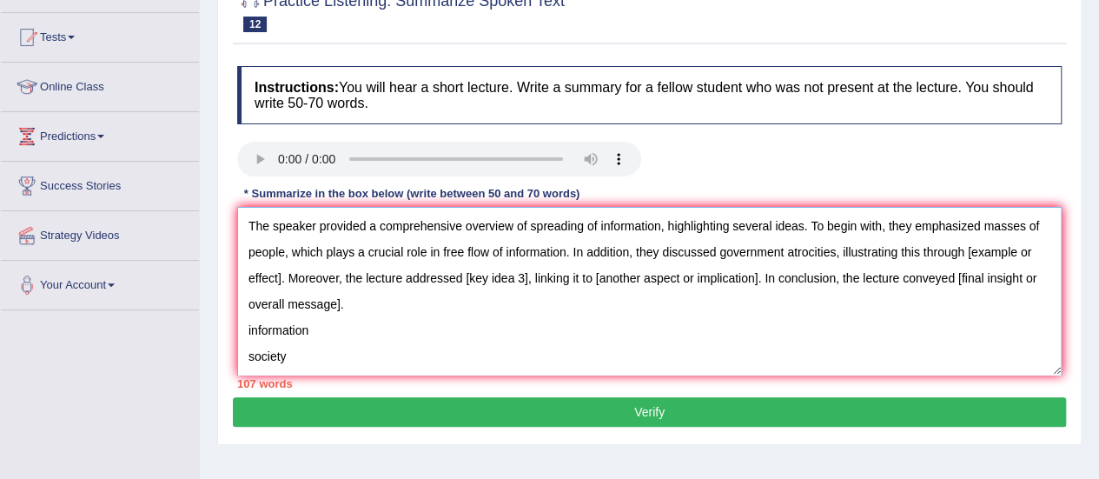
drag, startPoint x: 294, startPoint y: 281, endPoint x: 978, endPoint y: 248, distance: 685.5
click at [904, 249] on textarea "The speaker provided a comprehensive overview of spreading of information, high…" at bounding box center [649, 291] width 825 height 169
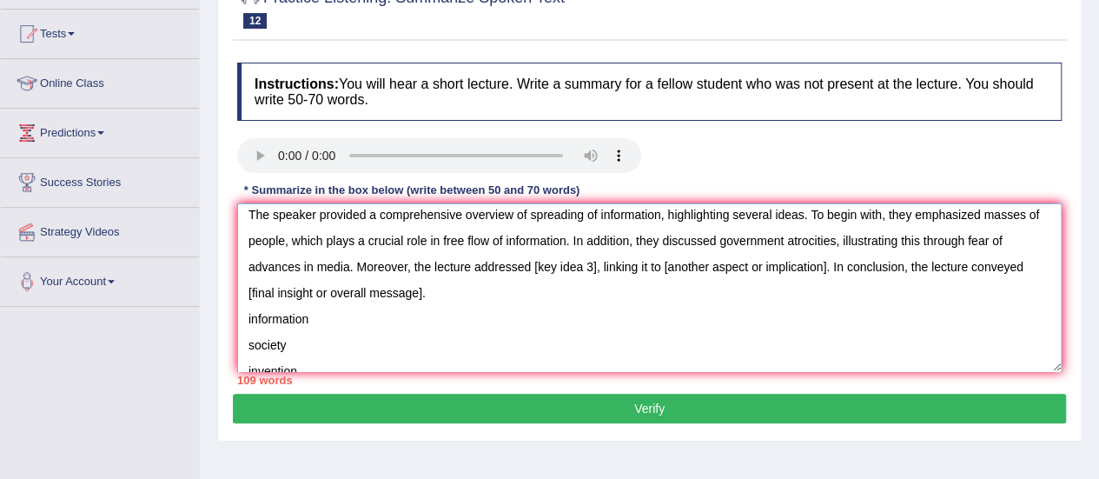
scroll to position [7, 0]
drag, startPoint x: 596, startPoint y: 267, endPoint x: 532, endPoint y: 268, distance: 64.3
click at [532, 268] on textarea "The speaker provided a comprehensive overview of spreading of information, high…" at bounding box center [649, 287] width 825 height 169
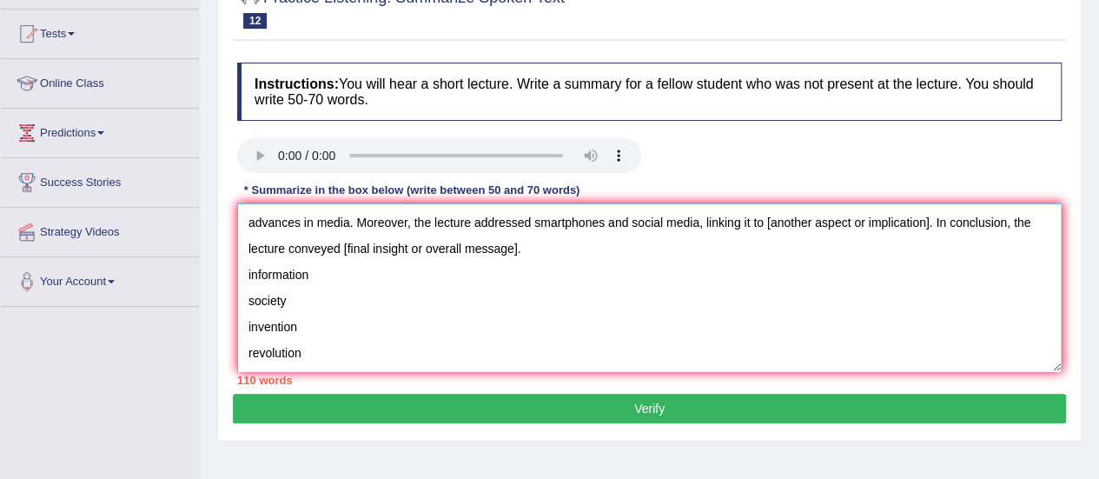
scroll to position [16, 0]
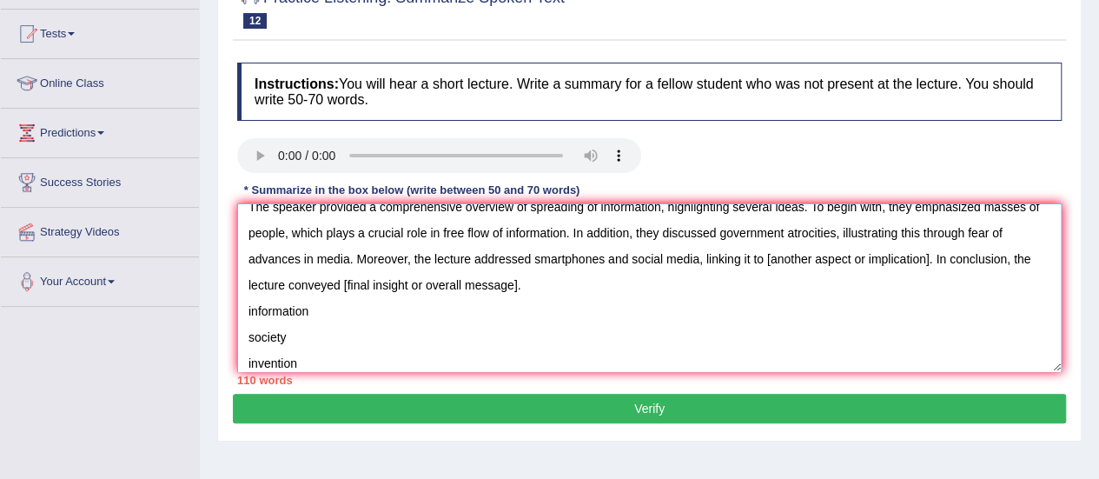
drag, startPoint x: 930, startPoint y: 258, endPoint x: 766, endPoint y: 267, distance: 164.5
click at [766, 267] on textarea "The speaker provided a comprehensive overview of spreading of information, high…" at bounding box center [649, 287] width 825 height 169
click at [880, 246] on textarea "The speaker provided a comprehensive overview of spreading of information, high…" at bounding box center [649, 287] width 825 height 169
drag, startPoint x: 931, startPoint y: 256, endPoint x: 768, endPoint y: 263, distance: 162.6
click at [768, 263] on textarea "The speaker provided a comprehensive overview of spreading of information, high…" at bounding box center [649, 287] width 825 height 169
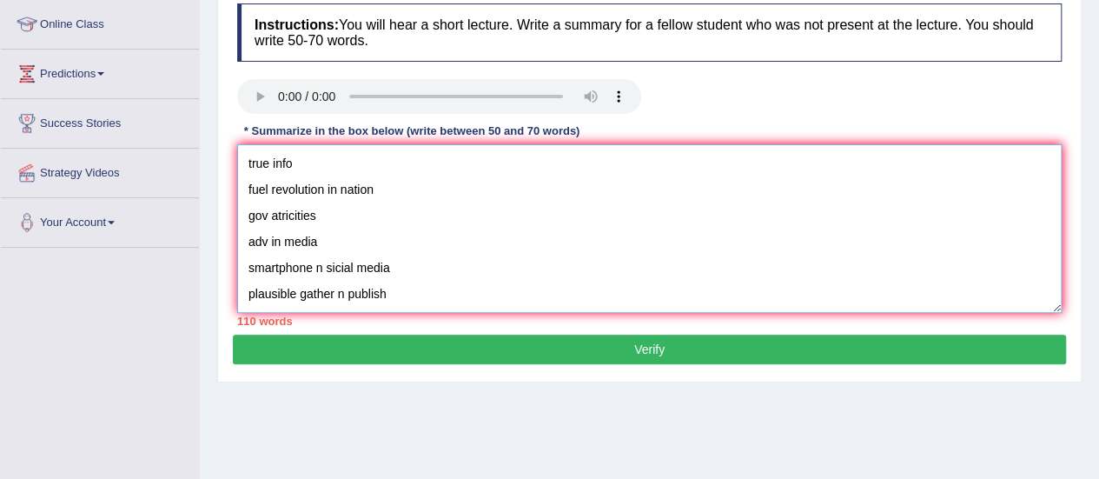
scroll to position [0, 0]
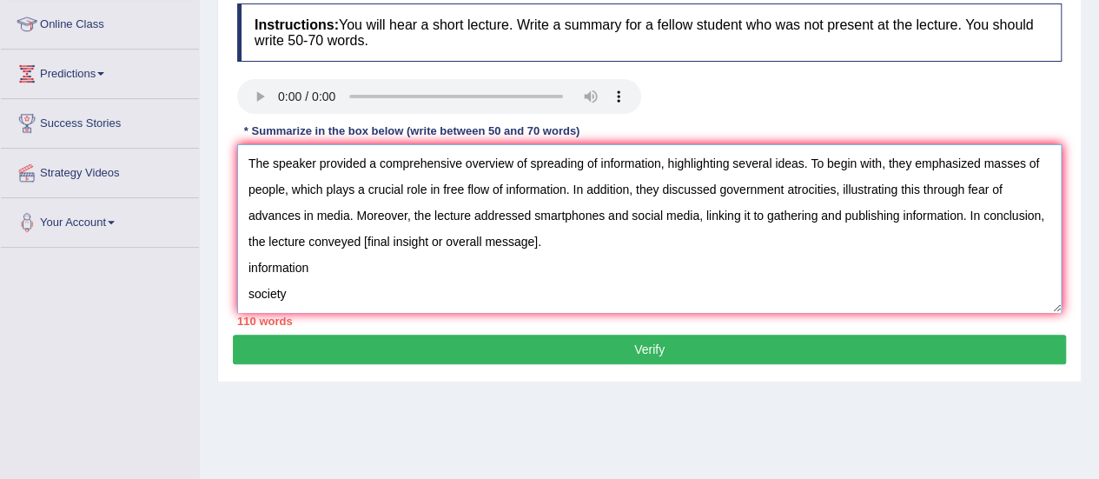
drag, startPoint x: 605, startPoint y: 243, endPoint x: 428, endPoint y: 234, distance: 177.5
click at [428, 234] on textarea "The speaker provided a comprehensive overview of spreading of information, high…" at bounding box center [649, 228] width 825 height 169
drag, startPoint x: 421, startPoint y: 291, endPoint x: 243, endPoint y: 274, distance: 178.1
click at [243, 274] on textarea "The speaker provided a comprehensive overview of spreading of information, high…" at bounding box center [649, 228] width 825 height 169
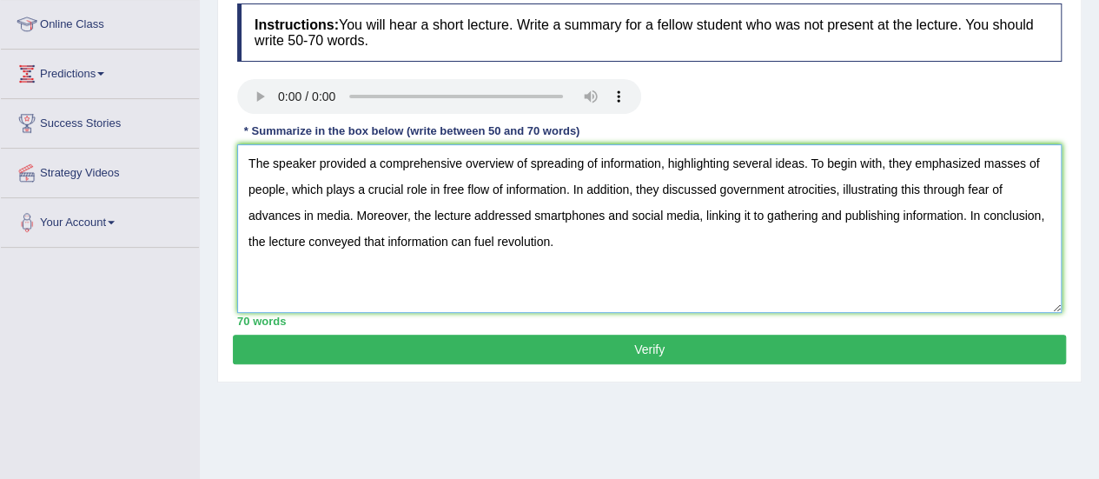
type textarea "The speaker provided a comprehensive overview of spreading of information, high…"
click at [796, 347] on button "Verify" at bounding box center [649, 350] width 833 height 30
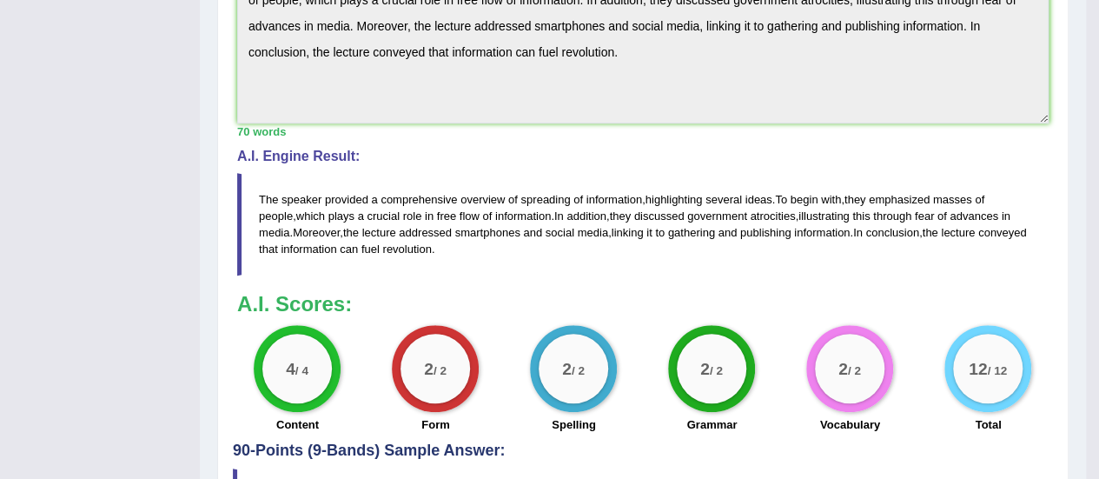
scroll to position [658, 0]
